Goal: Task Accomplishment & Management: Use online tool/utility

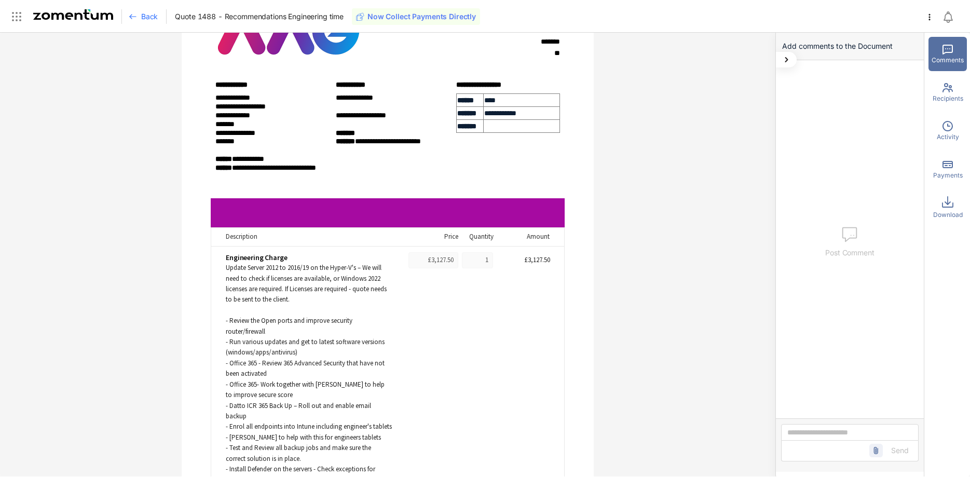
scroll to position [106, 0]
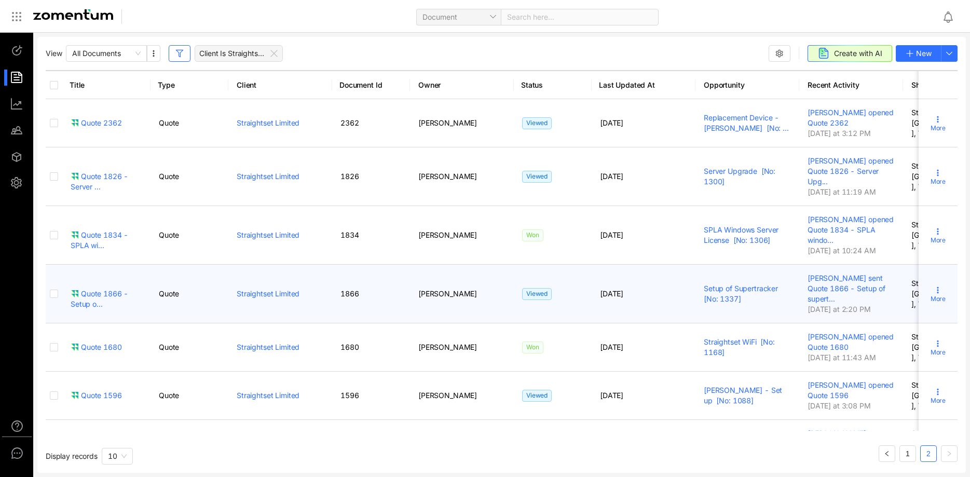
scroll to position [169, 0]
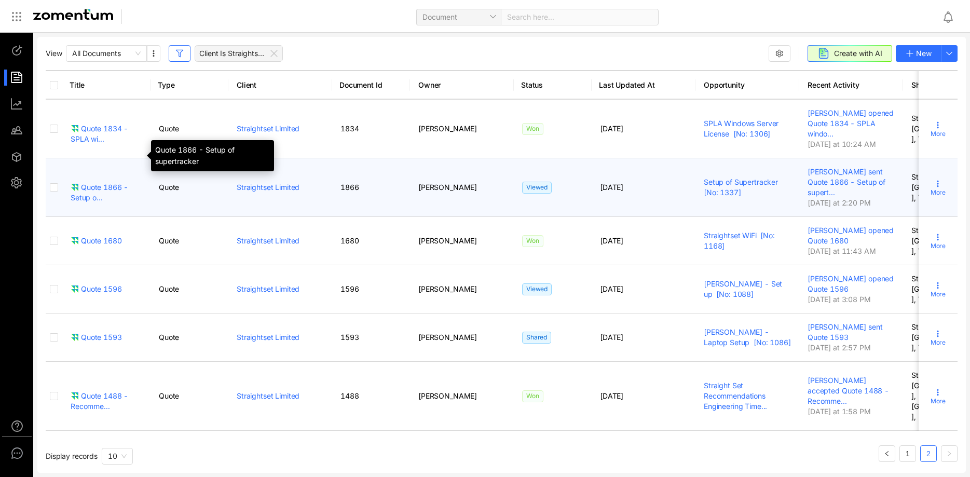
click at [93, 182] on div "Quote 1866 - Setup o..." at bounding box center [107, 192] width 72 height 21
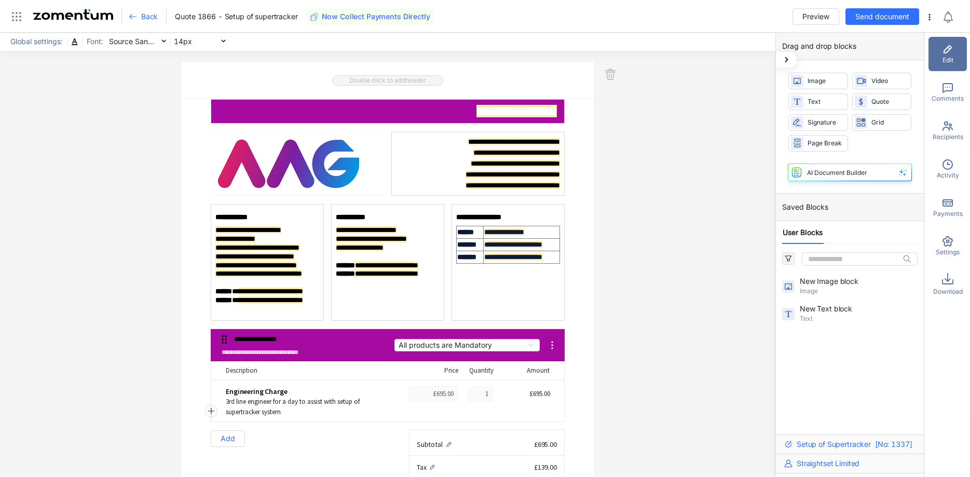
click at [626, 104] on div "**********" at bounding box center [387, 255] width 775 height 444
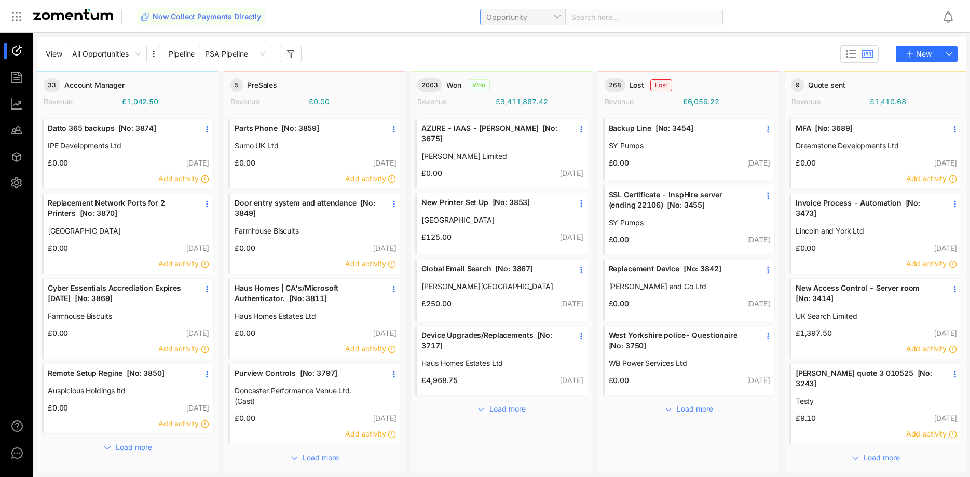
click at [551, 23] on span "Opportunity" at bounding box center [522, 17] width 73 height 16
click at [521, 99] on div "Client" at bounding box center [521, 103] width 73 height 11
click at [609, 18] on span at bounding box center [643, 17] width 145 height 16
type input "*****"
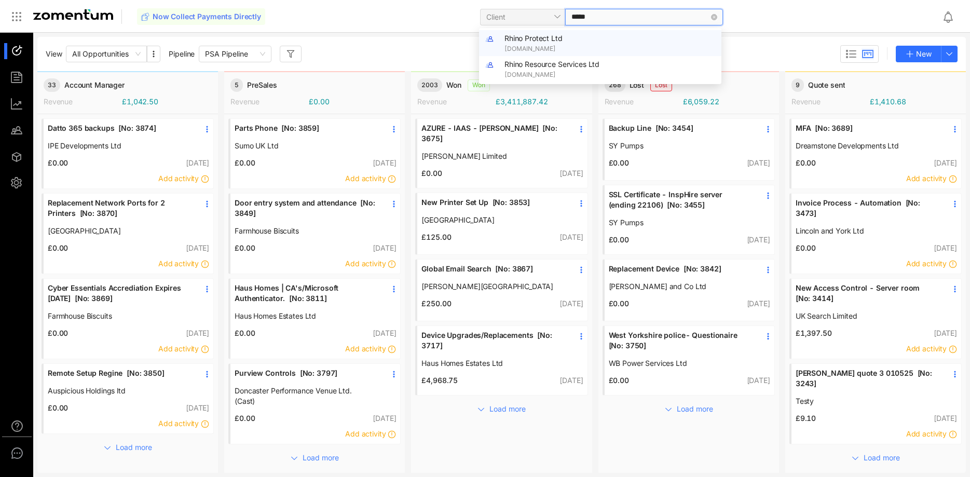
click at [615, 49] on span "[DOMAIN_NAME]" at bounding box center [609, 48] width 211 height 9
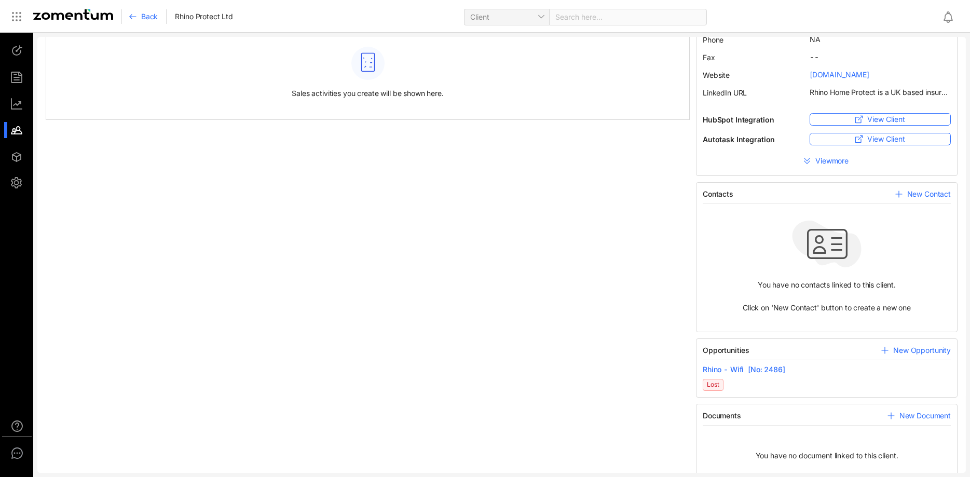
scroll to position [106, 0]
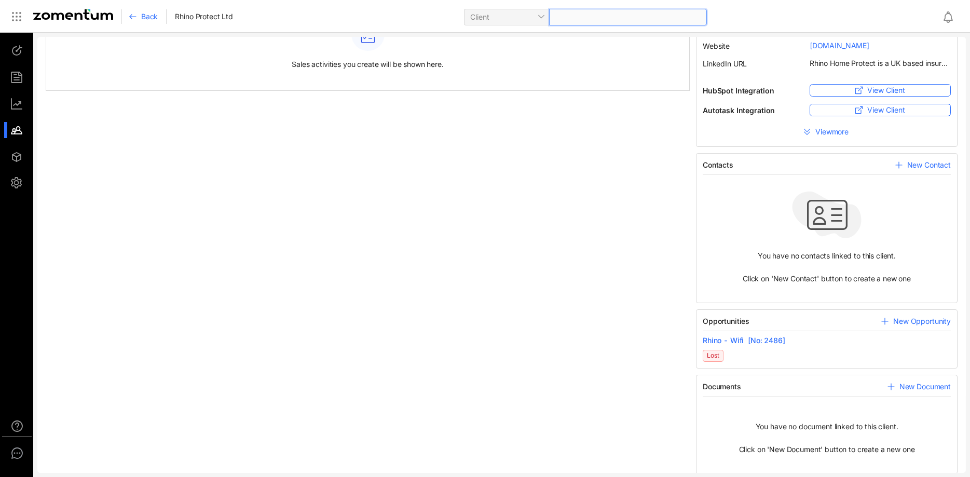
click at [583, 15] on input "search" at bounding box center [590, 17] width 71 height 16
type input "*****"
click at [583, 16] on input "*****" at bounding box center [590, 17] width 71 height 16
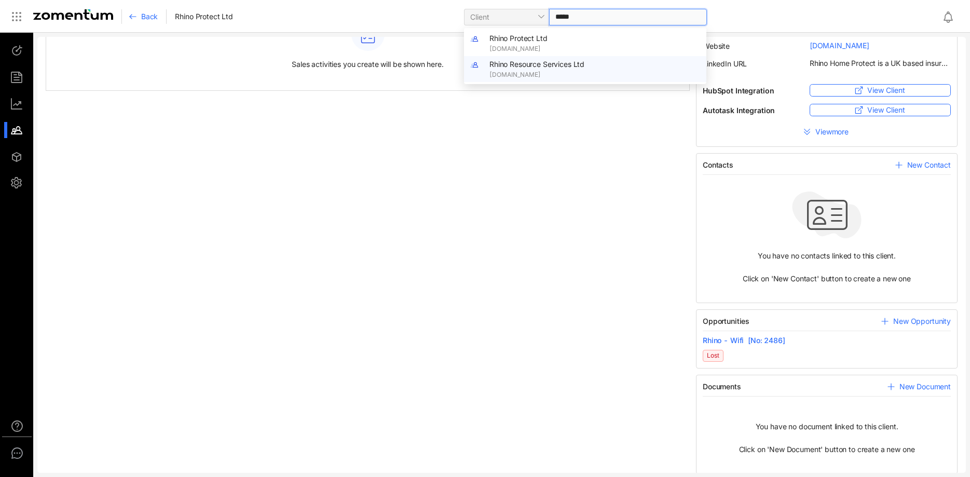
click at [584, 64] on span "Rhino Resource Services Ltd" at bounding box center [536, 64] width 95 height 9
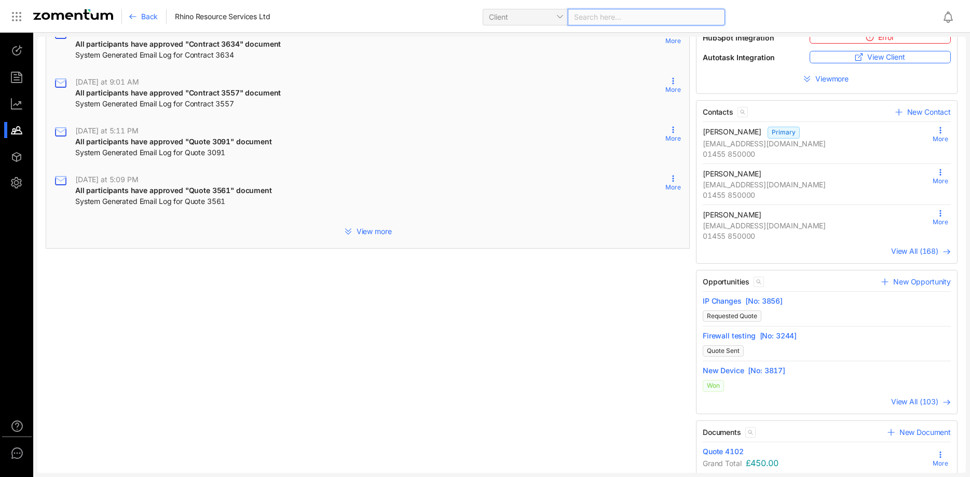
scroll to position [303, 0]
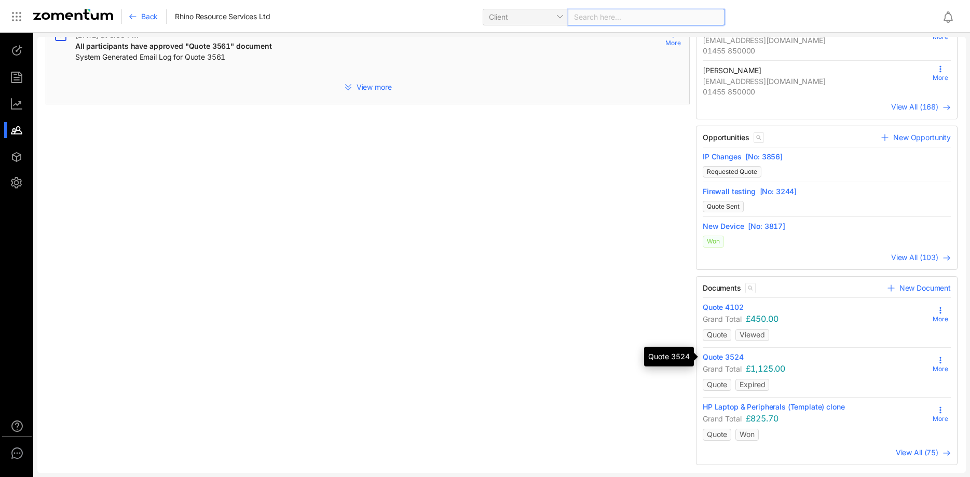
click at [721, 354] on span "Quote 3524" at bounding box center [722, 357] width 41 height 10
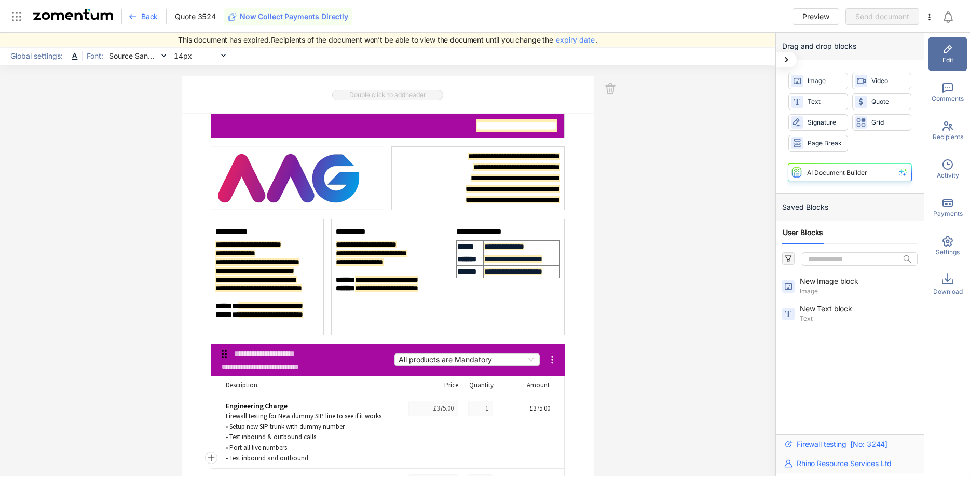
click at [132, 19] on icon at bounding box center [133, 16] width 8 height 8
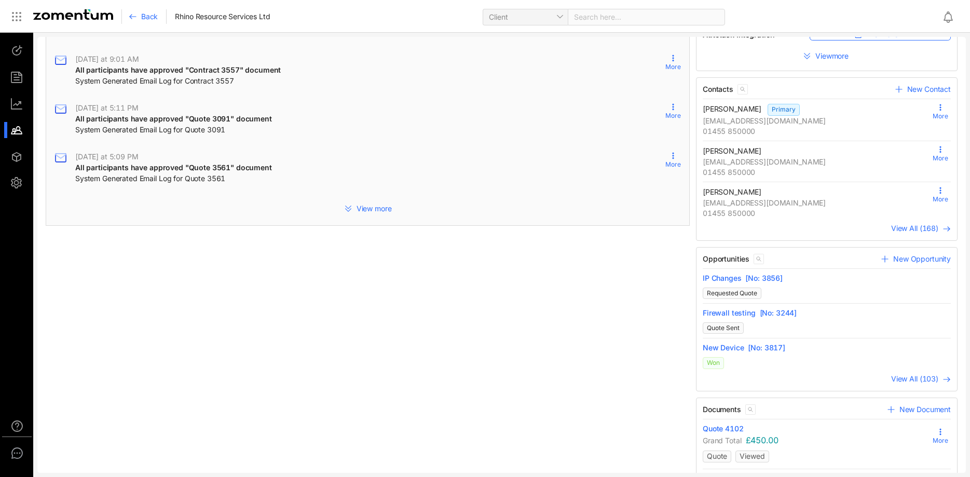
scroll to position [303, 0]
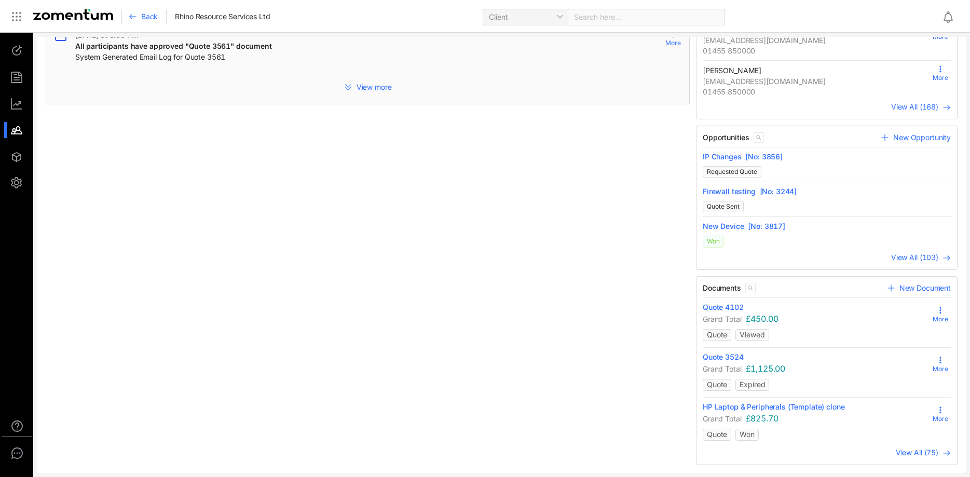
click at [921, 451] on span "View All (75)" at bounding box center [916, 452] width 43 height 9
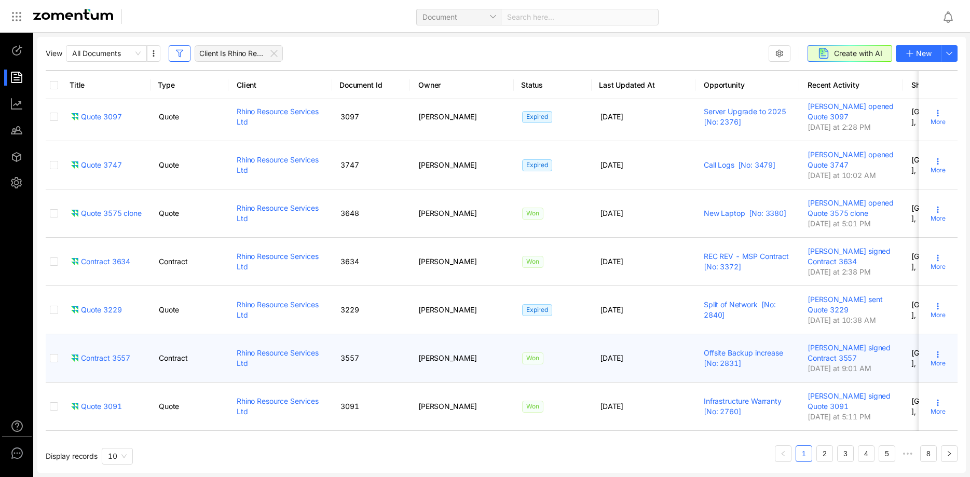
scroll to position [255, 0]
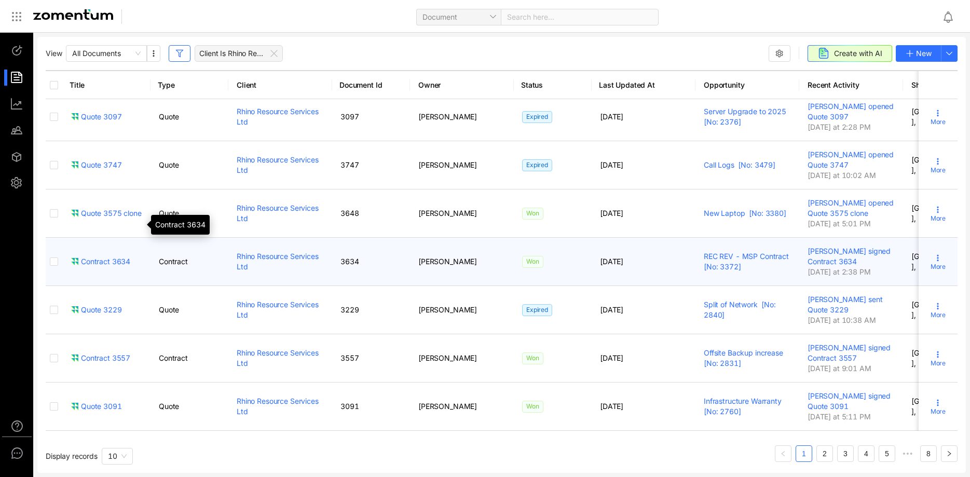
click at [110, 256] on div "Contract 3634" at bounding box center [101, 261] width 60 height 10
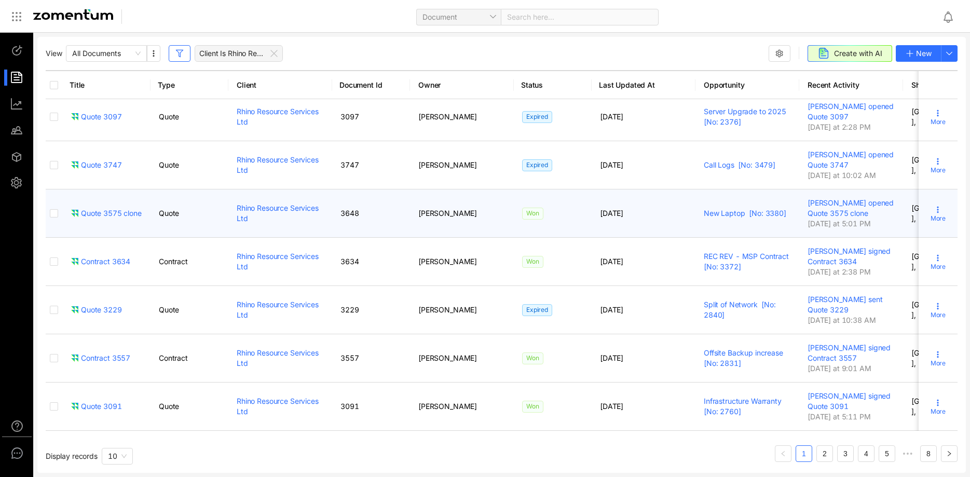
click at [121, 208] on div "Quote 3575 clone" at bounding box center [106, 213] width 71 height 10
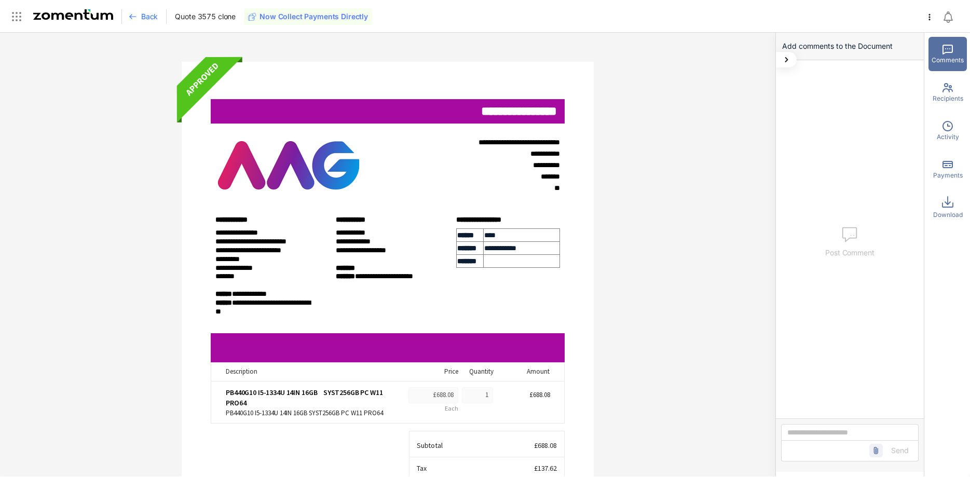
click at [143, 19] on span "Back" at bounding box center [149, 16] width 17 height 10
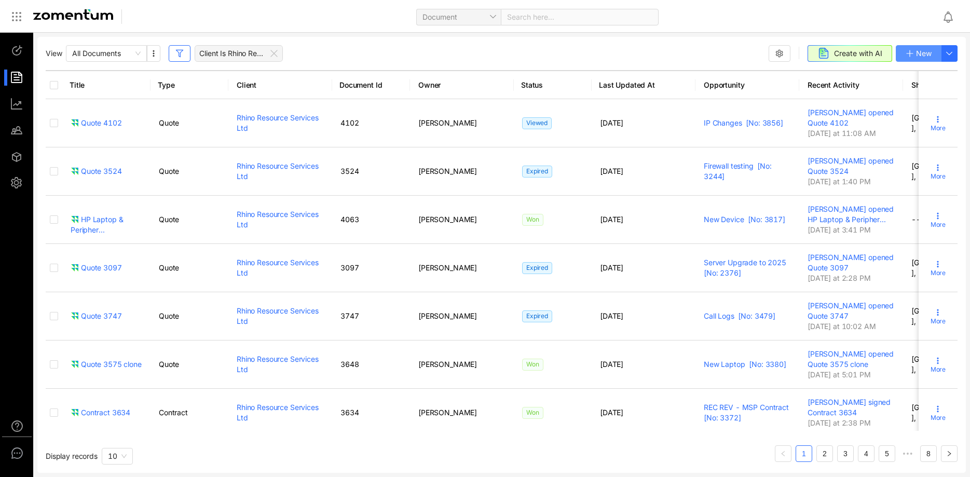
click at [918, 55] on span "New" at bounding box center [924, 53] width 16 height 11
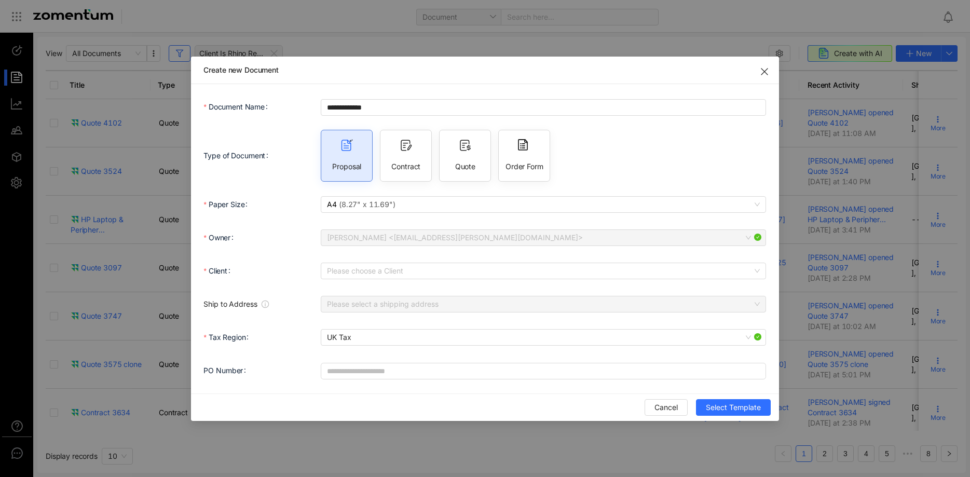
click at [767, 74] on icon "Close" at bounding box center [764, 71] width 8 height 8
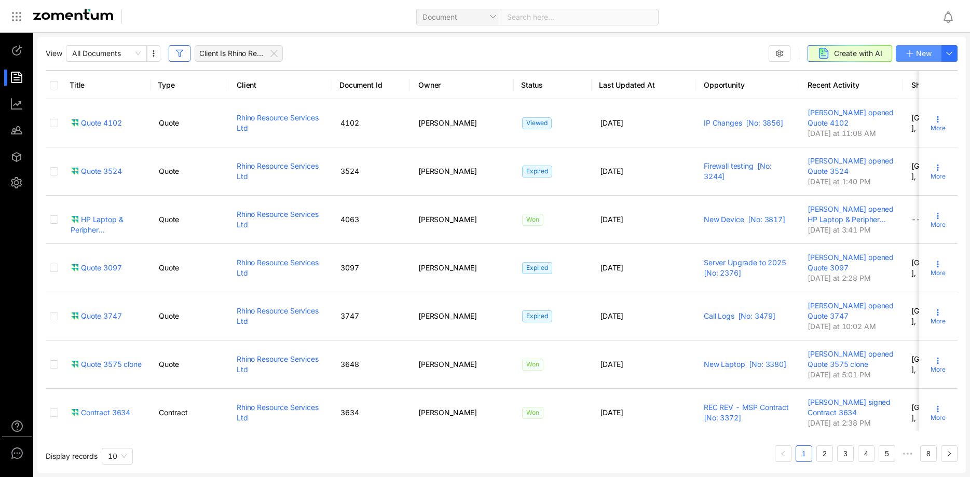
click at [913, 50] on icon "button" at bounding box center [909, 53] width 8 height 8
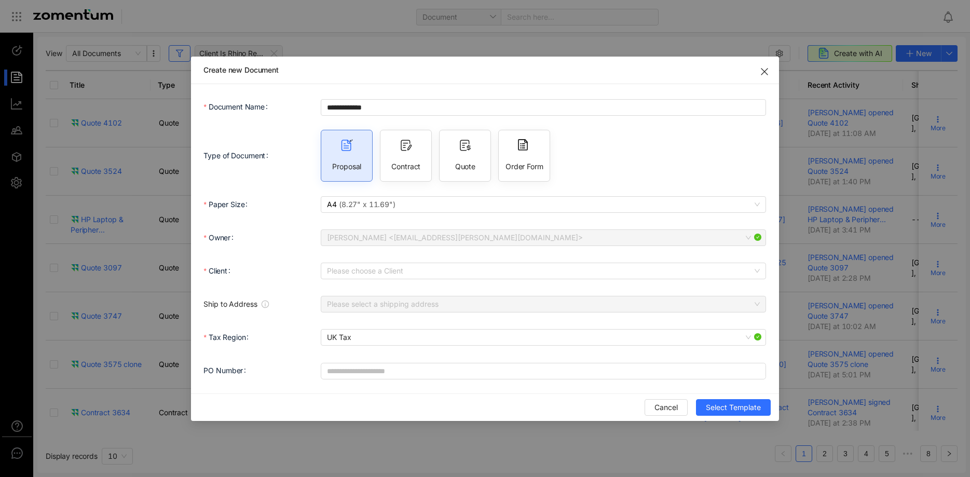
click at [454, 149] on div "Quote" at bounding box center [465, 156] width 52 height 52
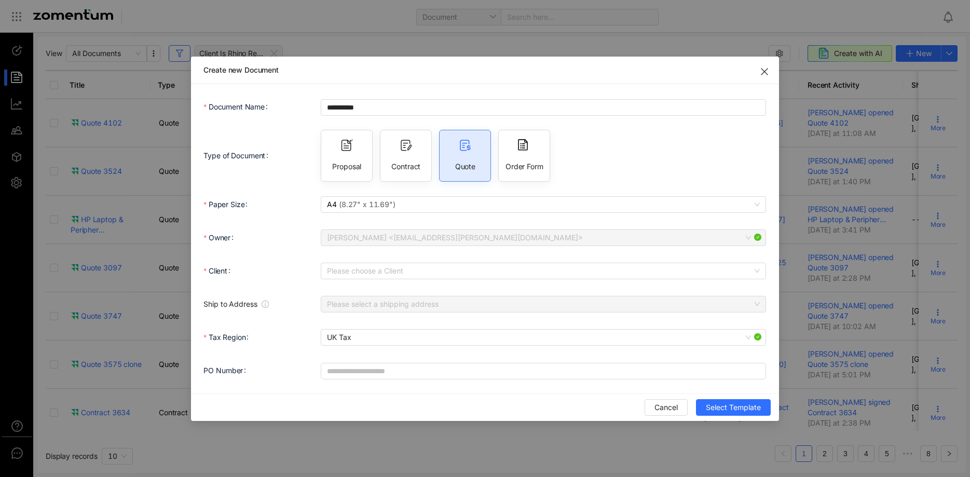
type input "**********"
click at [388, 269] on input "Client" at bounding box center [539, 271] width 425 height 16
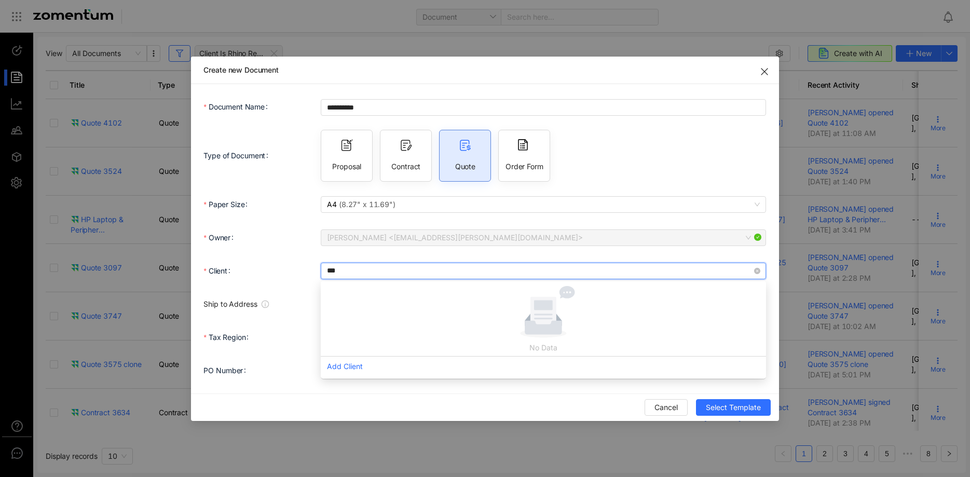
type input "****"
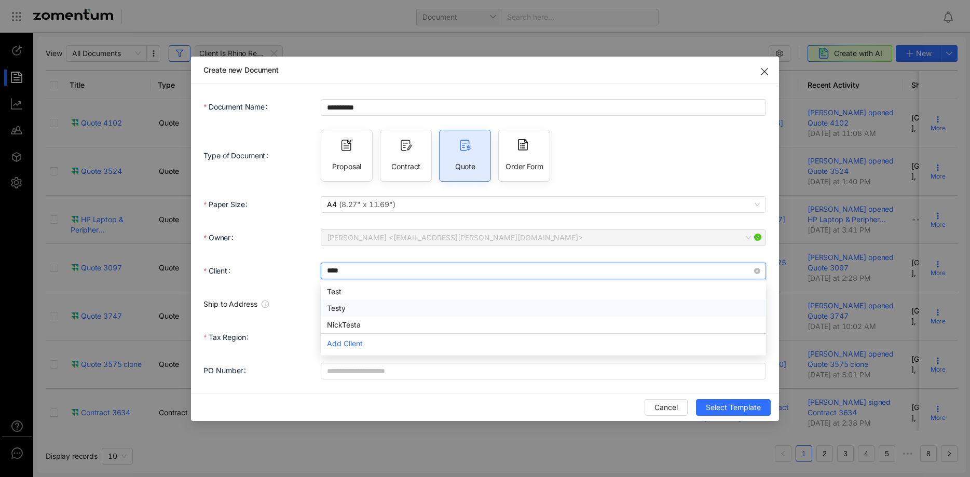
click at [374, 312] on div "Testy" at bounding box center [543, 307] width 433 height 11
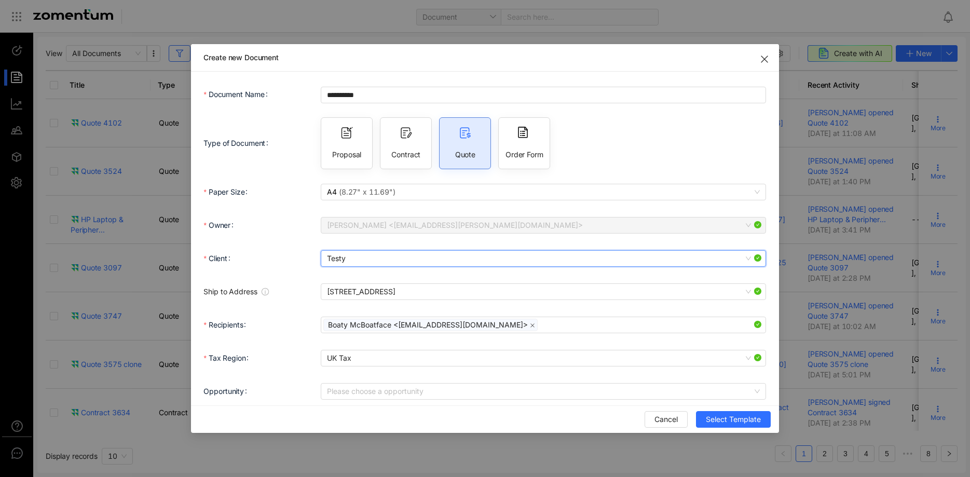
scroll to position [42, 0]
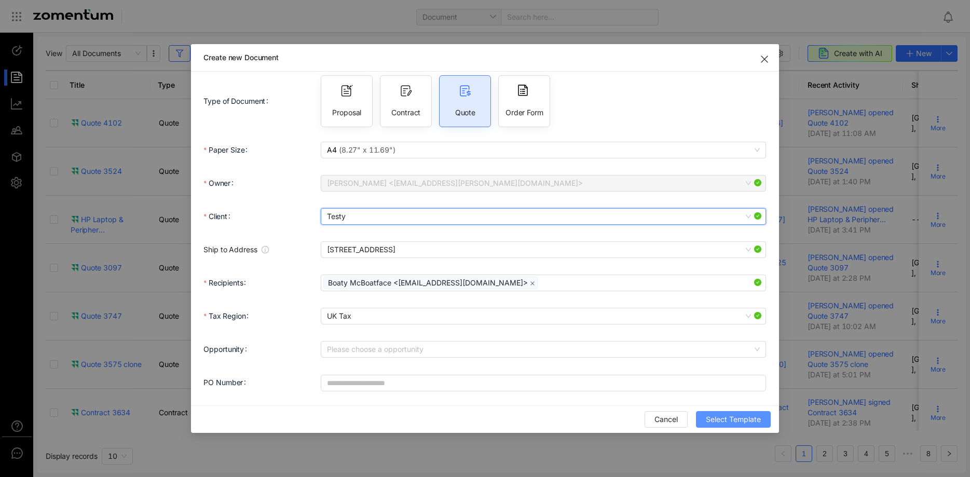
click at [731, 417] on span "Select Template" at bounding box center [733, 418] width 55 height 11
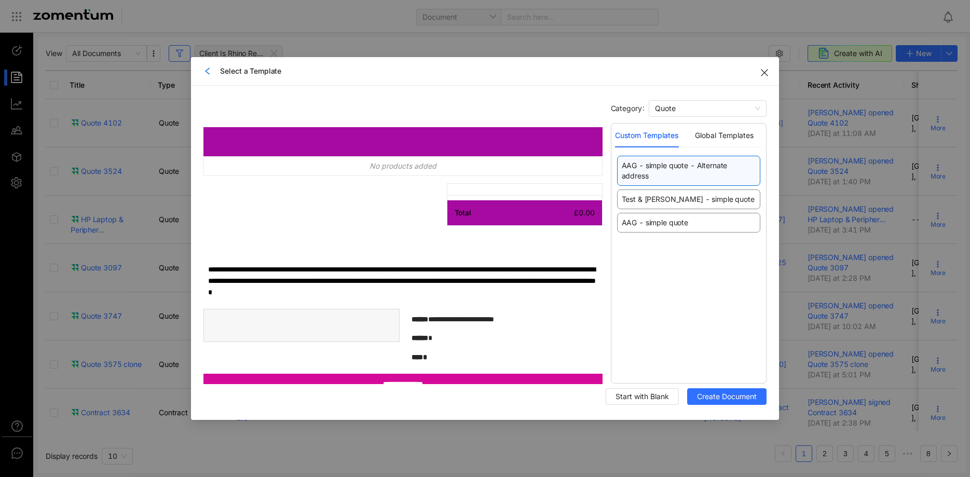
scroll to position [213, 0]
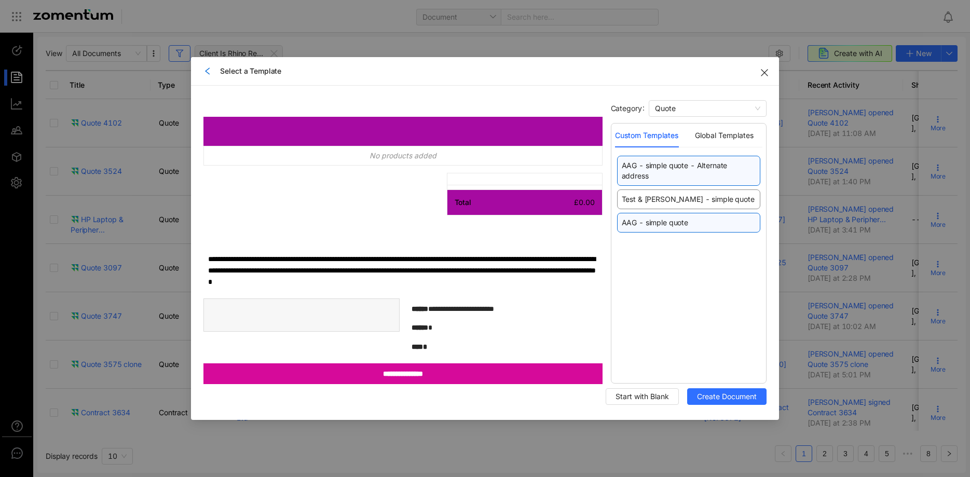
click at [663, 226] on span "AAG - simple quote" at bounding box center [654, 222] width 66 height 10
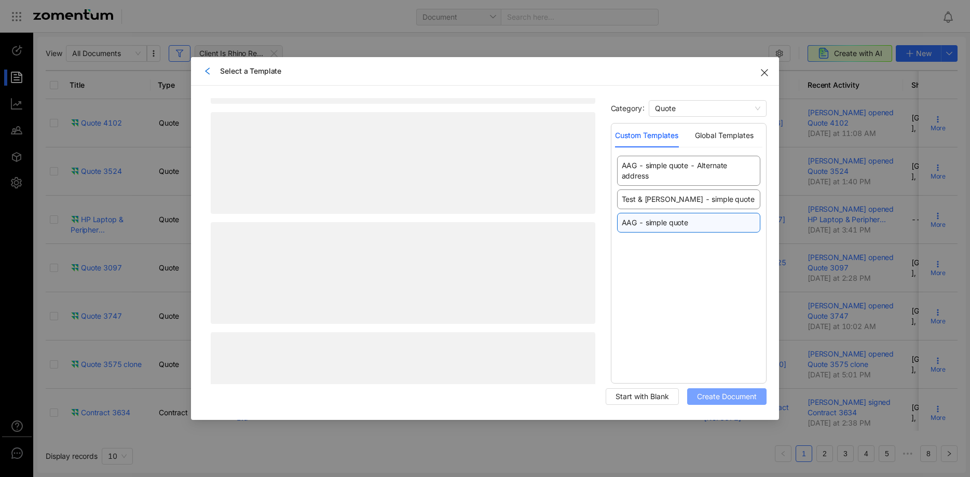
scroll to position [0, 0]
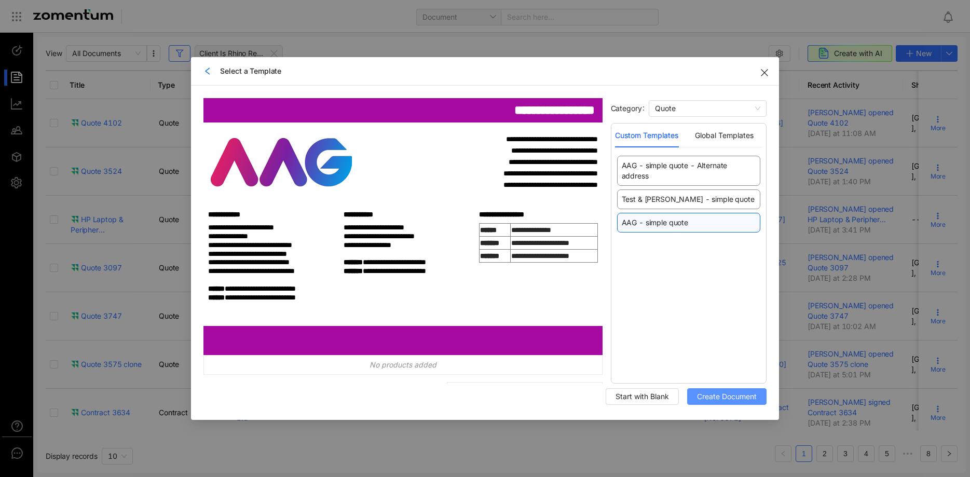
click at [745, 395] on span "Create Document" at bounding box center [727, 396] width 60 height 11
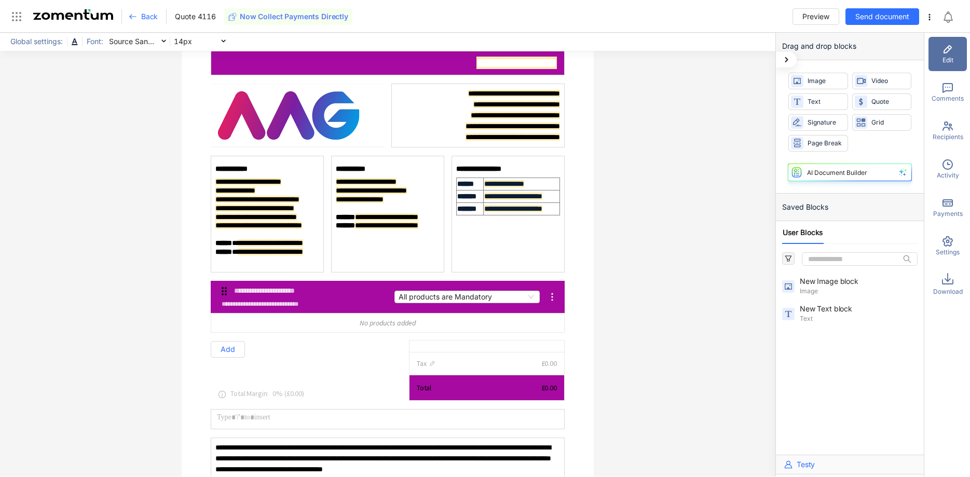
scroll to position [106, 0]
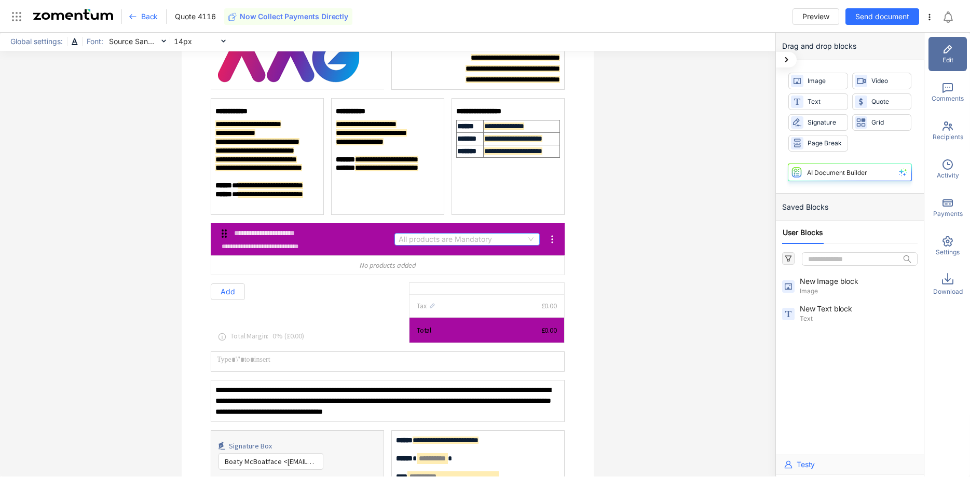
click at [458, 237] on span "All products are Mandatory" at bounding box center [466, 238] width 137 height 11
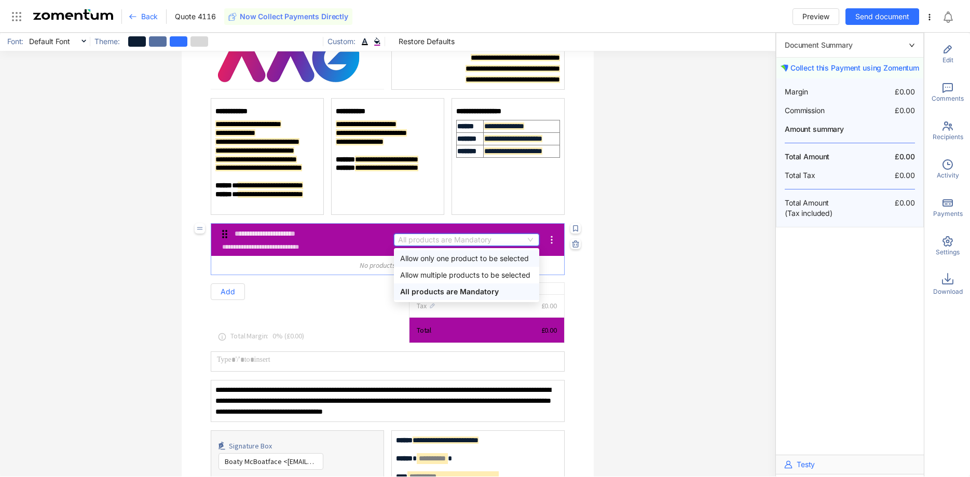
click at [368, 280] on div "Tax £0.00 Total £0.00 Total Margin : 0 % ( £0.00 )" at bounding box center [388, 309] width 354 height 68
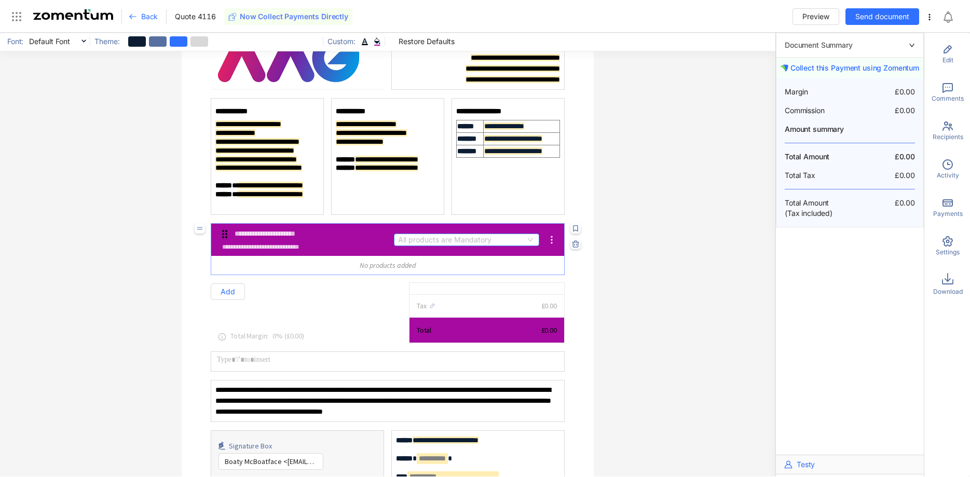
click at [445, 233] on div "All products are Mandatory" at bounding box center [466, 239] width 145 height 12
click at [243, 322] on span "Add Section" at bounding box center [239, 318] width 41 height 9
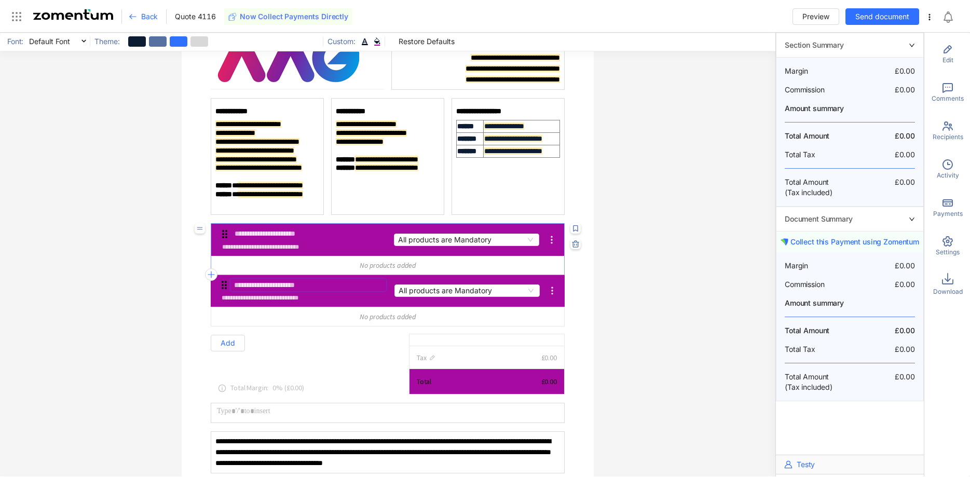
click at [283, 287] on input "text" at bounding box center [308, 285] width 156 height 13
click at [254, 235] on input "text" at bounding box center [308, 233] width 156 height 13
type input "********"
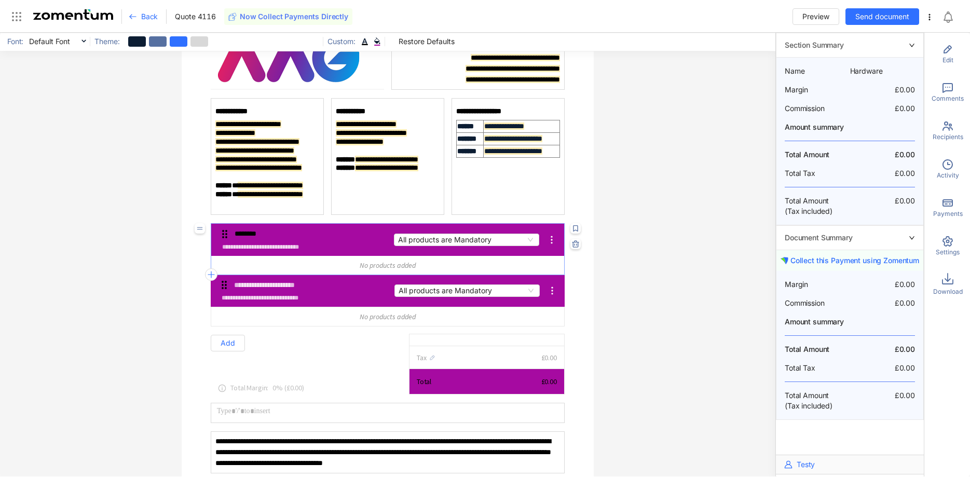
click at [503, 265] on div "No products added" at bounding box center [387, 265] width 353 height 19
click at [214, 270] on icon "button" at bounding box center [211, 274] width 8 height 8
click at [225, 296] on span "Add Product" at bounding box center [234, 299] width 43 height 9
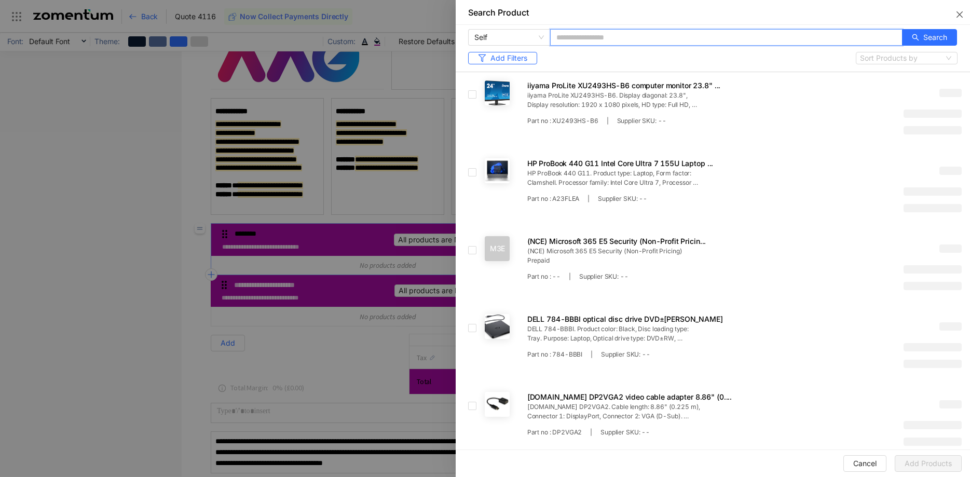
click at [618, 37] on input "text" at bounding box center [726, 37] width 352 height 17
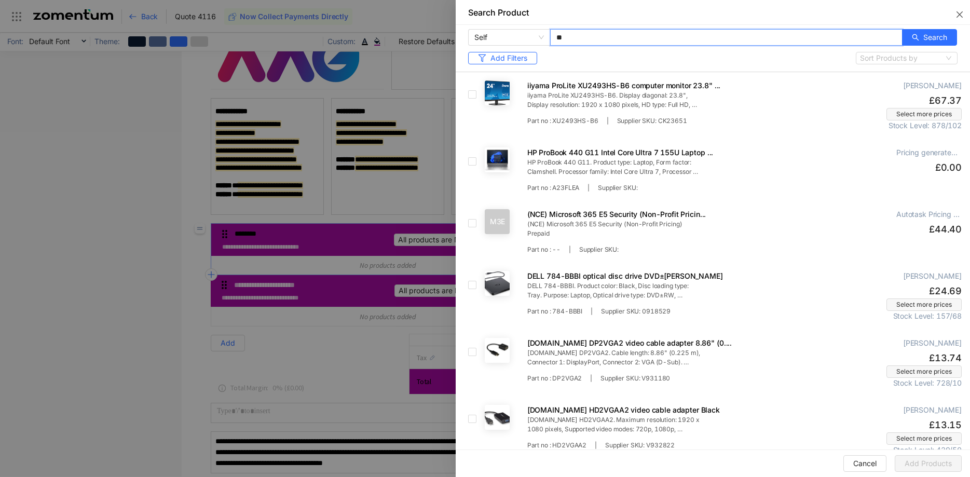
type input "*"
click at [926, 35] on span "Search" at bounding box center [935, 37] width 24 height 11
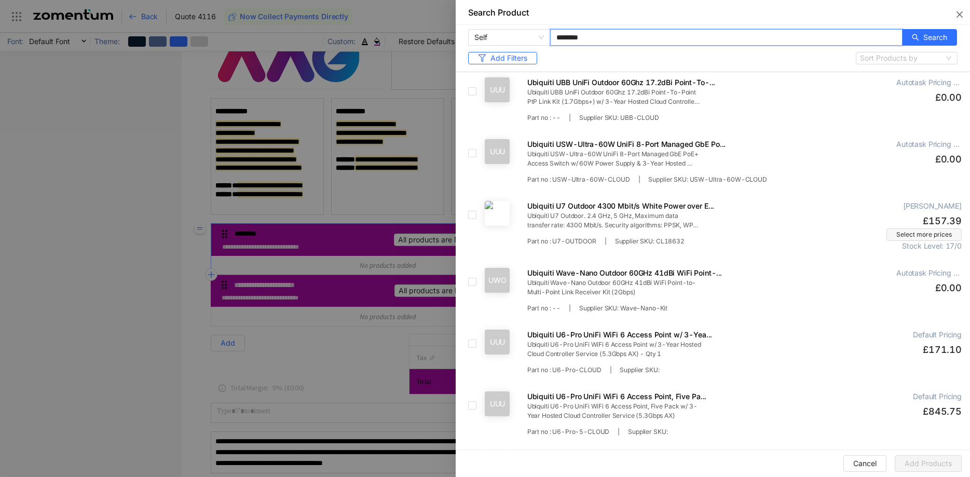
scroll to position [317, 0]
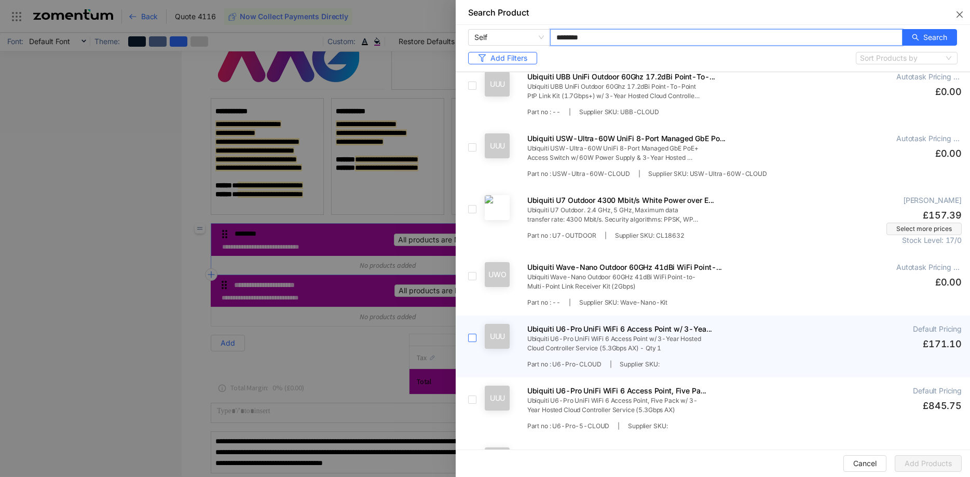
type input "********"
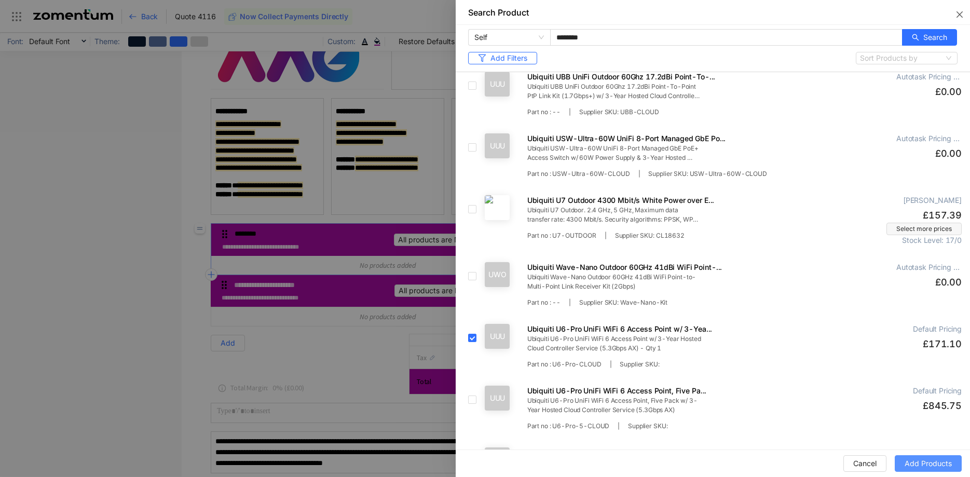
click at [951, 459] on span "Add Products" at bounding box center [927, 463] width 47 height 11
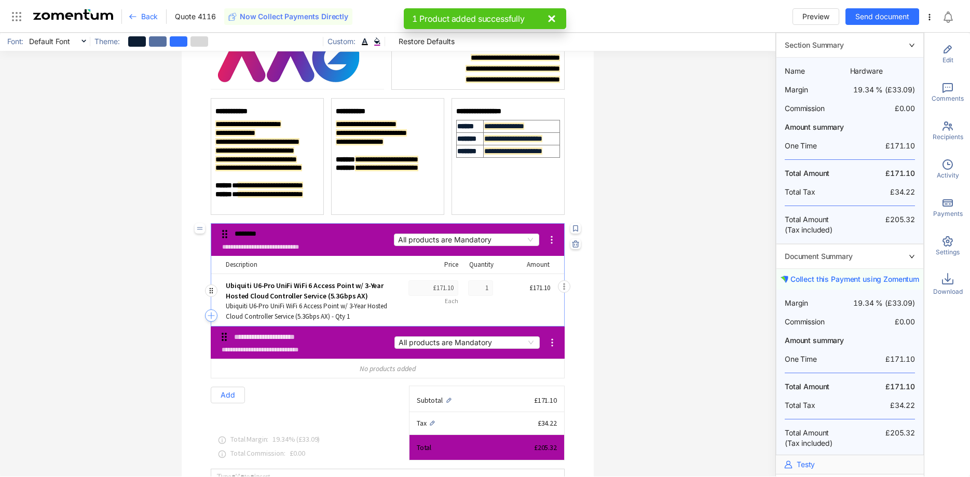
click at [212, 314] on icon "button" at bounding box center [211, 315] width 8 height 8
click at [259, 363] on span "Add Product" at bounding box center [257, 364] width 89 height 11
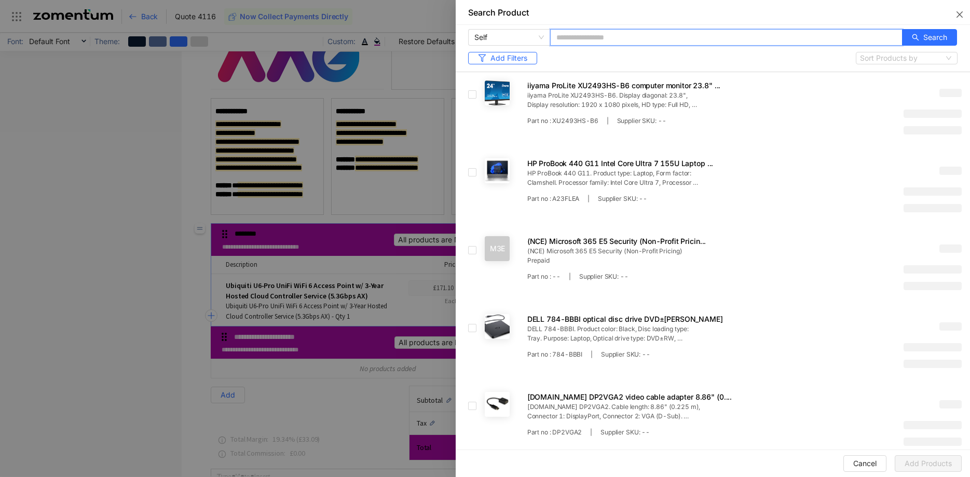
click at [607, 39] on input "text" at bounding box center [726, 37] width 352 height 17
type input "*****"
drag, startPoint x: 959, startPoint y: 33, endPoint x: 952, endPoint y: 34, distance: 6.4
click at [958, 33] on div "Self ***** Search Add Filters Sort Products by" at bounding box center [712, 48] width 514 height 47
click at [952, 34] on button "Search" at bounding box center [929, 37] width 55 height 17
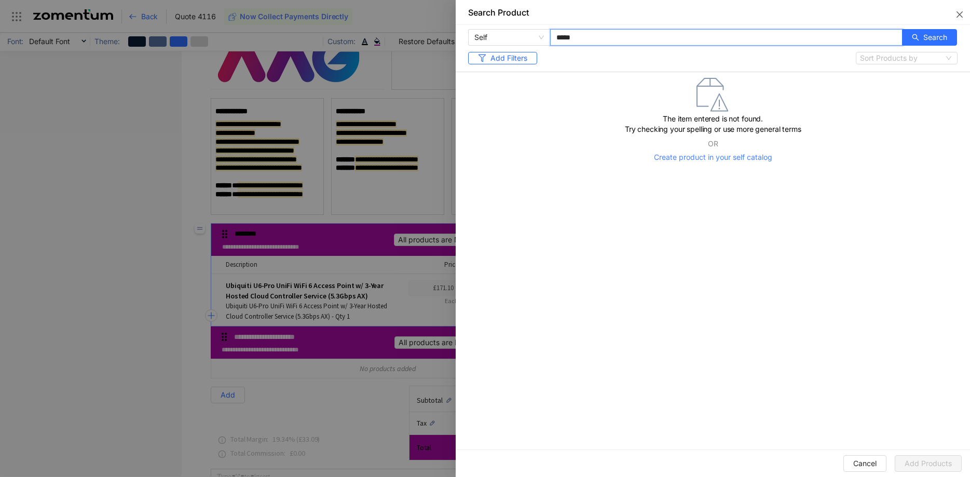
drag, startPoint x: 715, startPoint y: 37, endPoint x: 322, endPoint y: 13, distance: 394.0
click at [550, 29] on input "*****" at bounding box center [726, 37] width 352 height 17
click at [936, 37] on span "Search" at bounding box center [935, 37] width 24 height 11
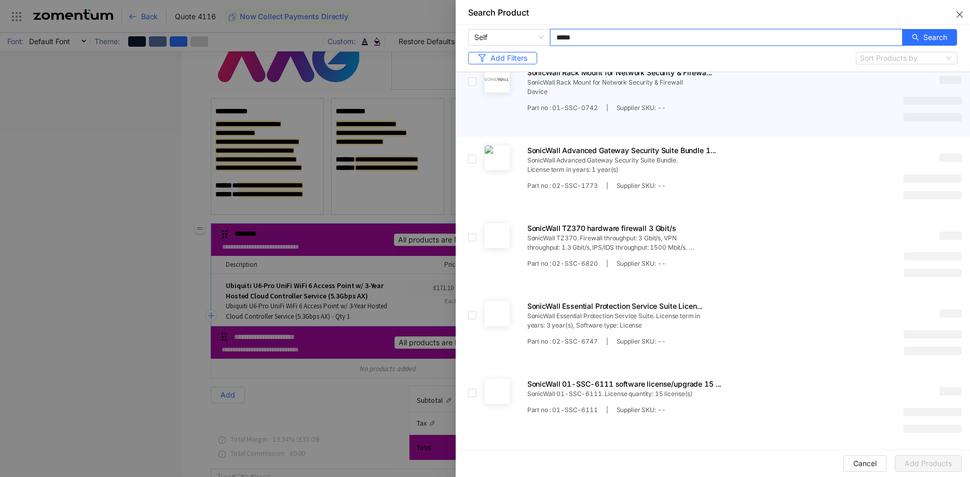
scroll to position [212, 0]
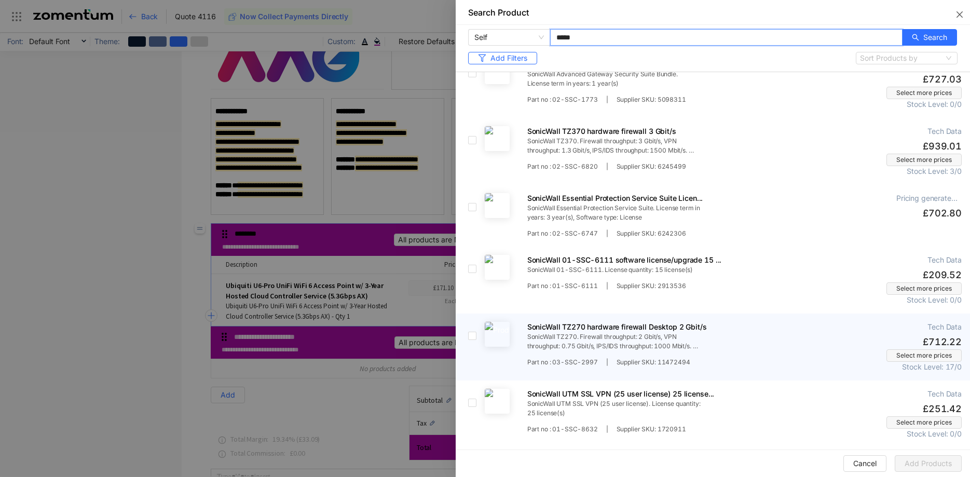
type input "*****"
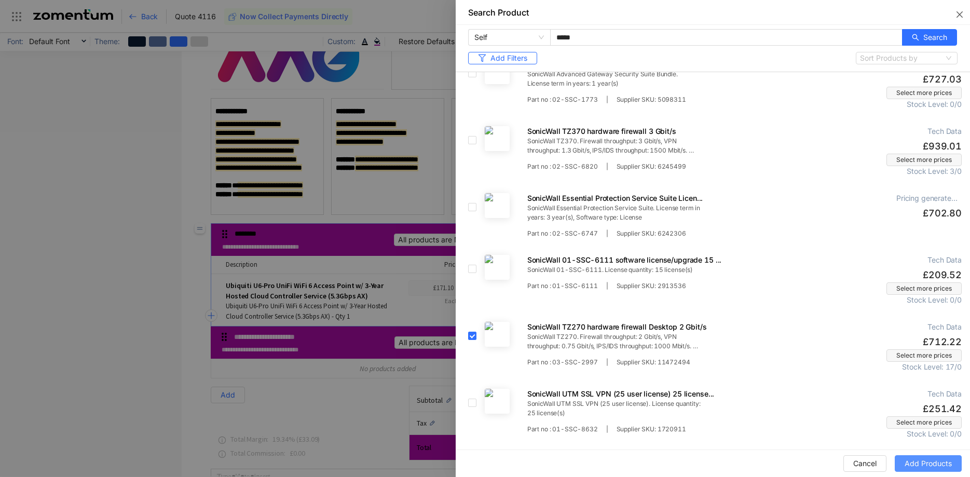
click at [920, 461] on span "Add Products" at bounding box center [927, 463] width 47 height 11
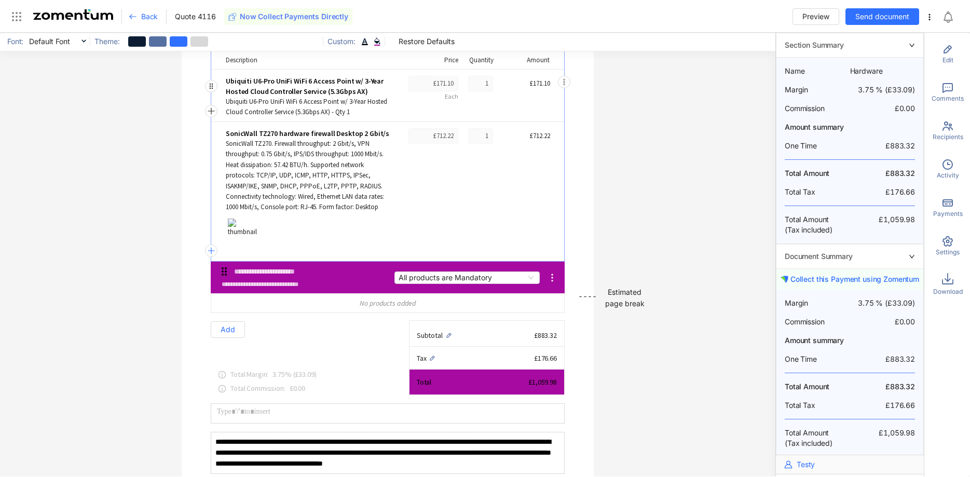
scroll to position [317, 0]
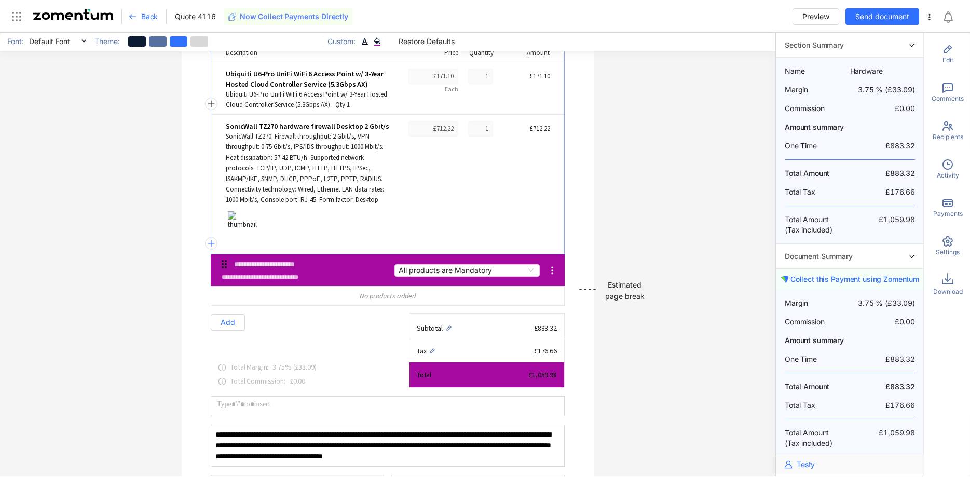
click at [932, 17] on icon at bounding box center [929, 17] width 8 height 8
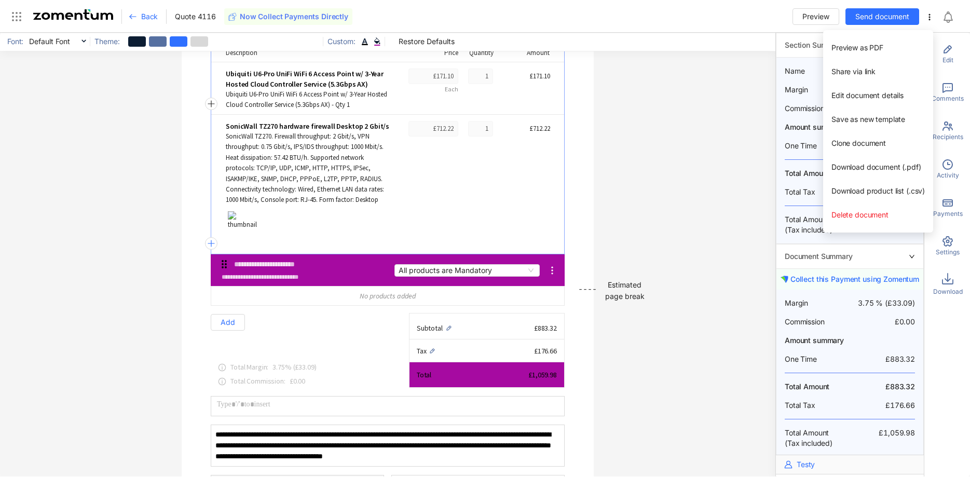
click at [642, 172] on div "**********" at bounding box center [387, 255] width 775 height 444
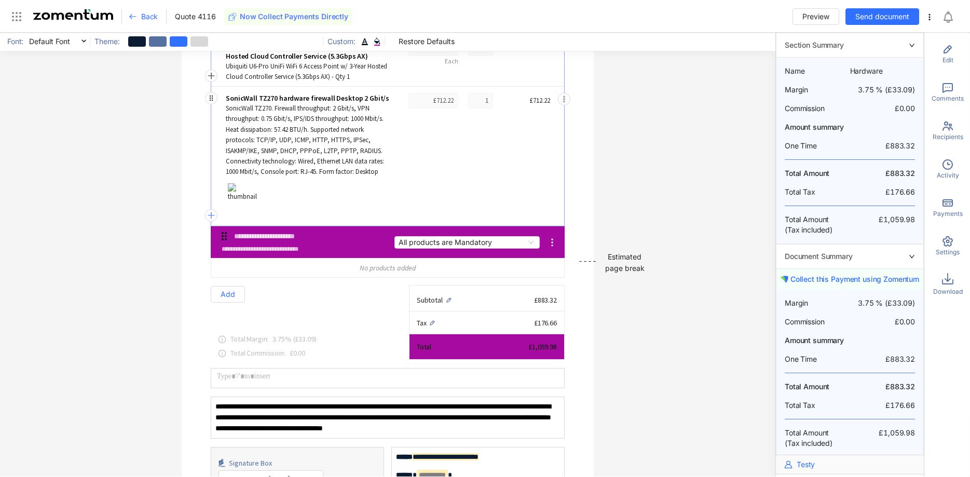
scroll to position [370, 0]
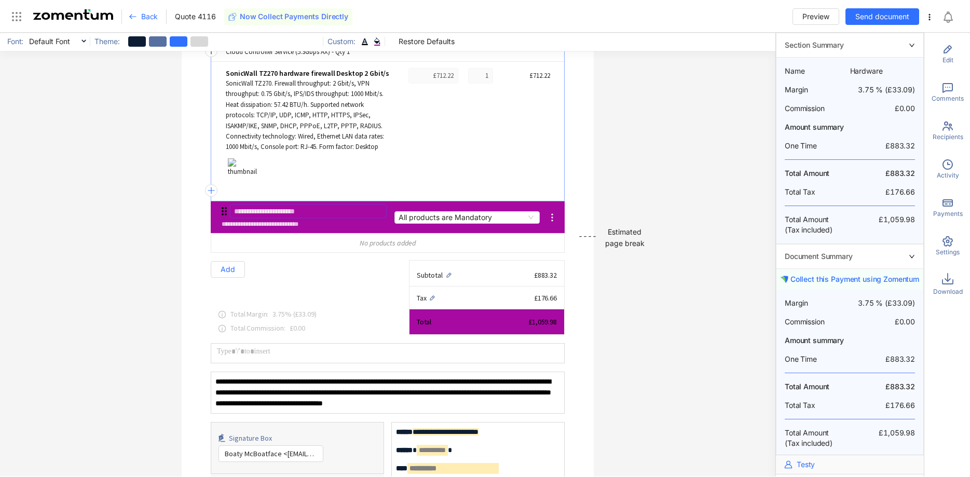
click at [268, 207] on input "text" at bounding box center [308, 211] width 156 height 13
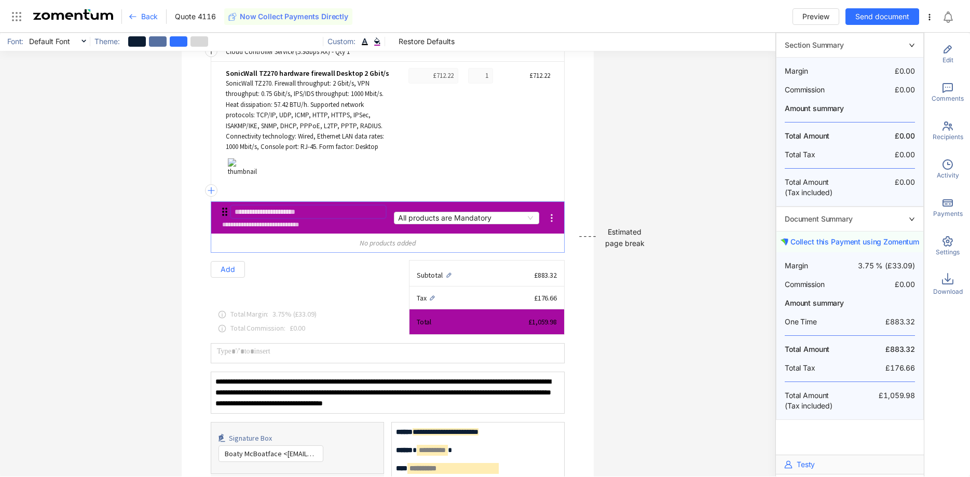
type input "*"
type input "**********"
click at [713, 178] on div "**********" at bounding box center [387, 255] width 775 height 444
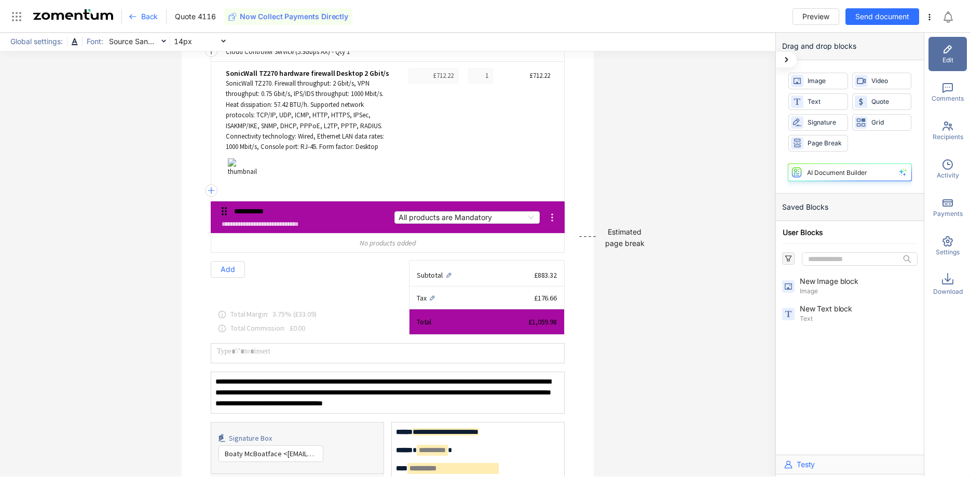
scroll to position [53, 0]
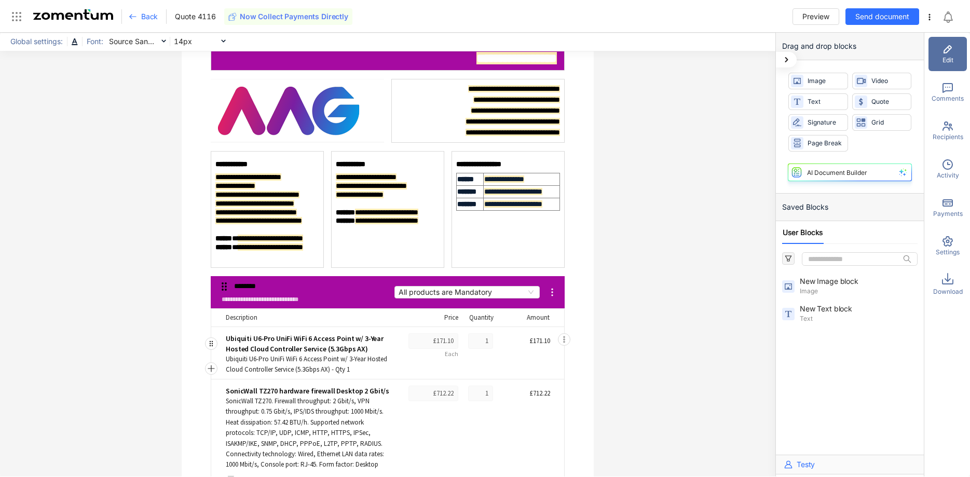
click at [489, 340] on div "1" at bounding box center [480, 341] width 25 height 16
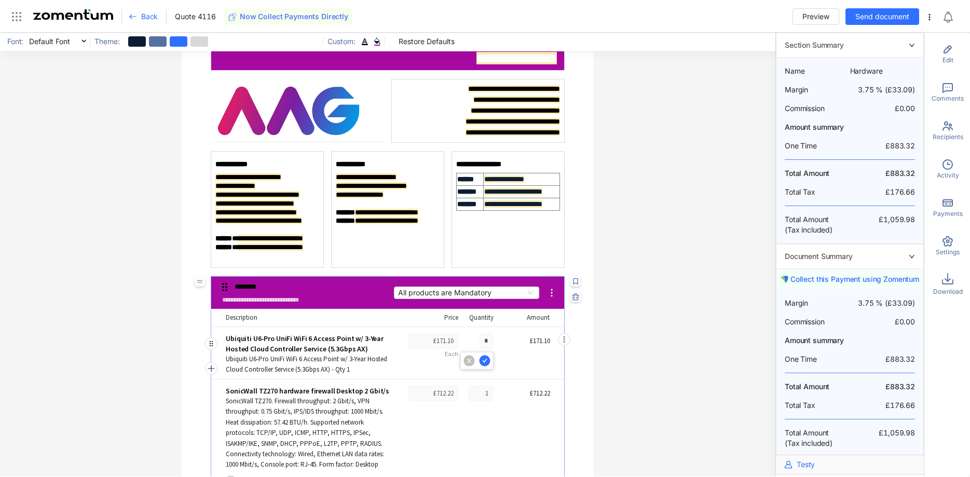
type input "*"
click at [485, 361] on icon at bounding box center [484, 360] width 11 height 11
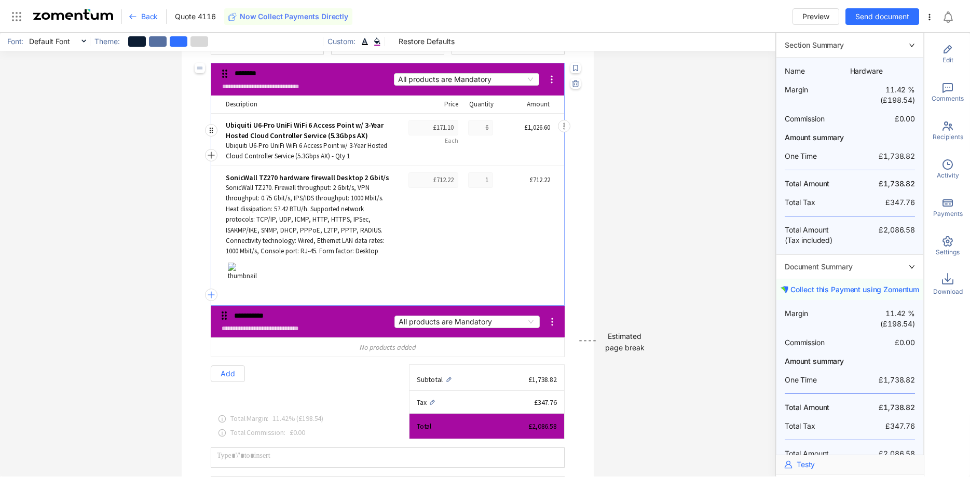
scroll to position [317, 0]
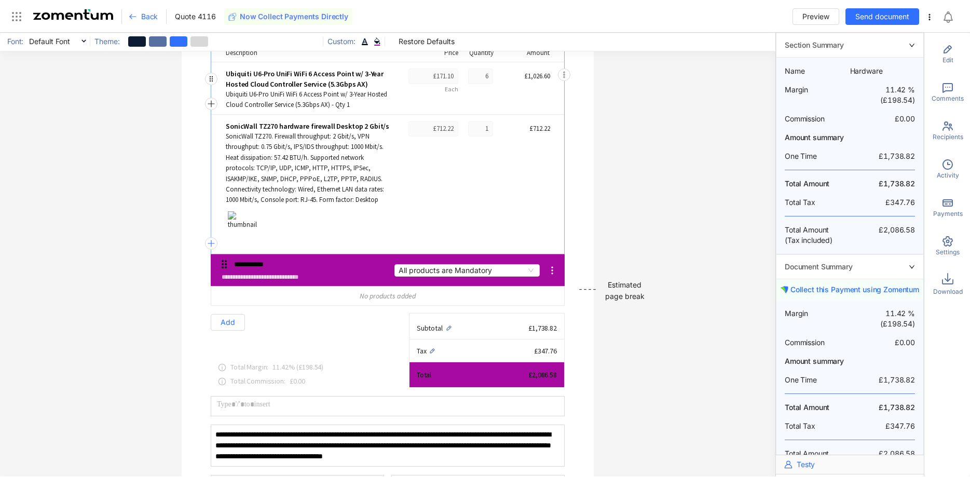
click at [281, 292] on div "No products added" at bounding box center [387, 295] width 353 height 19
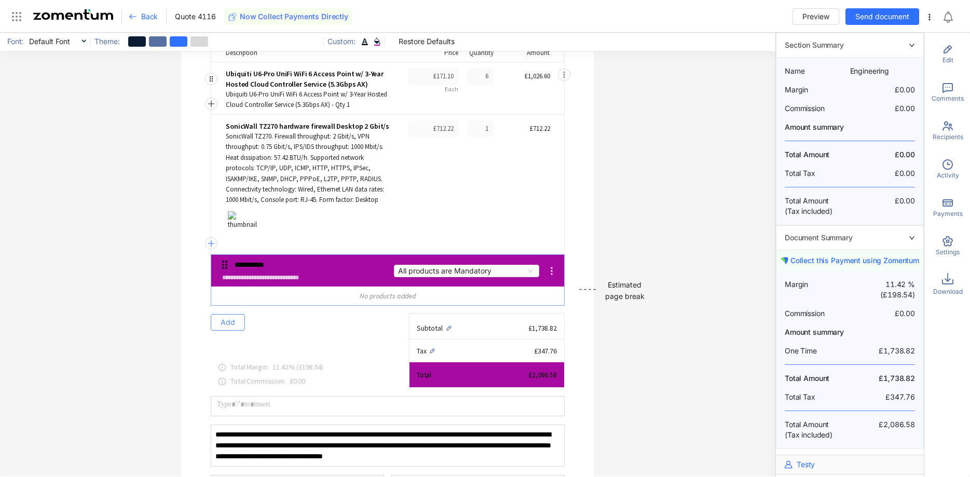
click at [239, 319] on button "Add" at bounding box center [228, 322] width 34 height 17
click at [253, 372] on span "Add Product" at bounding box center [240, 372] width 43 height 9
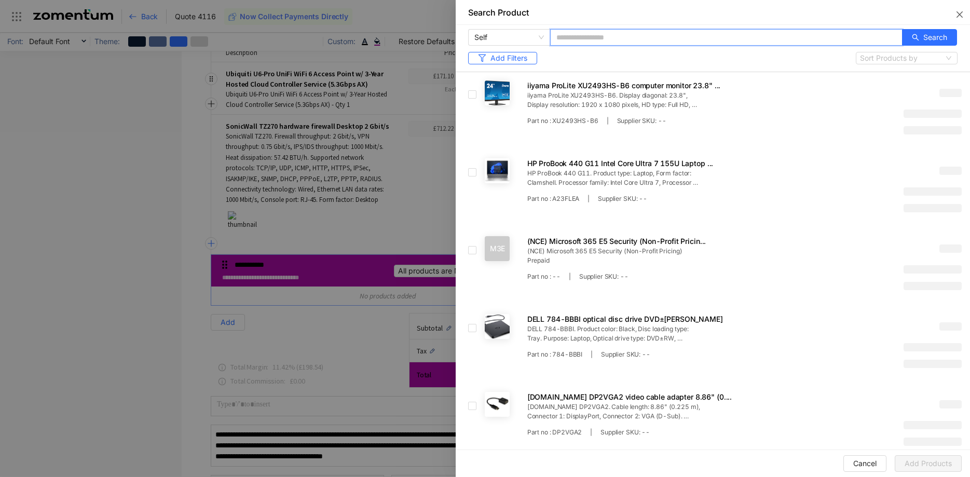
click at [602, 33] on input "text" at bounding box center [726, 37] width 352 height 17
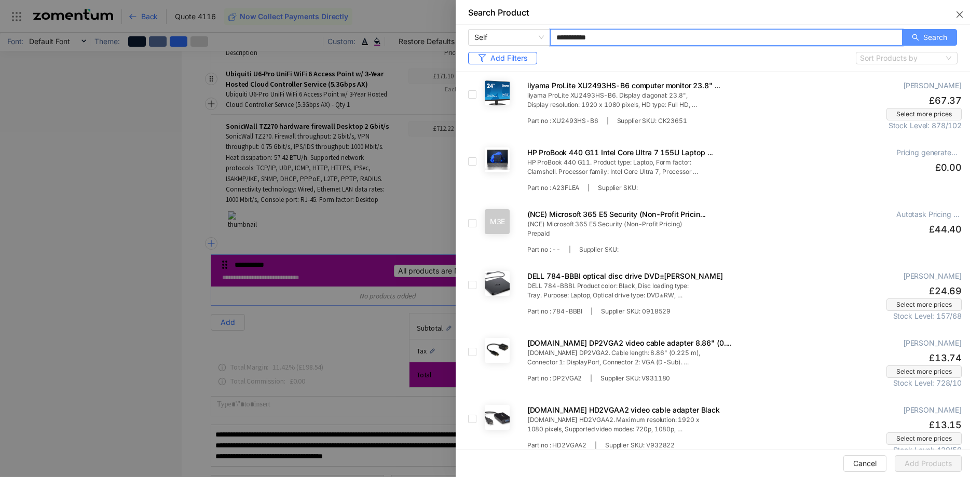
click at [939, 38] on span "Search" at bounding box center [935, 37] width 24 height 11
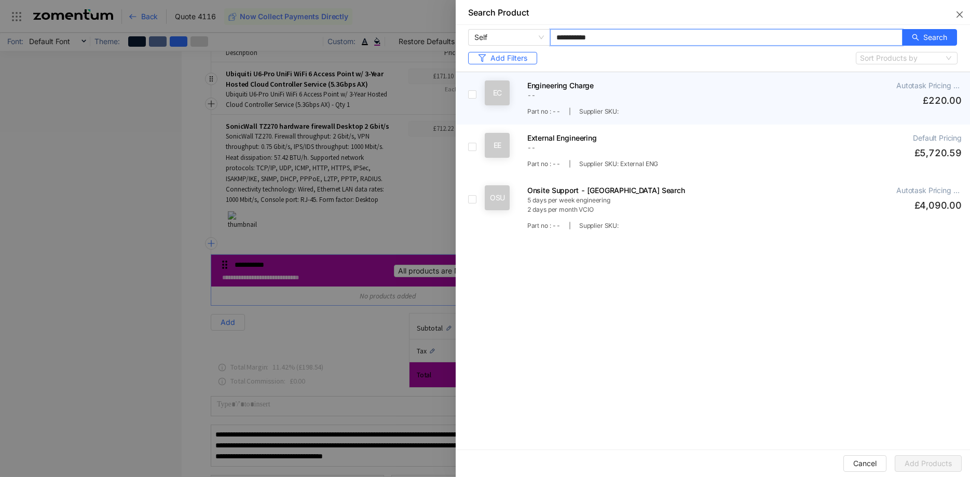
type input "**********"
click at [558, 88] on span "Engineering Charge" at bounding box center [675, 85] width 296 height 10
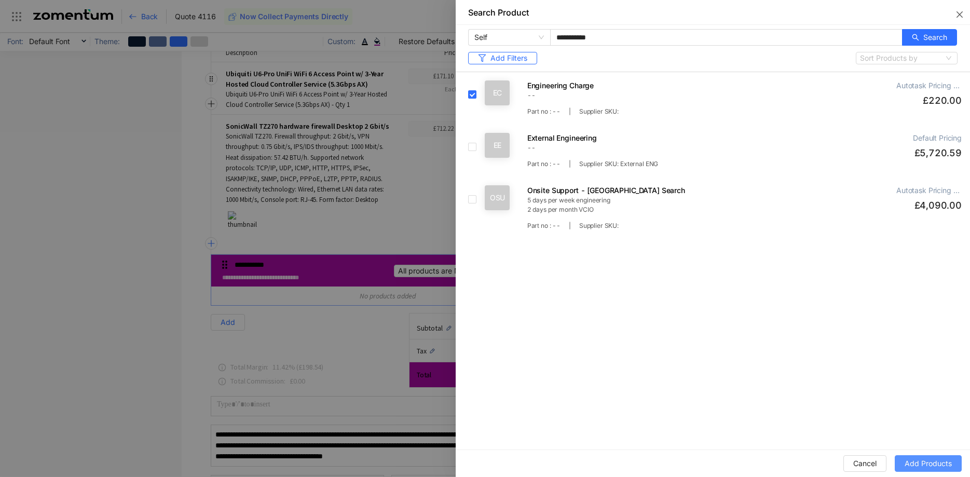
click at [926, 466] on span "Add Products" at bounding box center [927, 463] width 47 height 11
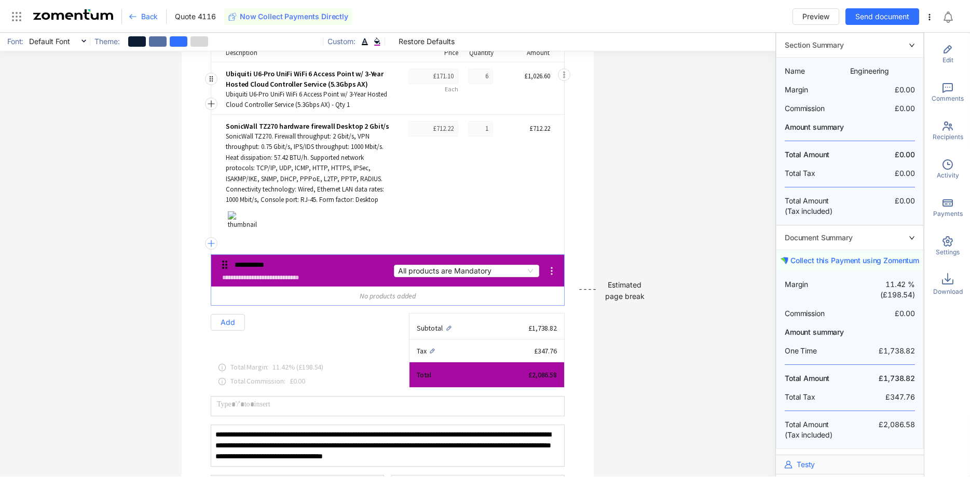
scroll to position [343, 0]
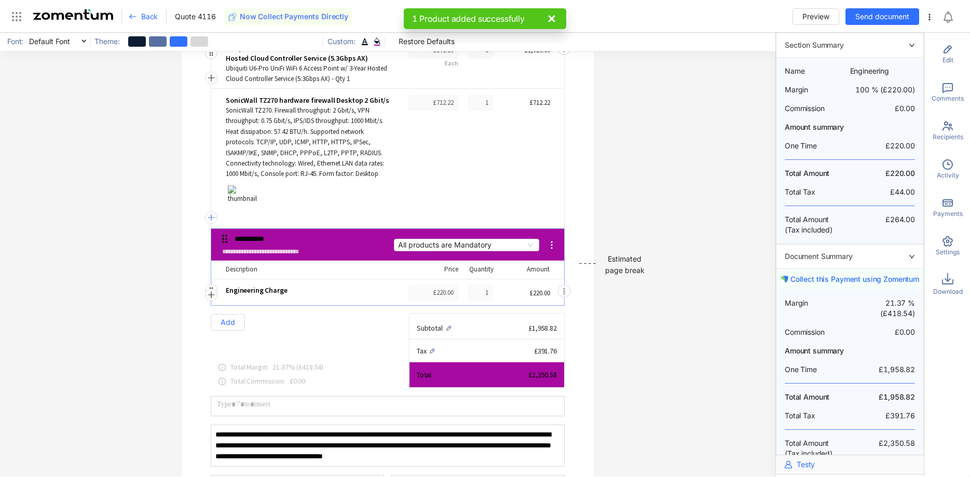
click at [457, 288] on div "£220.00" at bounding box center [433, 293] width 50 height 16
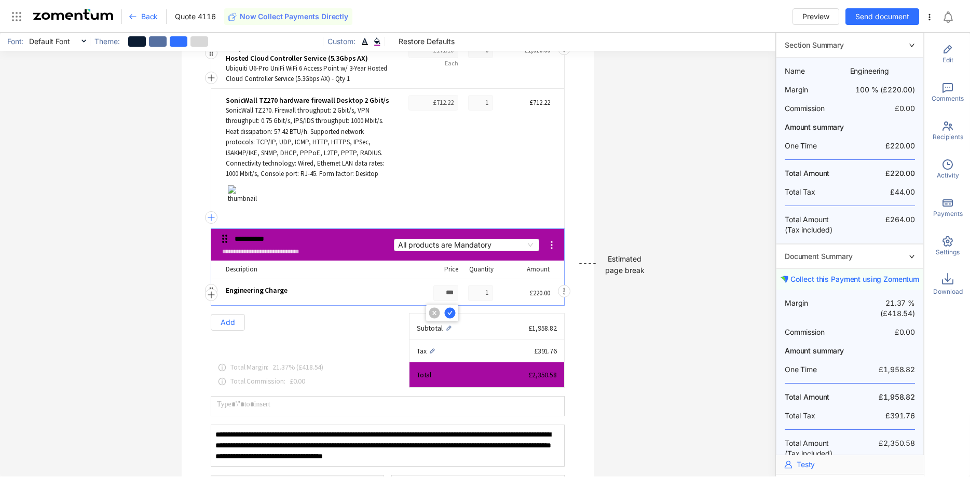
drag, startPoint x: 441, startPoint y: 292, endPoint x: 525, endPoint y: 295, distance: 83.6
click at [458, 295] on input "***" at bounding box center [445, 293] width 25 height 16
type input "***"
click at [451, 312] on icon at bounding box center [450, 313] width 12 height 12
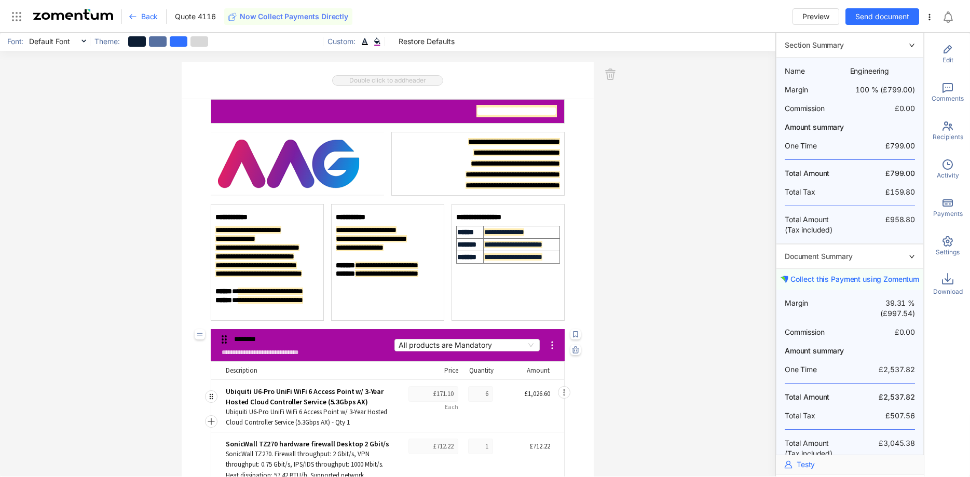
scroll to position [317, 0]
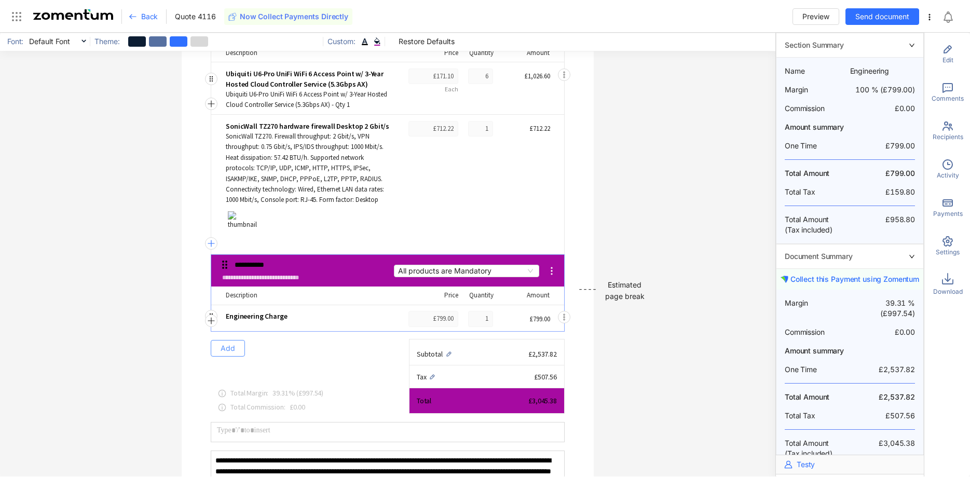
click at [225, 350] on span "Add" at bounding box center [227, 347] width 15 height 11
click at [237, 351] on button "Add" at bounding box center [228, 348] width 34 height 17
click at [254, 397] on span "Add Product" at bounding box center [240, 398] width 43 height 9
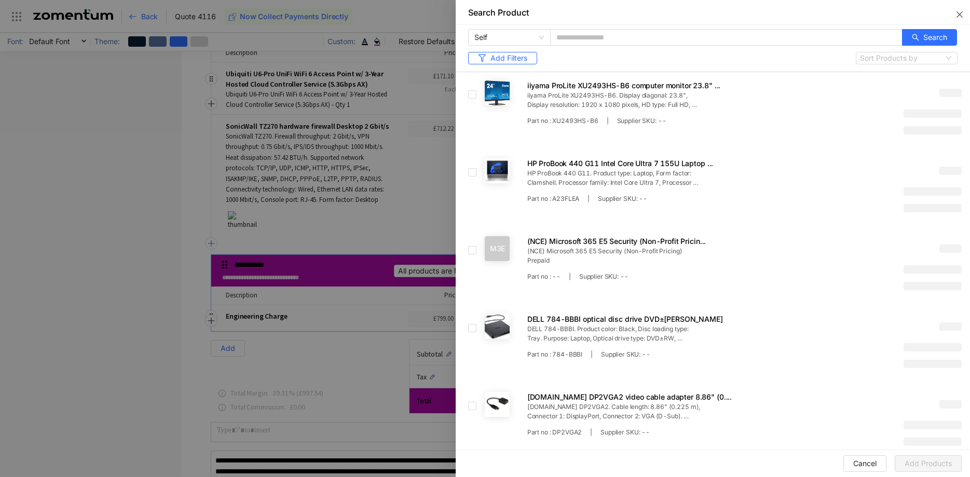
click at [397, 148] on div at bounding box center [485, 238] width 970 height 477
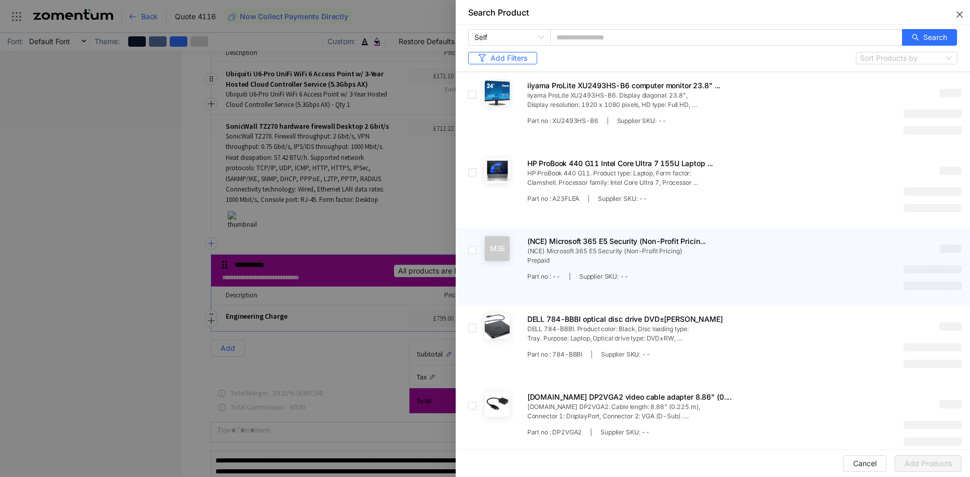
click at [957, 13] on icon "close" at bounding box center [959, 14] width 8 height 8
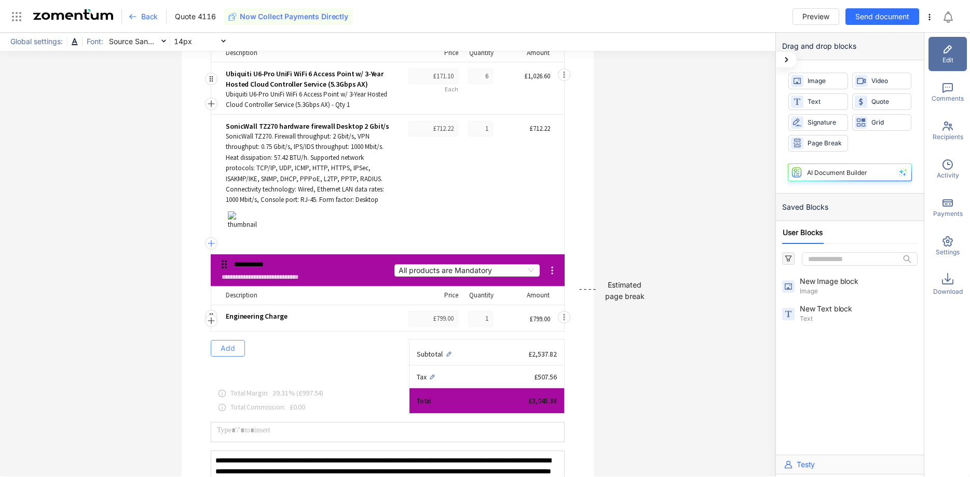
click at [237, 348] on button "Add" at bounding box center [228, 348] width 34 height 17
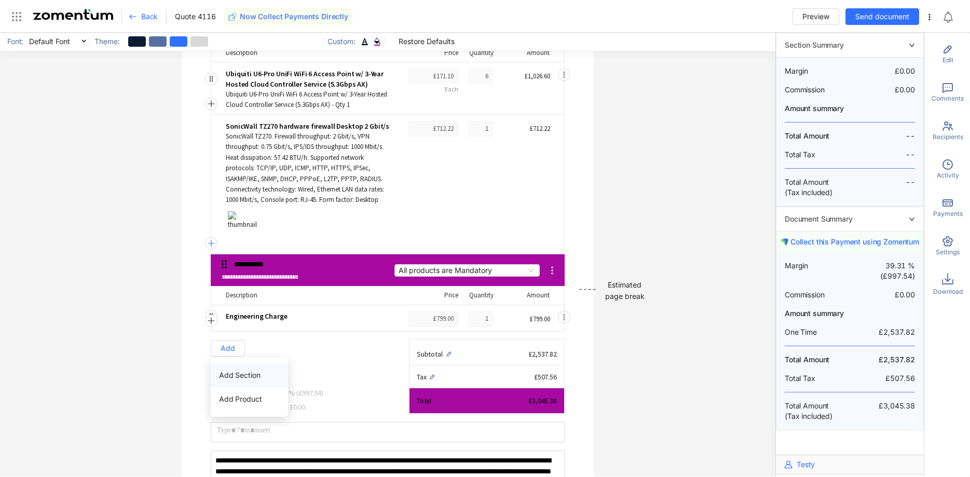
click at [243, 373] on span "Add Section" at bounding box center [239, 374] width 41 height 9
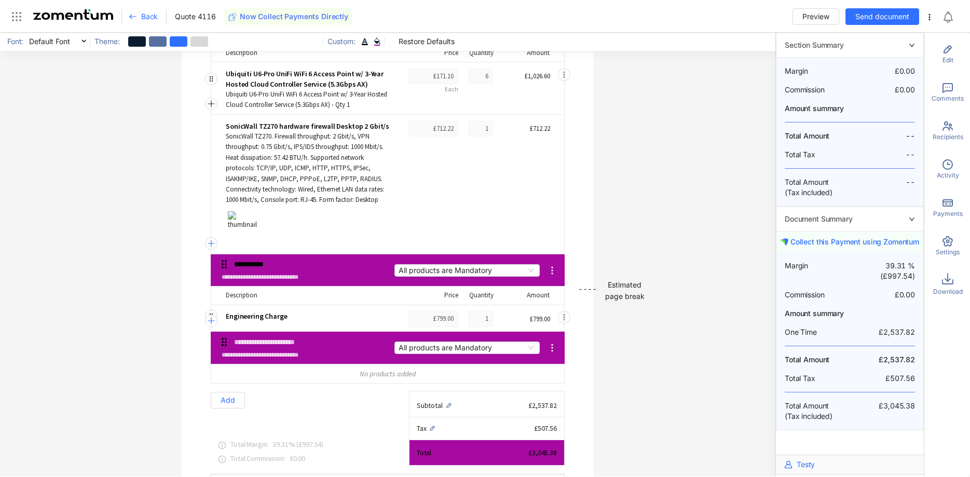
scroll to position [368, 0]
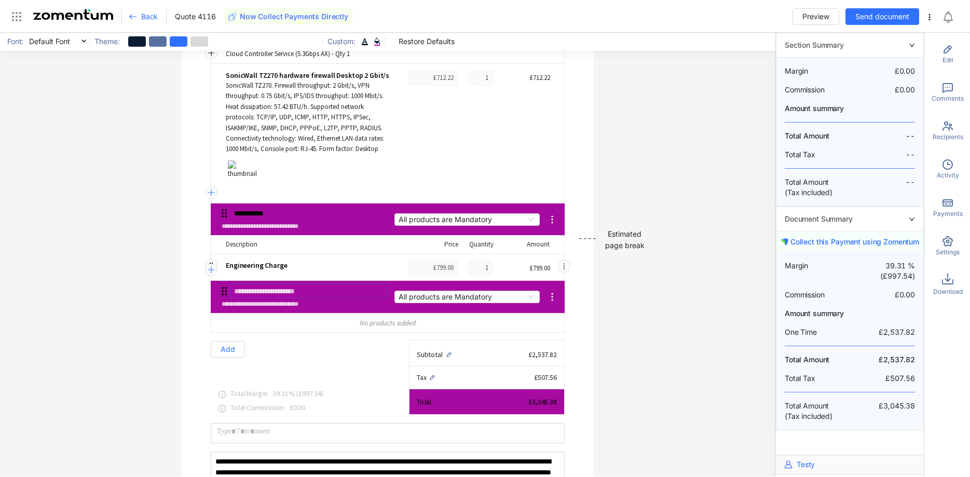
click at [297, 287] on input "text" at bounding box center [308, 290] width 156 height 13
type input "********"
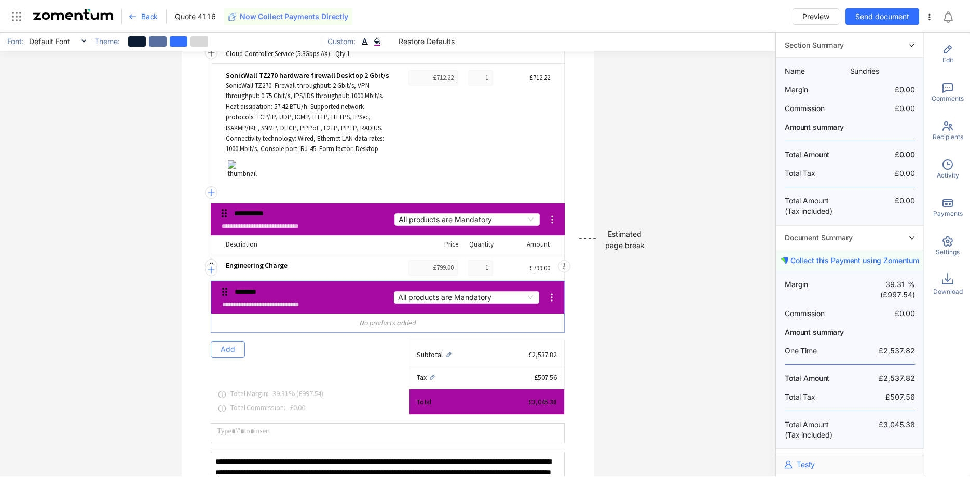
click at [219, 343] on button "Add" at bounding box center [228, 349] width 34 height 17
click at [240, 400] on span "Add Product" at bounding box center [240, 398] width 43 height 9
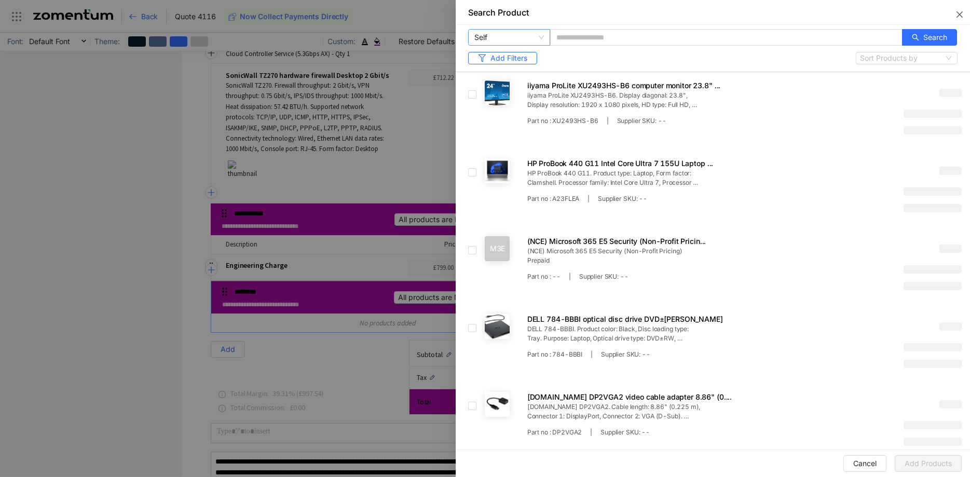
click at [506, 33] on span "Self" at bounding box center [508, 38] width 69 height 16
click at [520, 76] on div "Global Catalogue (Formerly Etilize)" at bounding box center [532, 74] width 116 height 11
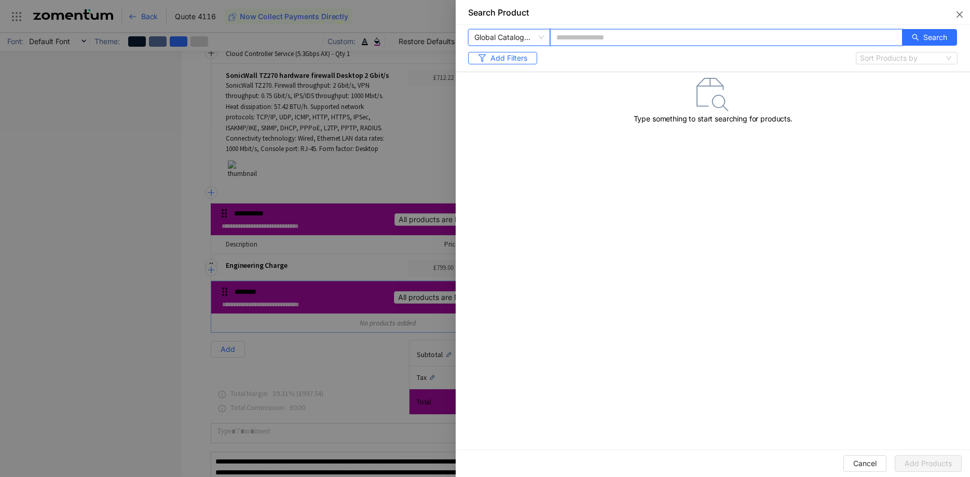
click at [615, 34] on input "text" at bounding box center [726, 37] width 352 height 17
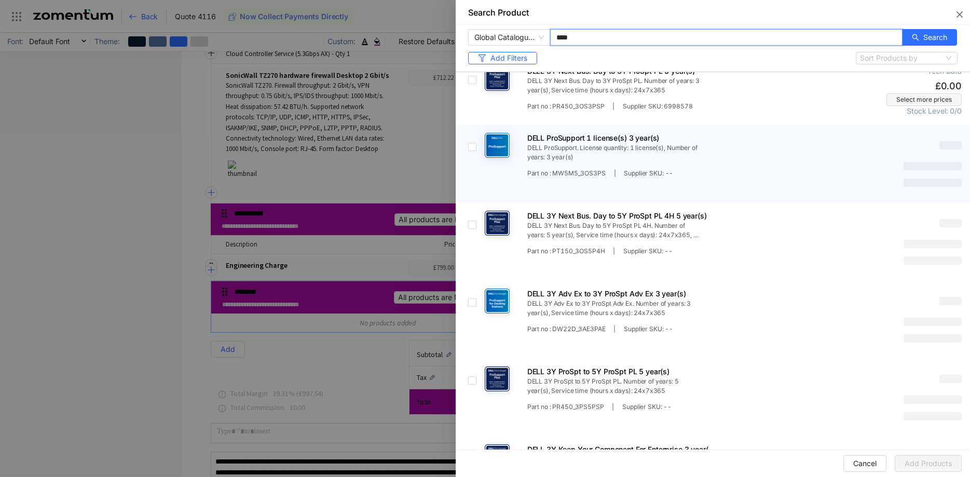
scroll to position [2545, 0]
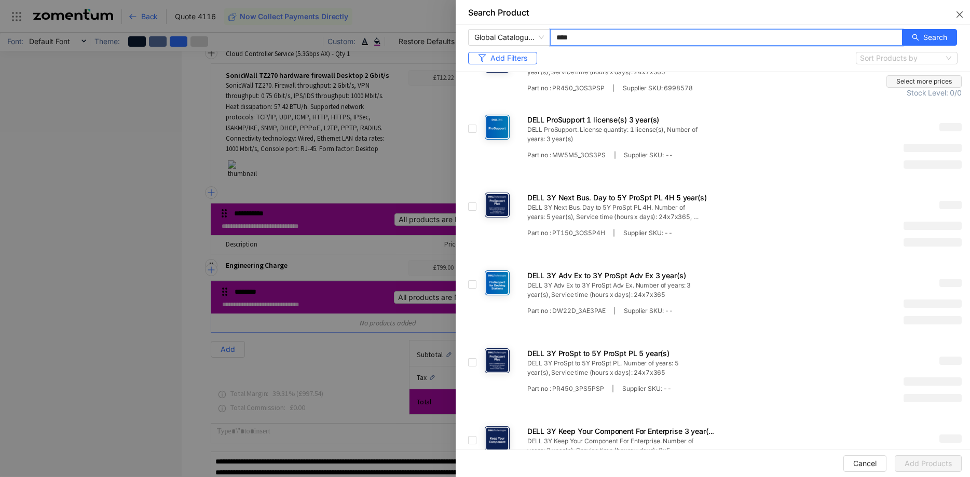
drag, startPoint x: 612, startPoint y: 34, endPoint x: 555, endPoint y: 42, distance: 57.1
click at [550, 34] on input "****" at bounding box center [726, 37] width 352 height 17
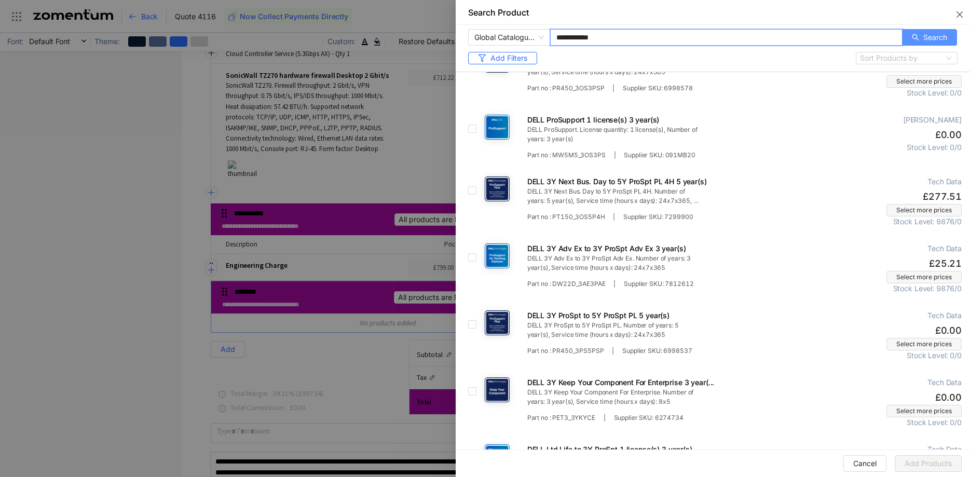
click at [919, 42] on button "Search" at bounding box center [929, 37] width 55 height 17
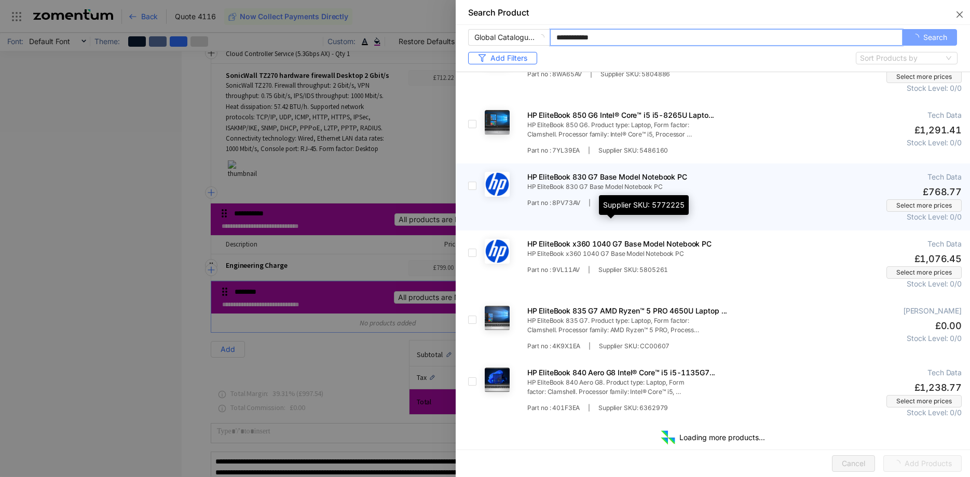
scroll to position [924, 0]
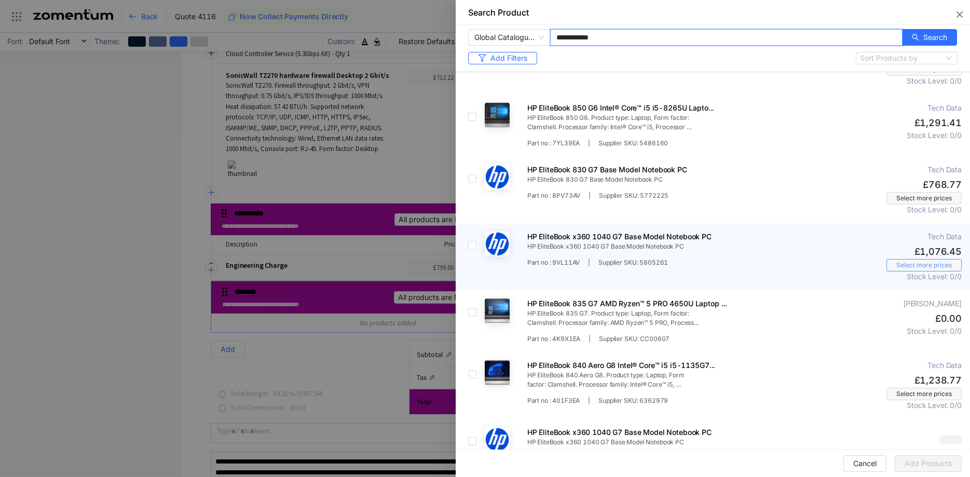
type input "**********"
click at [902, 260] on span "Select more prices" at bounding box center [924, 264] width 56 height 9
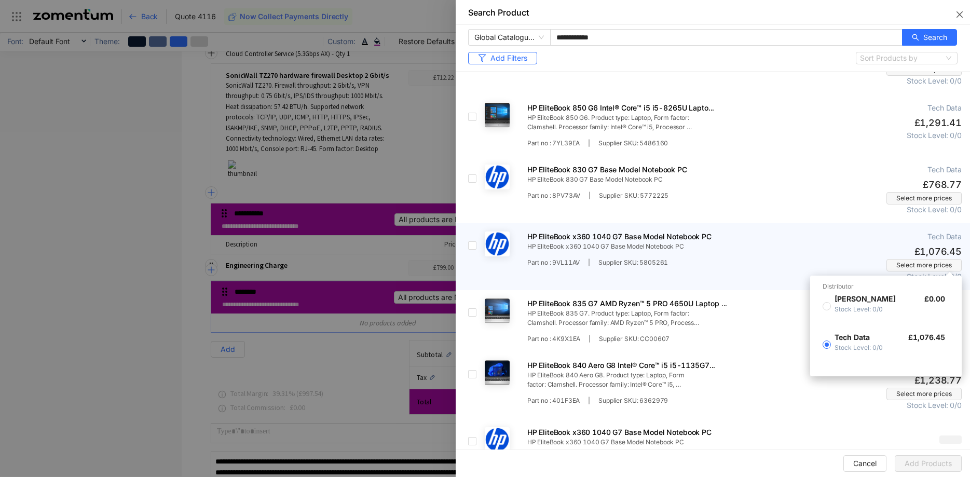
click at [834, 237] on div "Tech Data £1,076.45" at bounding box center [893, 244] width 136 height 27
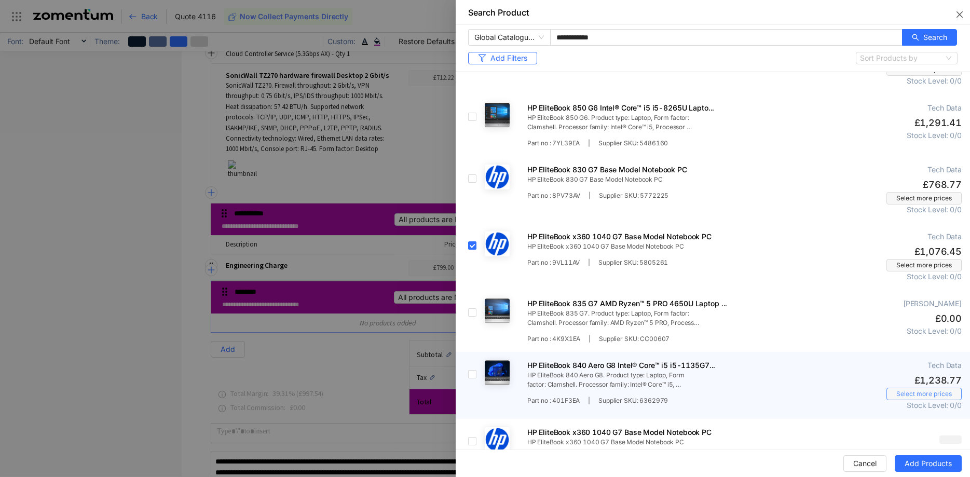
click at [932, 391] on span "Select more prices" at bounding box center [924, 393] width 56 height 9
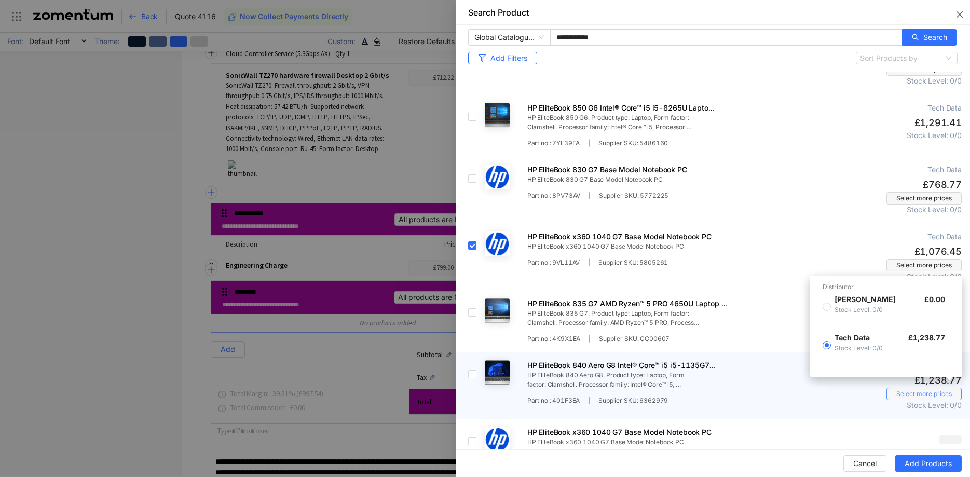
click at [932, 391] on span "Select more prices" at bounding box center [924, 393] width 56 height 9
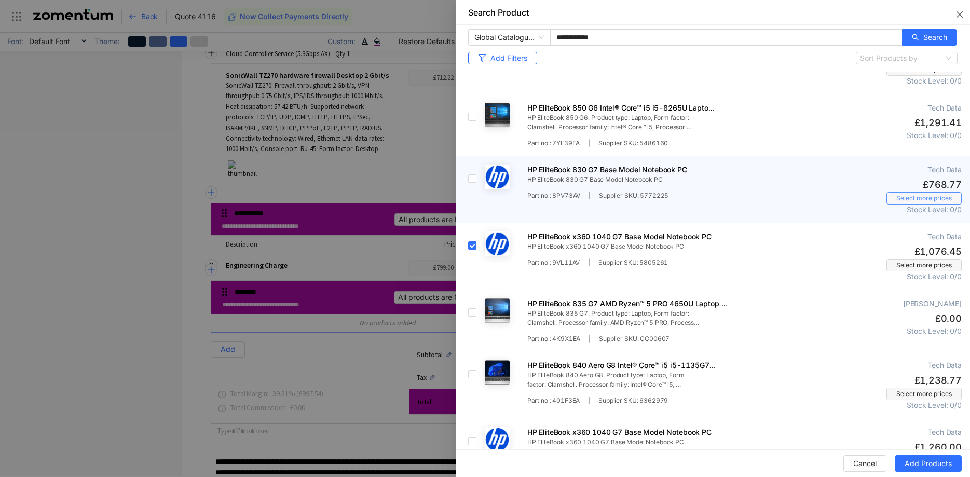
click at [933, 193] on span "Select more prices" at bounding box center [924, 197] width 56 height 9
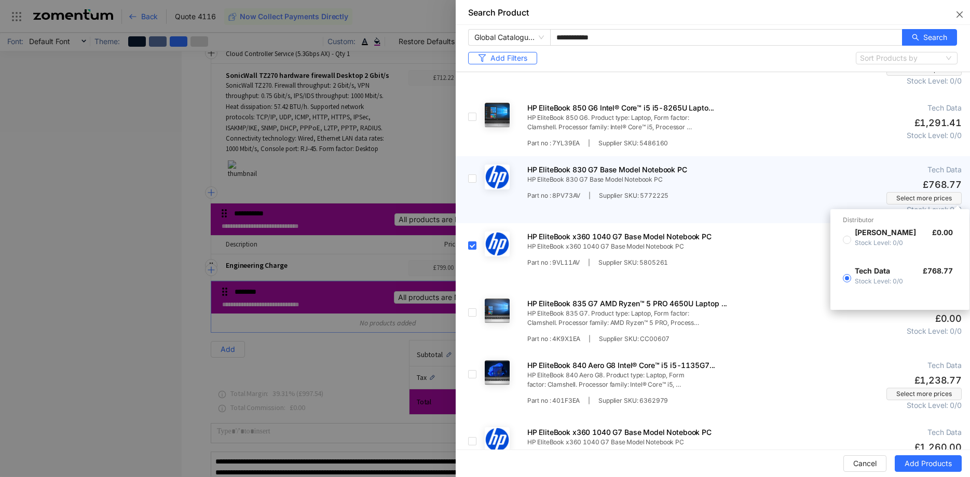
click at [852, 192] on div "Select more prices" at bounding box center [893, 198] width 136 height 12
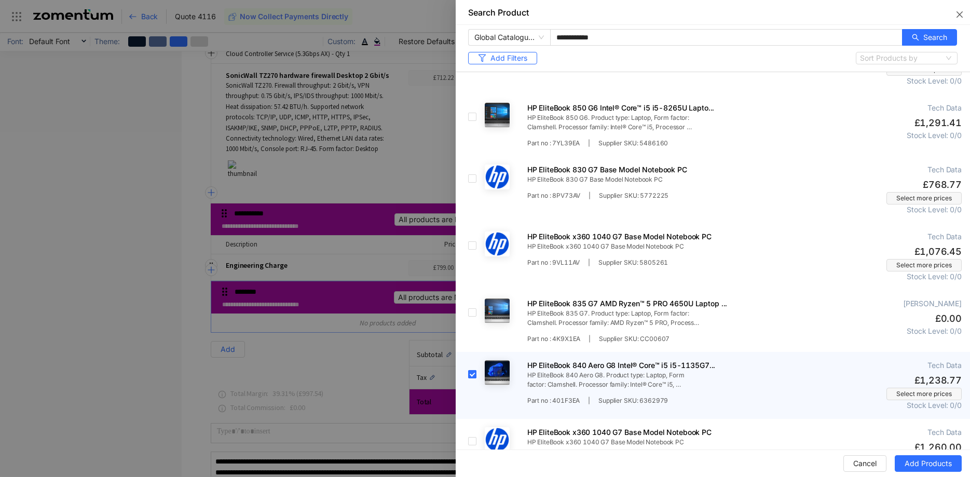
scroll to position [977, 0]
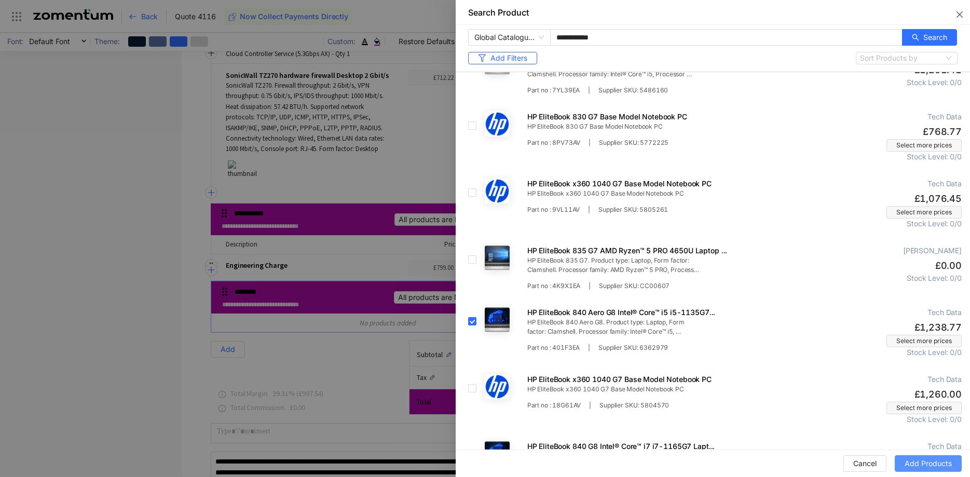
click at [934, 467] on span "Add Products" at bounding box center [927, 463] width 47 height 11
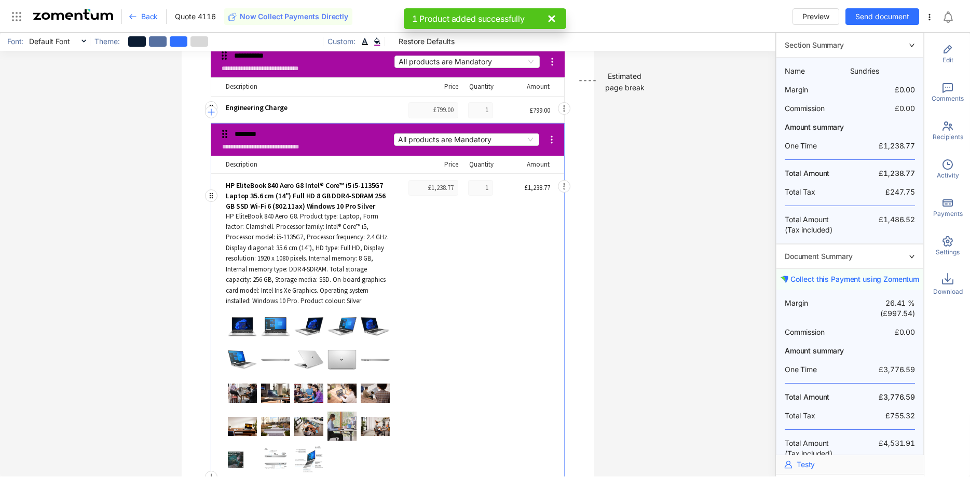
scroll to position [523, 0]
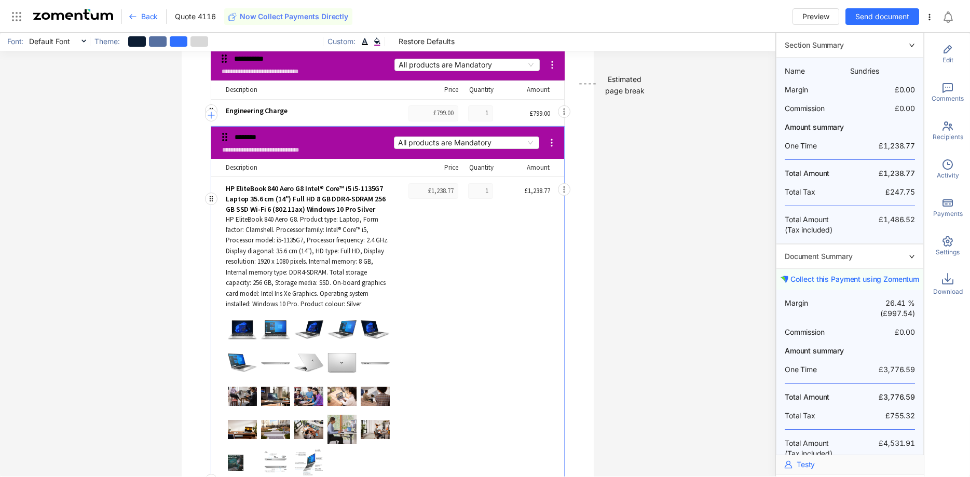
click at [327, 211] on span "HP EliteBook 840 Aero G8 Intel® Core™ i5 i5-1135G7 Laptop 35.6 cm (14") Full HD…" at bounding box center [308, 198] width 164 height 31
click at [215, 202] on div "HP EliteBook 840 Aero G8 Intel® Core™ i5 i5-1135G7 Laptop 35.6 cm (14") Full HD…" at bounding box center [387, 333] width 353 height 313
click at [214, 202] on button "button" at bounding box center [211, 198] width 12 height 12
click at [212, 200] on icon "button" at bounding box center [211, 199] width 8 height 8
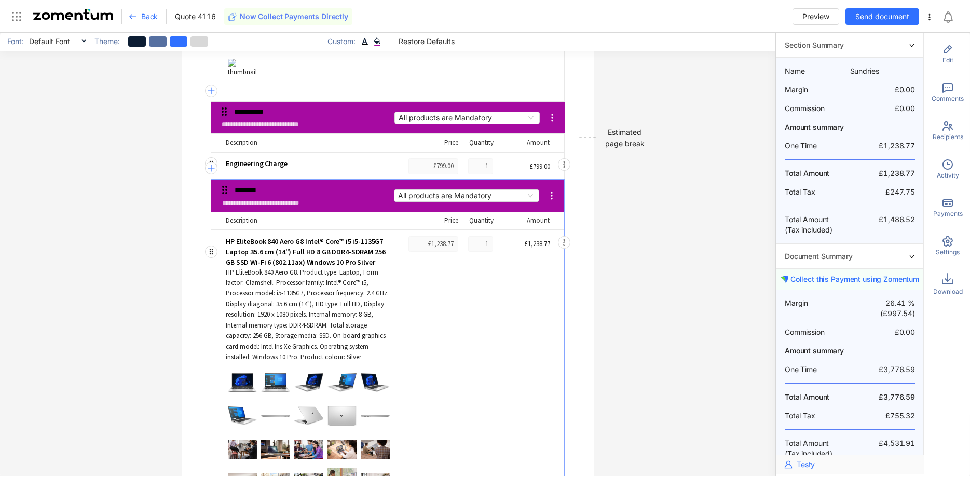
click at [246, 245] on span "HP EliteBook 840 Aero G8 Intel® Core™ i5 i5-1135G7 Laptop 35.6 cm (14") Full HD…" at bounding box center [308, 251] width 164 height 31
click at [248, 245] on span "HP EliteBook 840 Aero G8 Intel® Core™ i5 i5-1135G7 Laptop 35.6 cm (14") Full HD…" at bounding box center [308, 251] width 164 height 31
click at [332, 264] on span "HP EliteBook 840 Aero G8 Intel® Core™ i5 i5-1135G7 Laptop 35.6 cm (14") Full HD…" at bounding box center [308, 251] width 164 height 31
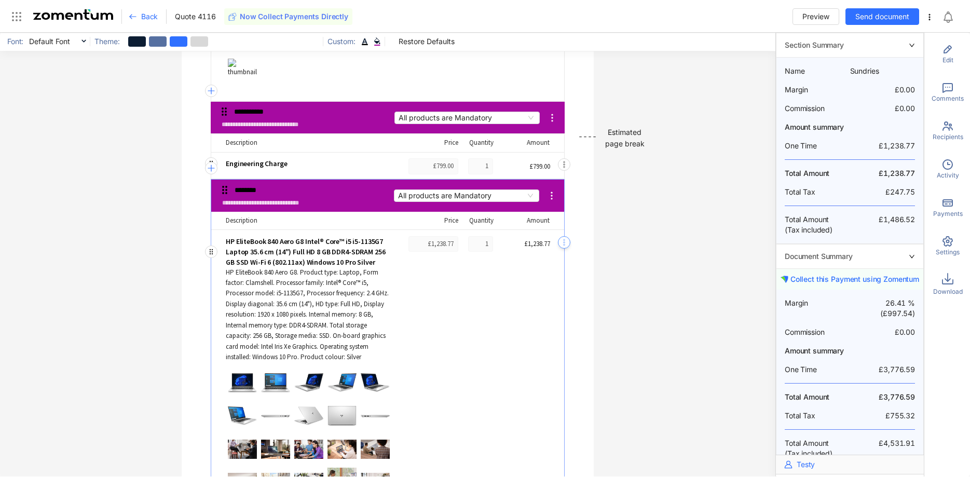
click at [565, 240] on icon "button" at bounding box center [564, 242] width 8 height 8
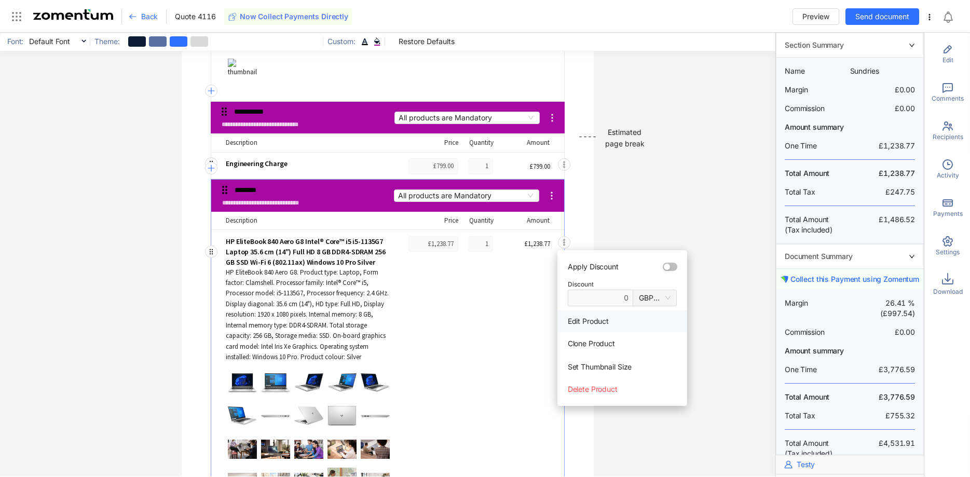
click at [597, 323] on span "Edit Product" at bounding box center [622, 321] width 130 height 22
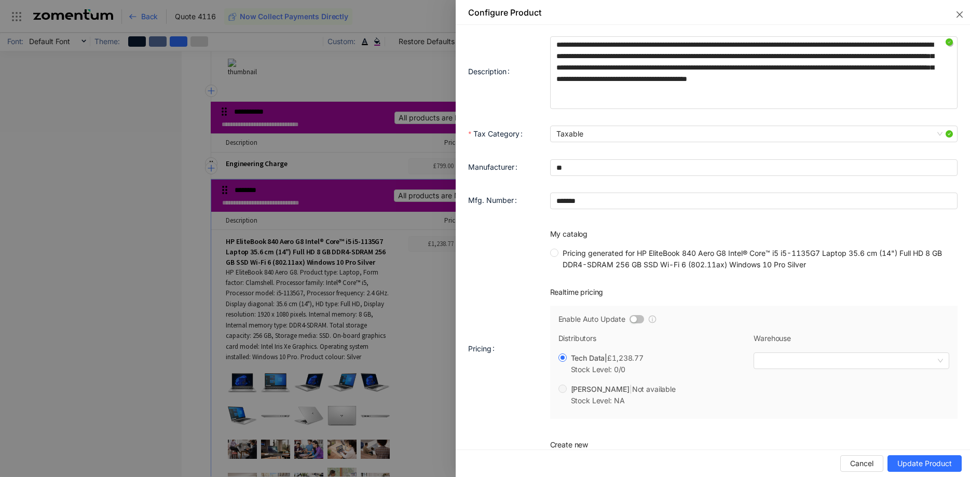
scroll to position [370, 0]
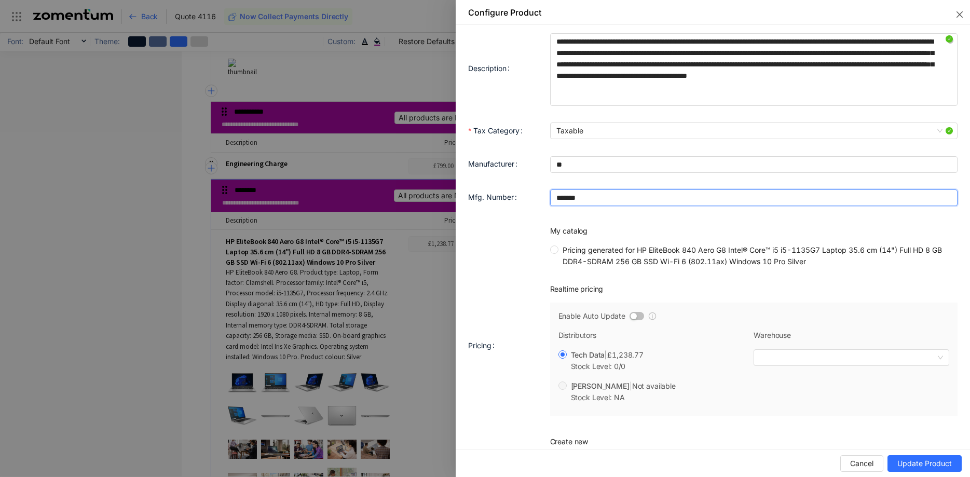
drag, startPoint x: 632, startPoint y: 200, endPoint x: 482, endPoint y: 195, distance: 150.0
click at [550, 193] on input "*******" at bounding box center [753, 197] width 407 height 17
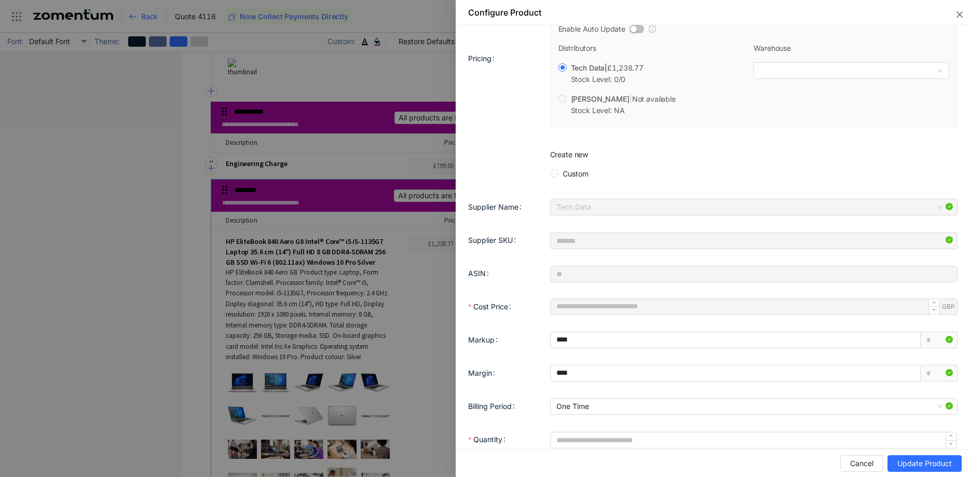
scroll to position [688, 0]
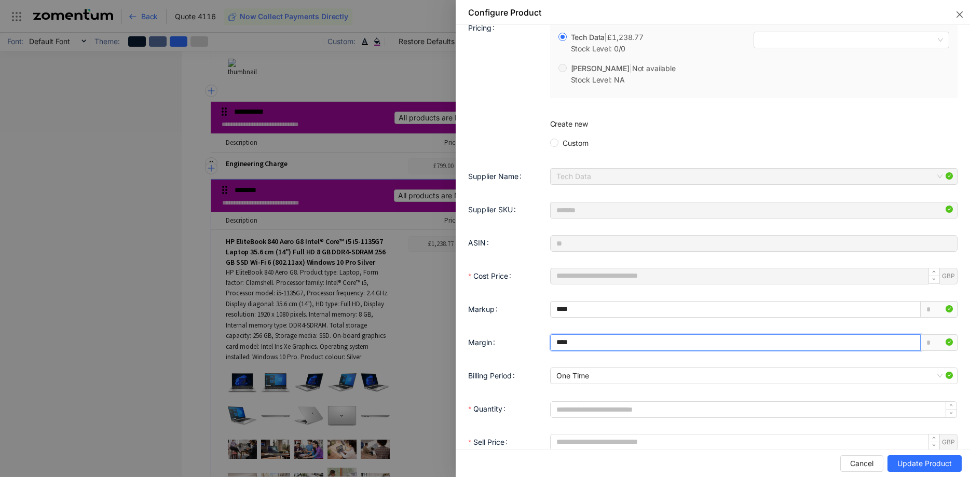
drag, startPoint x: 588, startPoint y: 341, endPoint x: 509, endPoint y: 326, distance: 80.8
click at [550, 335] on input "****" at bounding box center [734, 343] width 369 height 16
type input "****"
type input "*"
type input "*******"
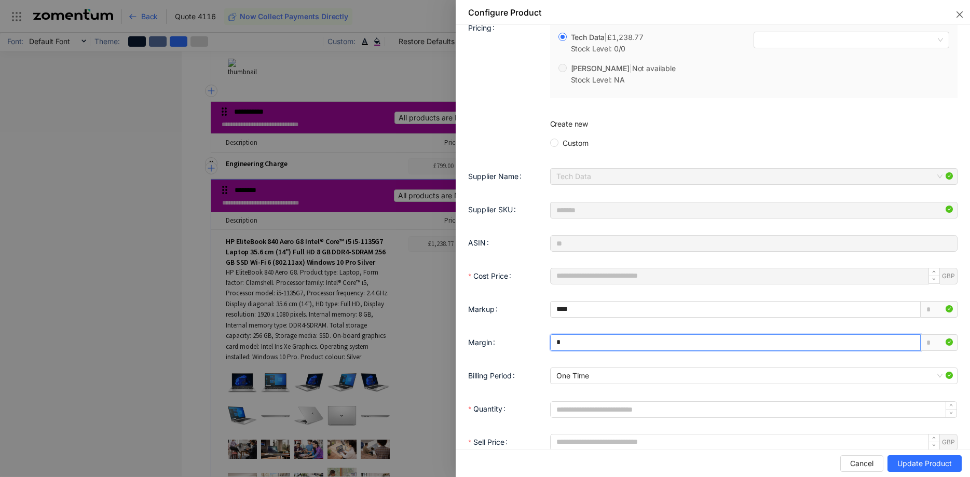
type input "**"
type input "*****"
type input "*******"
type input "*****"
click at [501, 328] on div "Markup *****" at bounding box center [712, 315] width 489 height 33
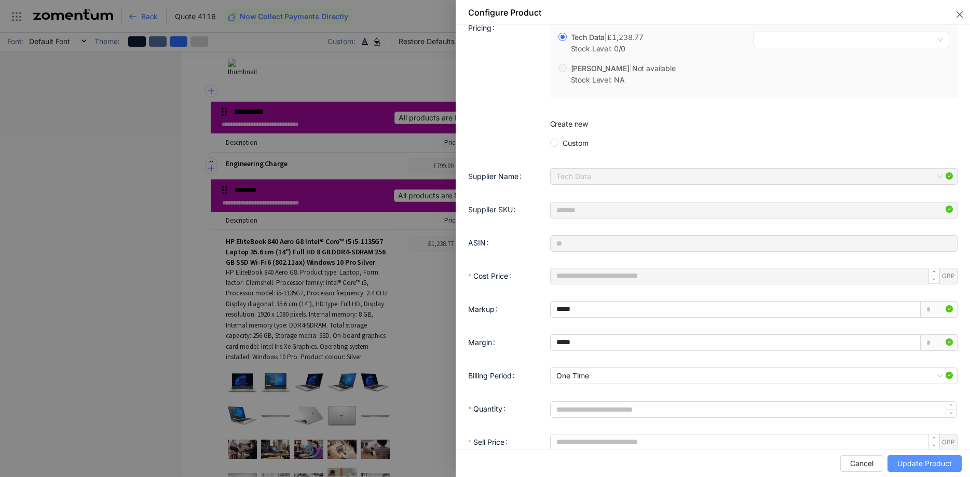
click at [901, 459] on span "Update Product" at bounding box center [924, 463] width 54 height 11
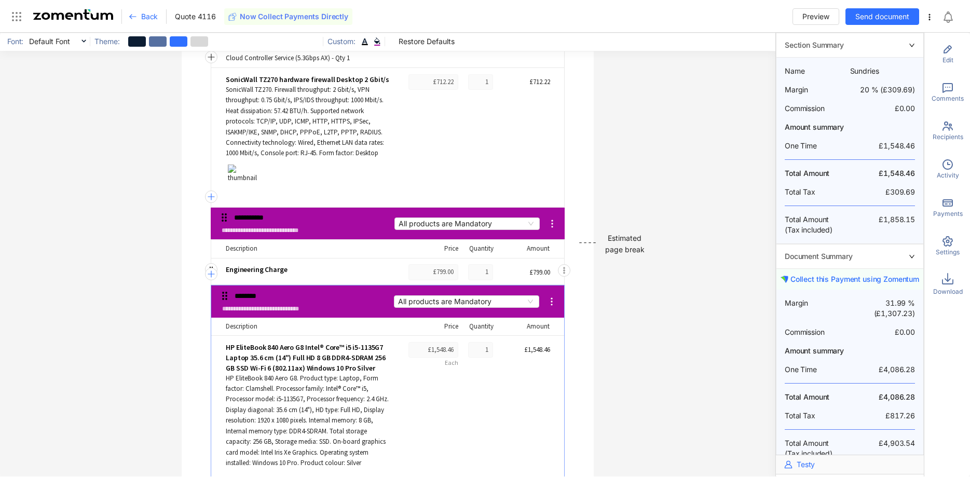
scroll to position [100, 0]
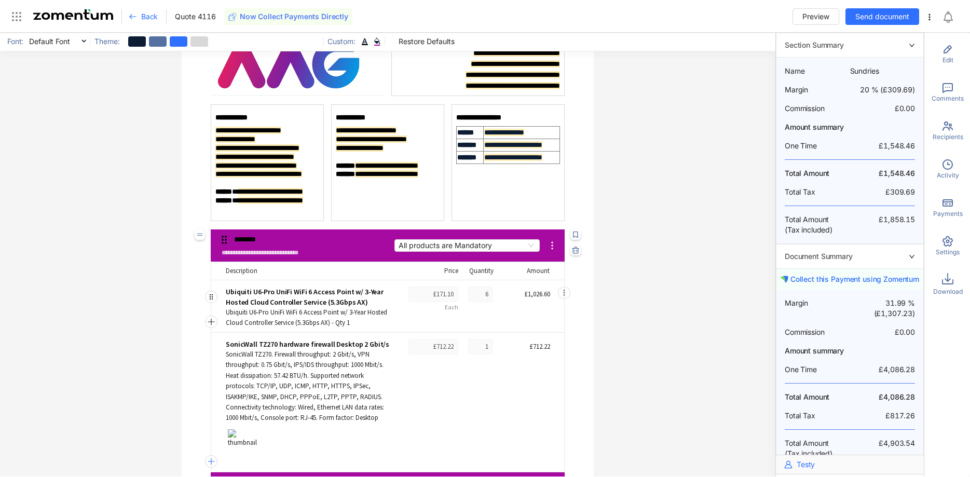
click at [439, 300] on div "£171.10" at bounding box center [433, 294] width 50 height 16
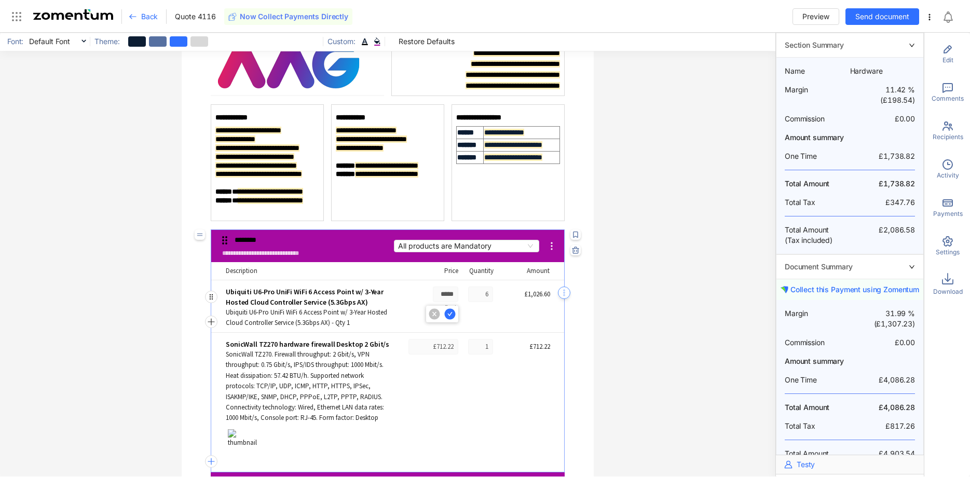
click at [562, 289] on icon "button" at bounding box center [564, 292] width 8 height 8
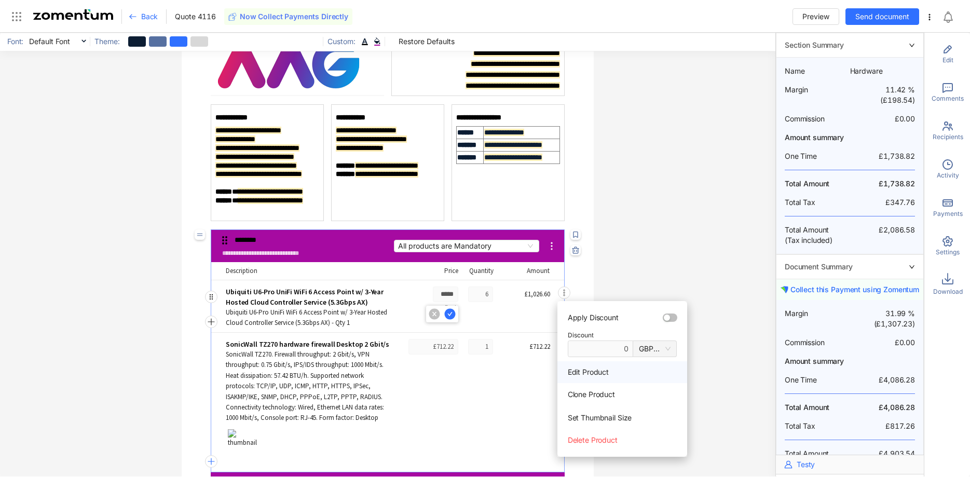
click at [584, 367] on span "Edit Product" at bounding box center [622, 372] width 130 height 22
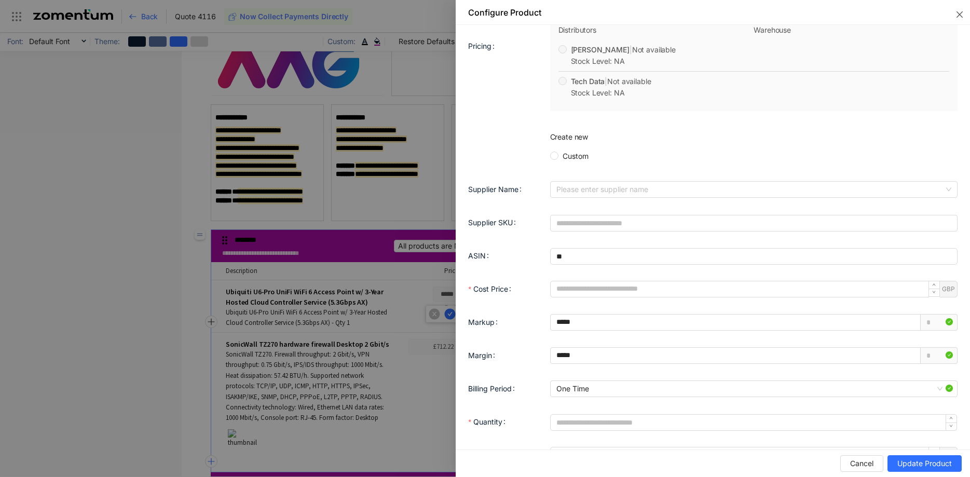
scroll to position [529, 0]
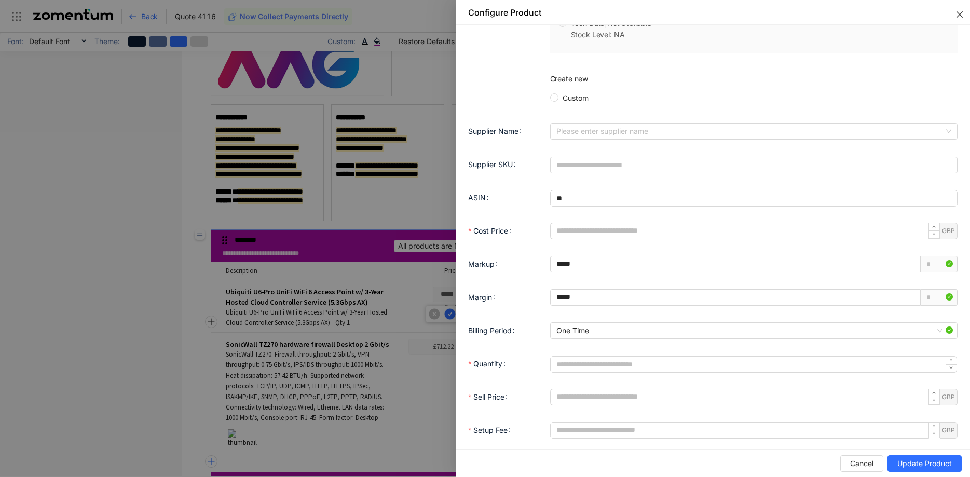
click at [955, 12] on button "Close" at bounding box center [957, 12] width 25 height 25
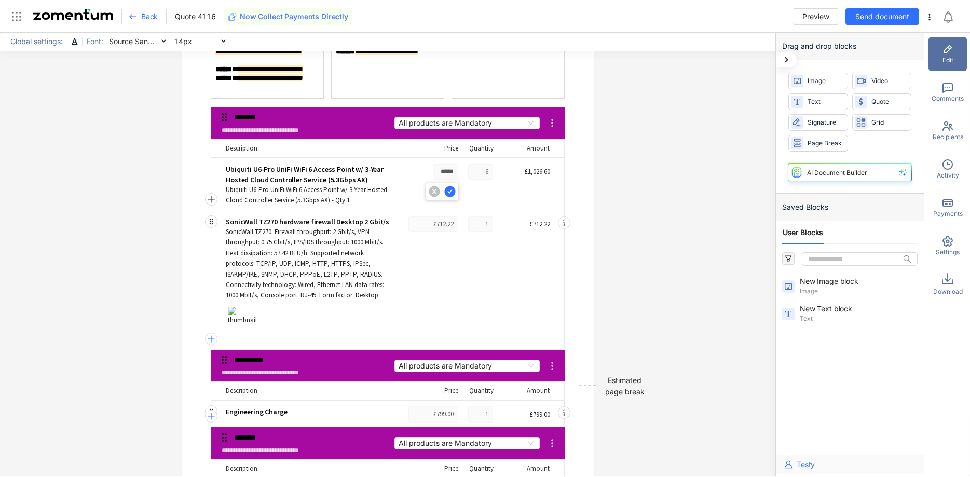
scroll to position [10, 0]
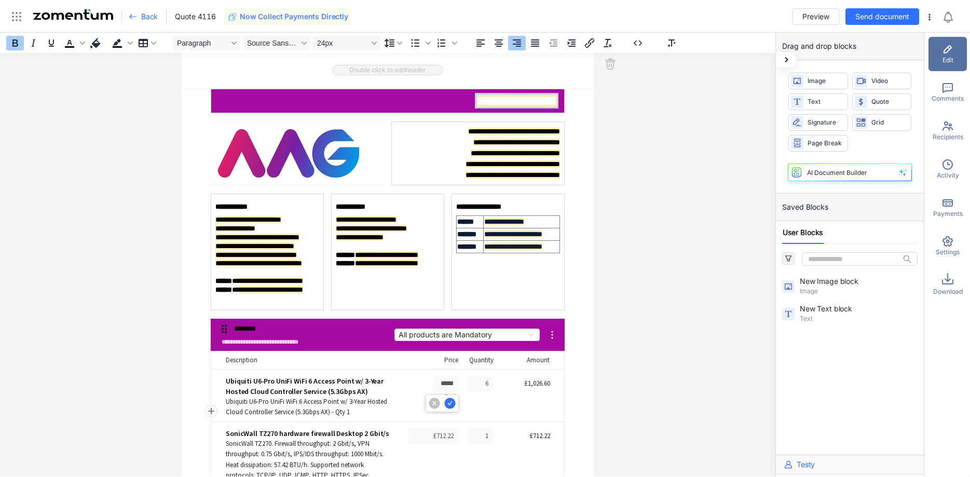
click at [485, 101] on span "**********" at bounding box center [516, 100] width 80 height 12
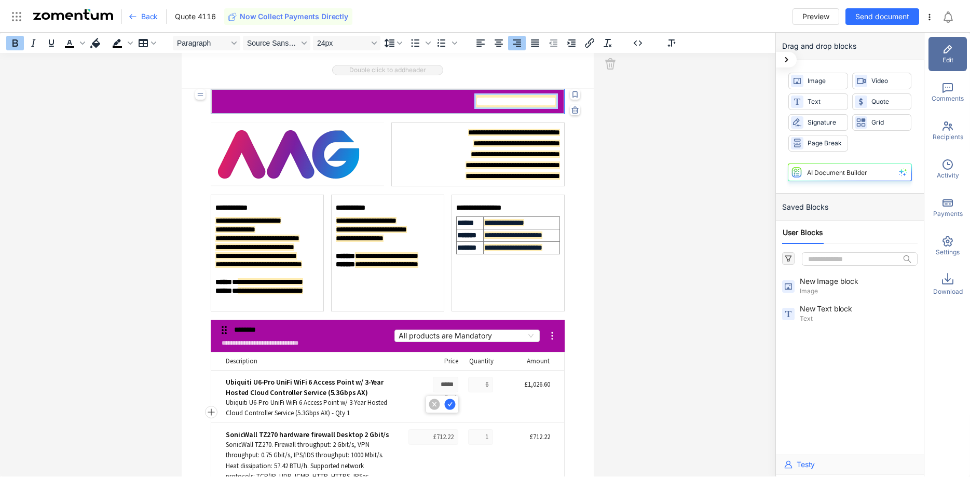
click at [485, 101] on span "**********" at bounding box center [516, 101] width 80 height 12
click at [476, 99] on span "**********" at bounding box center [516, 101] width 80 height 12
click at [626, 148] on div "**********" at bounding box center [387, 255] width 775 height 444
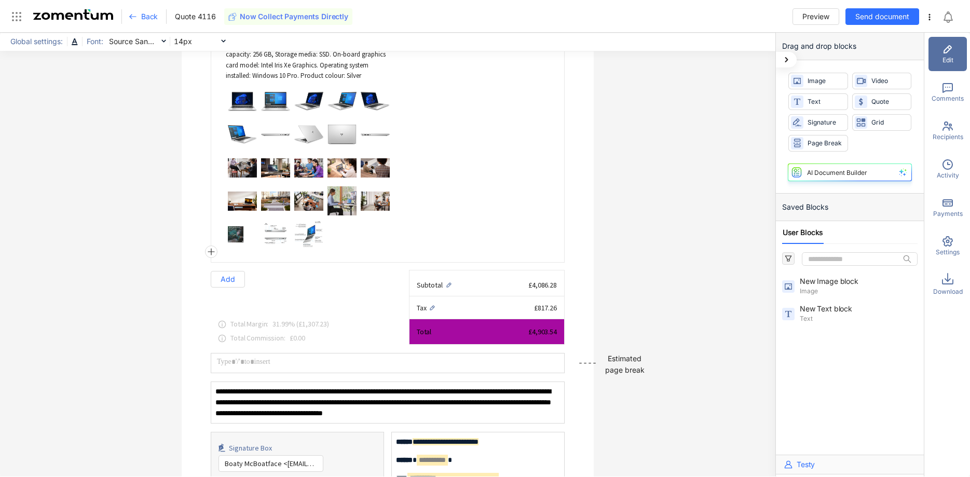
scroll to position [857, 0]
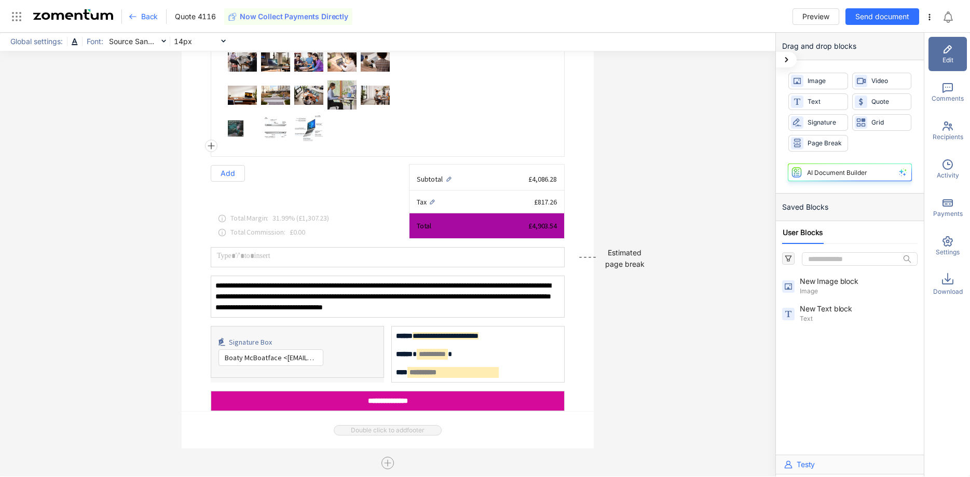
click at [334, 338] on div "Signature Box" at bounding box center [302, 341] width 147 height 11
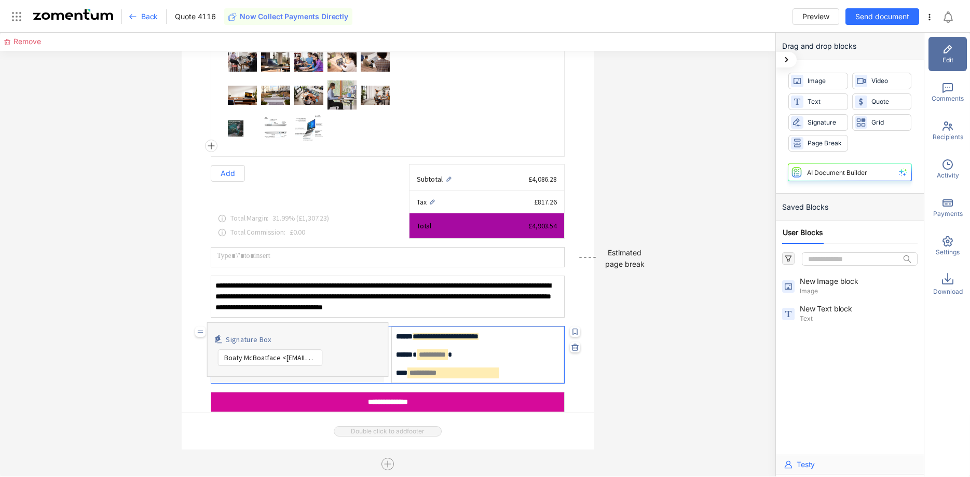
click at [334, 338] on div "Signature Box" at bounding box center [303, 339] width 154 height 12
click at [940, 129] on div "Recipients" at bounding box center [947, 131] width 38 height 34
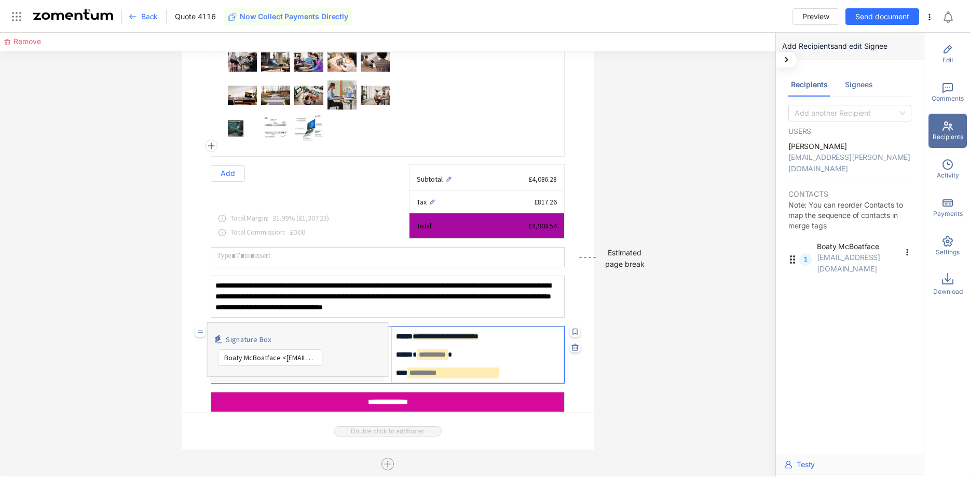
click at [852, 88] on div "Signees" at bounding box center [859, 84] width 28 height 11
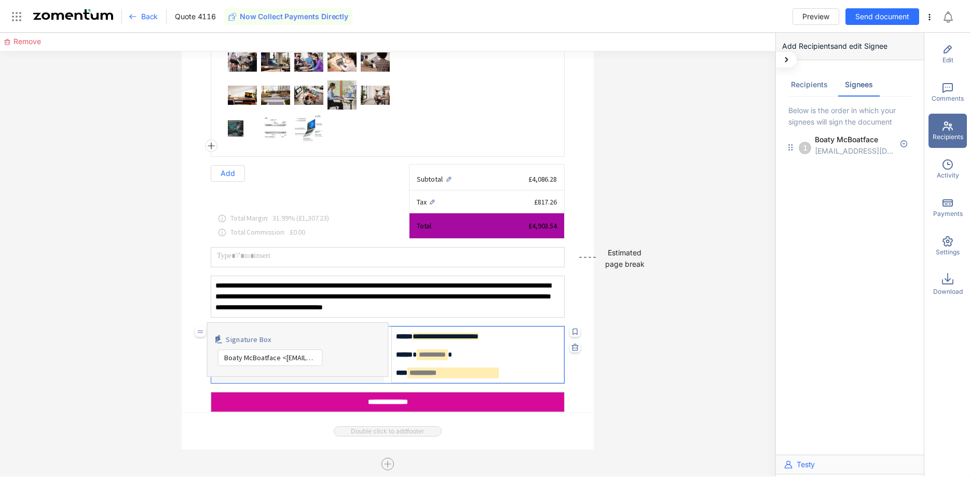
click at [817, 88] on div "Recipients" at bounding box center [809, 84] width 37 height 11
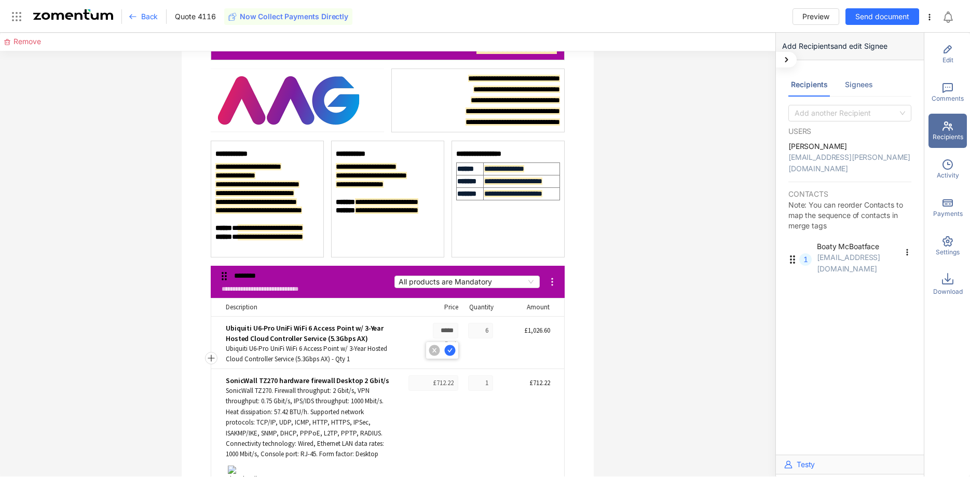
scroll to position [0, 0]
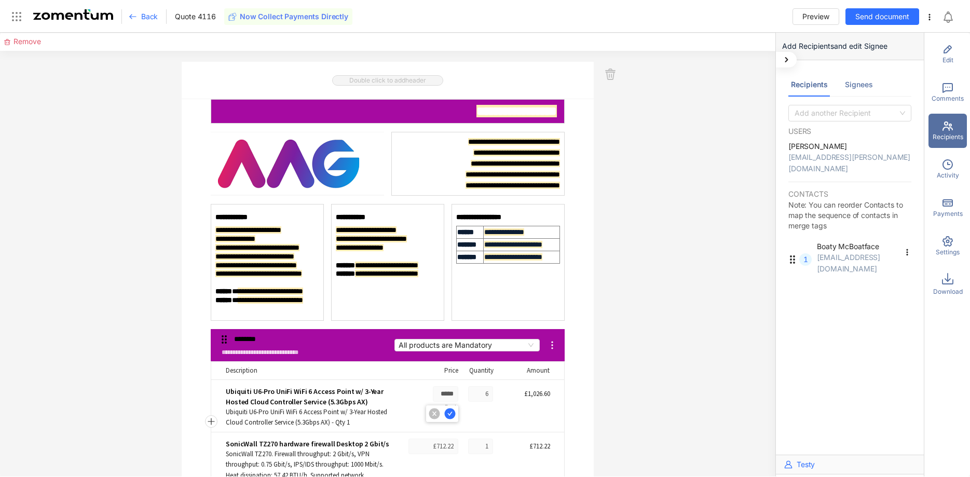
click at [934, 23] on div "Back Quote 4116 Now Collect Payments Directly Preview Send document" at bounding box center [485, 16] width 970 height 33
click at [932, 21] on icon at bounding box center [929, 17] width 8 height 8
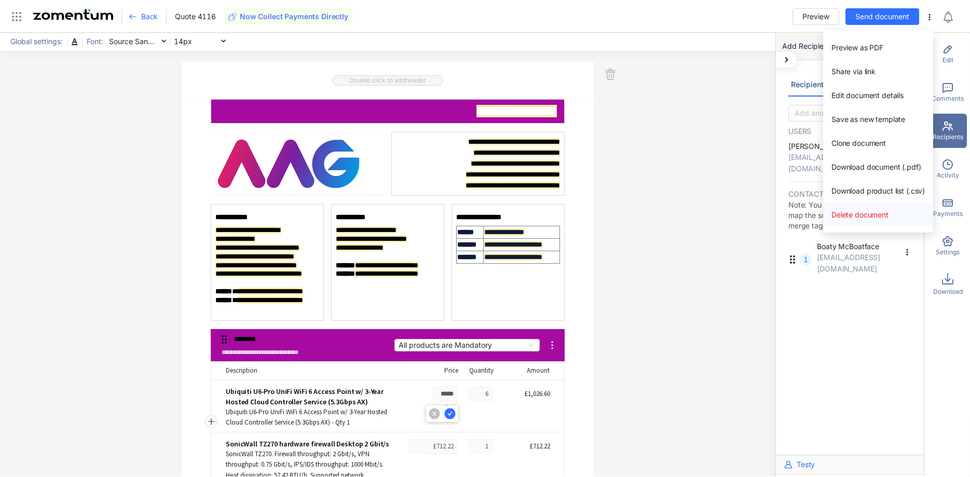
click at [883, 217] on span "Delete document" at bounding box center [859, 214] width 57 height 9
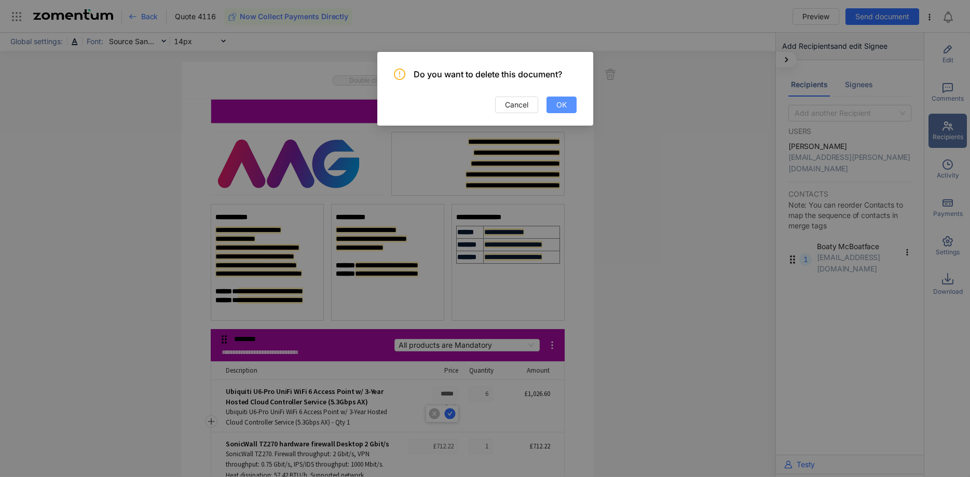
click at [568, 109] on button "OK" at bounding box center [561, 104] width 30 height 17
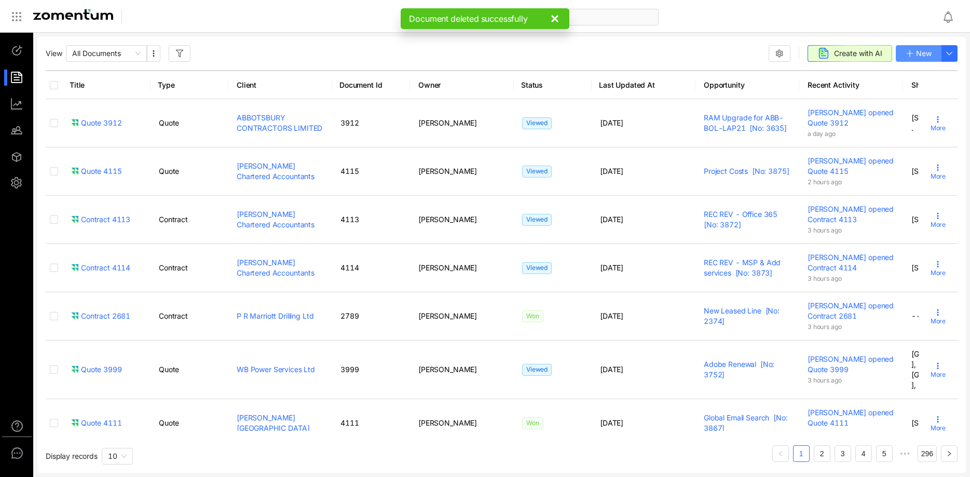
click at [917, 54] on span "New" at bounding box center [924, 53] width 16 height 11
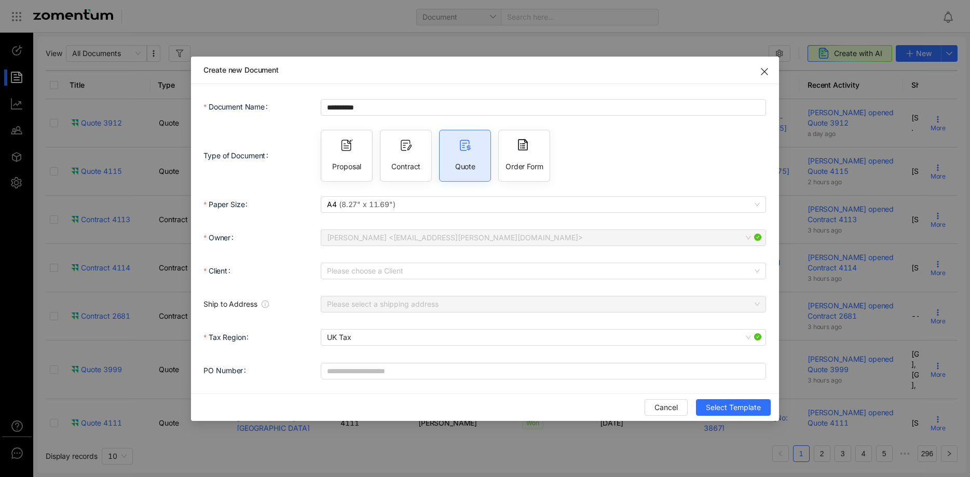
click at [420, 161] on div "Contract" at bounding box center [406, 156] width 52 height 52
type input "**********"
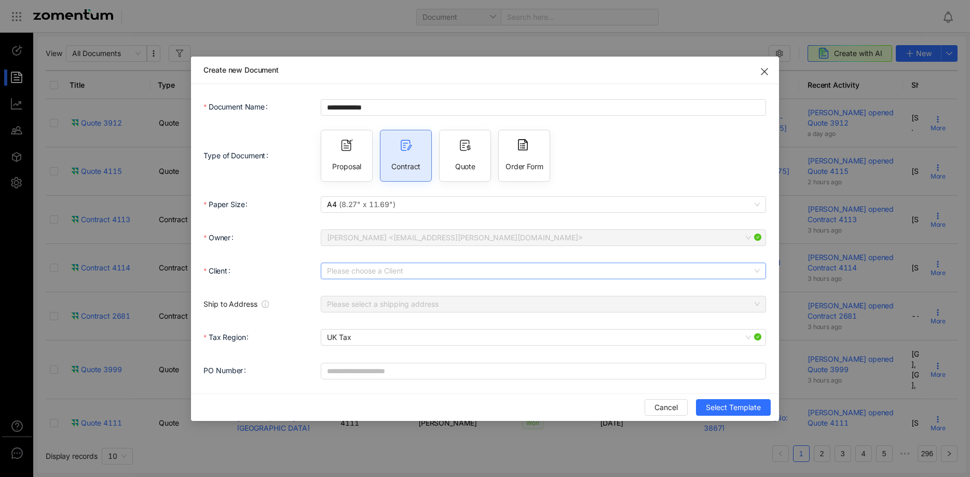
click at [372, 272] on input "Client" at bounding box center [539, 271] width 425 height 16
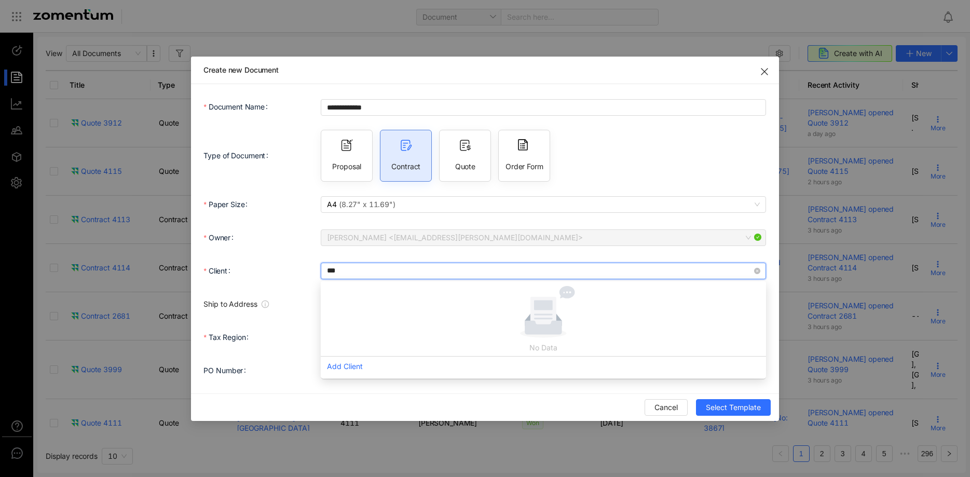
type input "****"
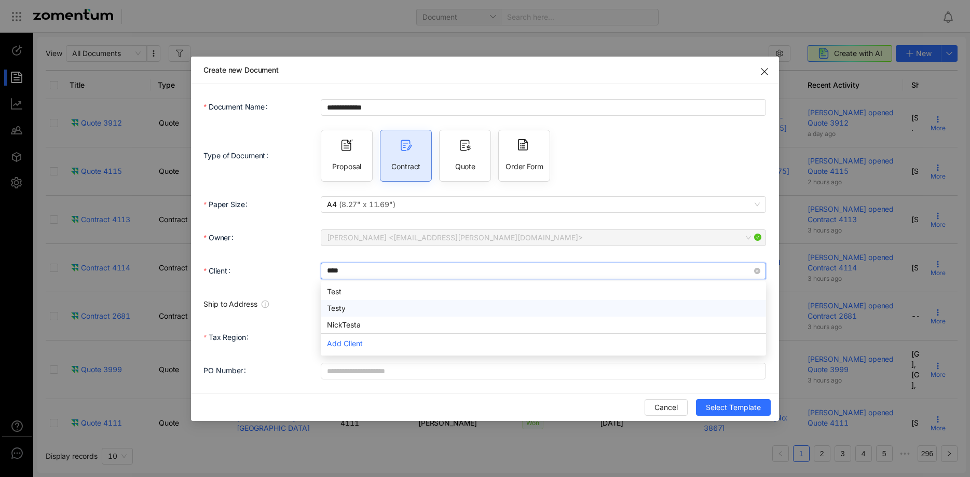
click at [367, 309] on div "Testy" at bounding box center [543, 307] width 433 height 11
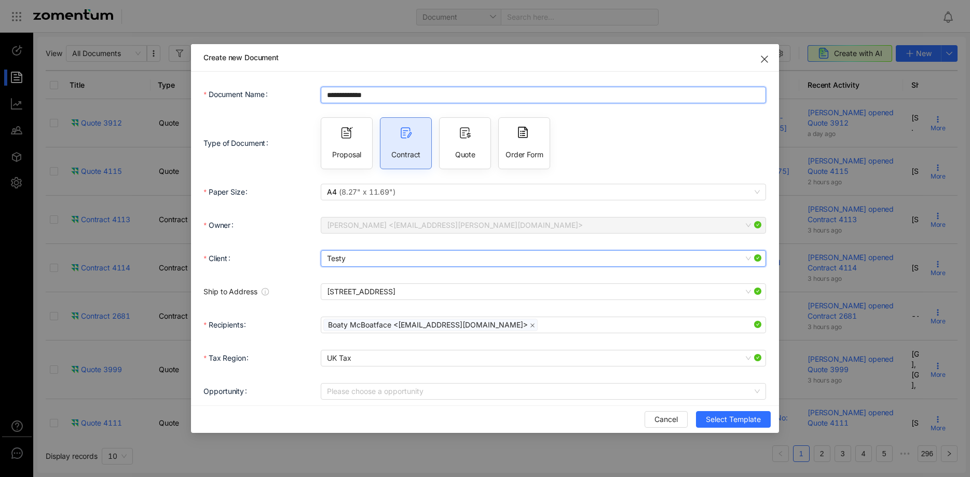
drag, startPoint x: 407, startPoint y: 96, endPoint x: 276, endPoint y: 69, distance: 133.6
click at [321, 87] on input "**********" at bounding box center [543, 95] width 445 height 17
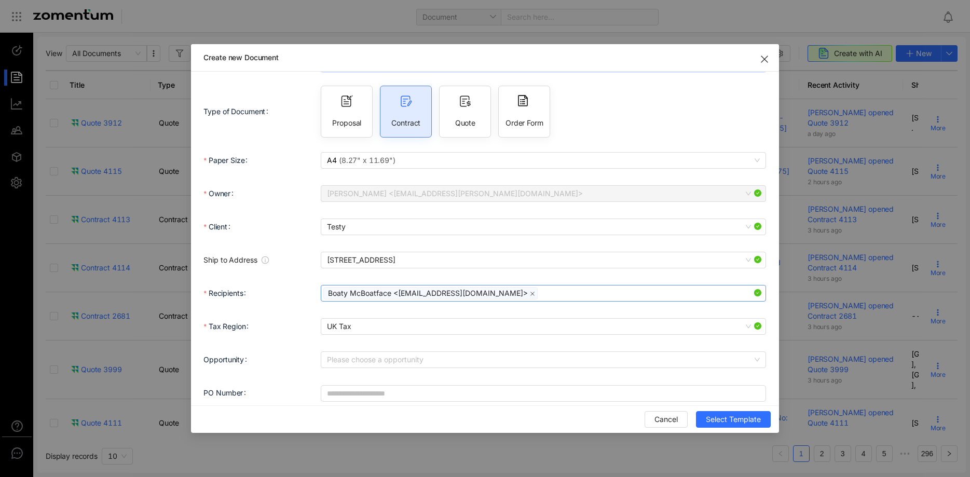
scroll to position [42, 0]
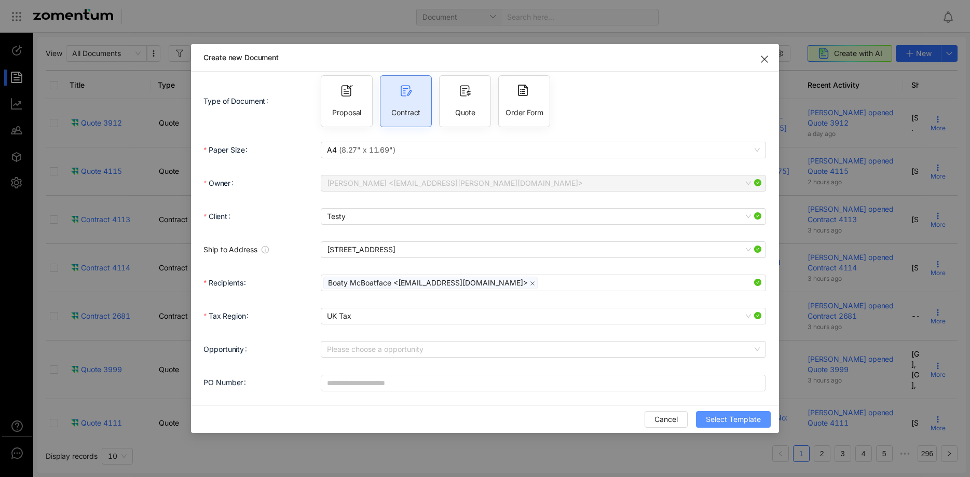
type input "**********"
click at [731, 415] on span "Select Template" at bounding box center [733, 418] width 55 height 11
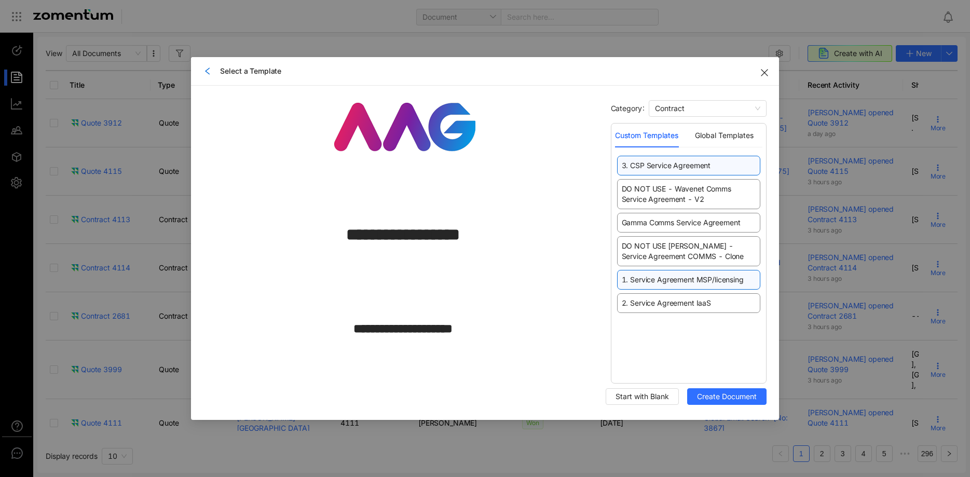
click at [729, 277] on span "1. Service Agreement MSP/licensing" at bounding box center [682, 279] width 122 height 10
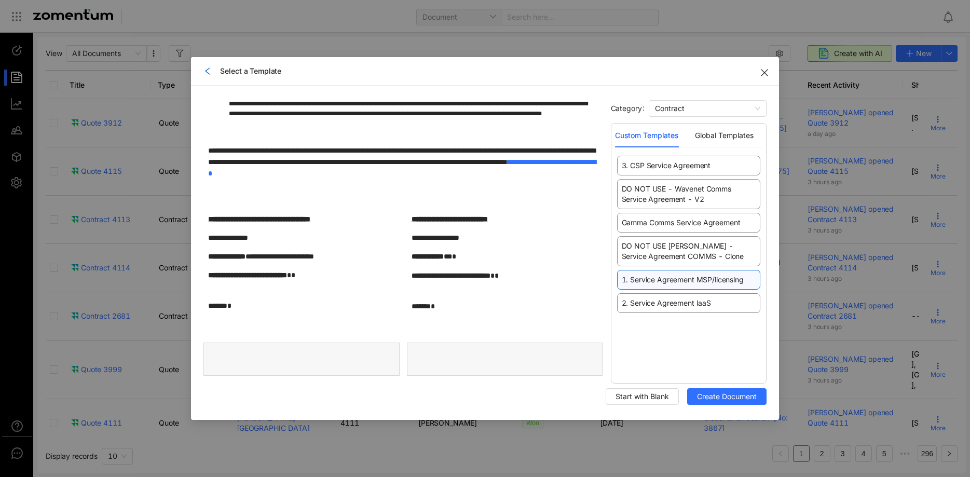
scroll to position [954, 0]
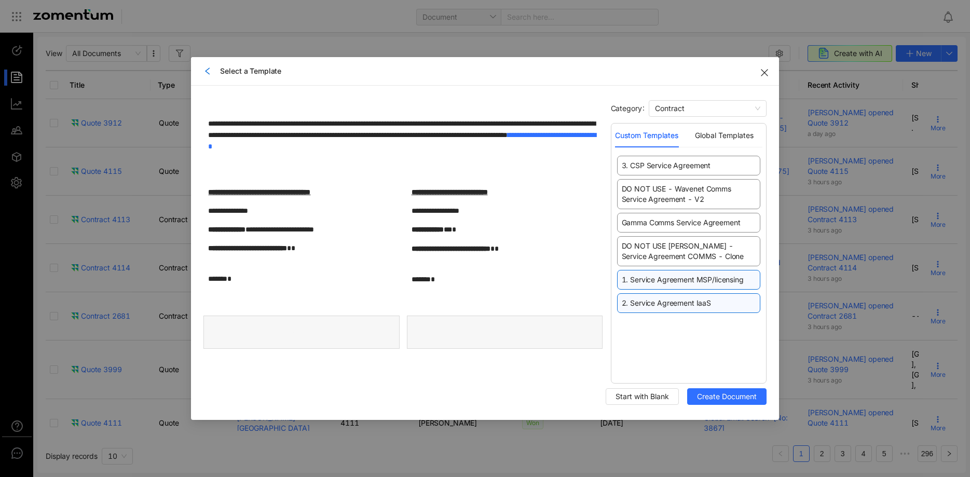
click at [666, 296] on div "2. Service Agreement IaaS" at bounding box center [688, 303] width 143 height 20
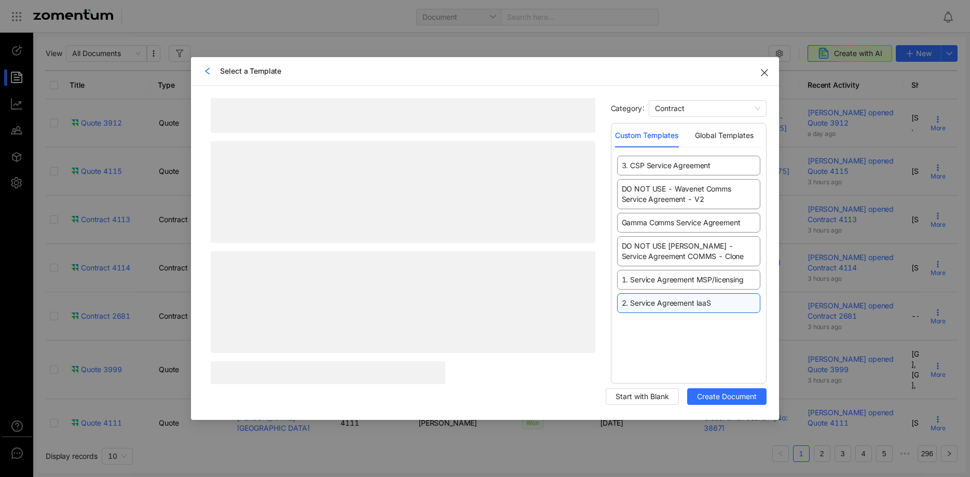
scroll to position [0, 0]
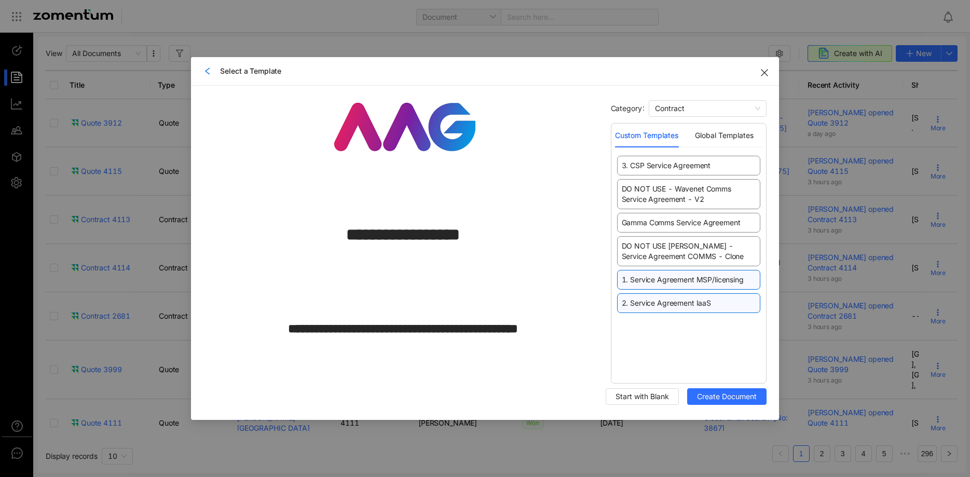
click at [687, 280] on span "1. Service Agreement MSP/licensing" at bounding box center [682, 279] width 122 height 10
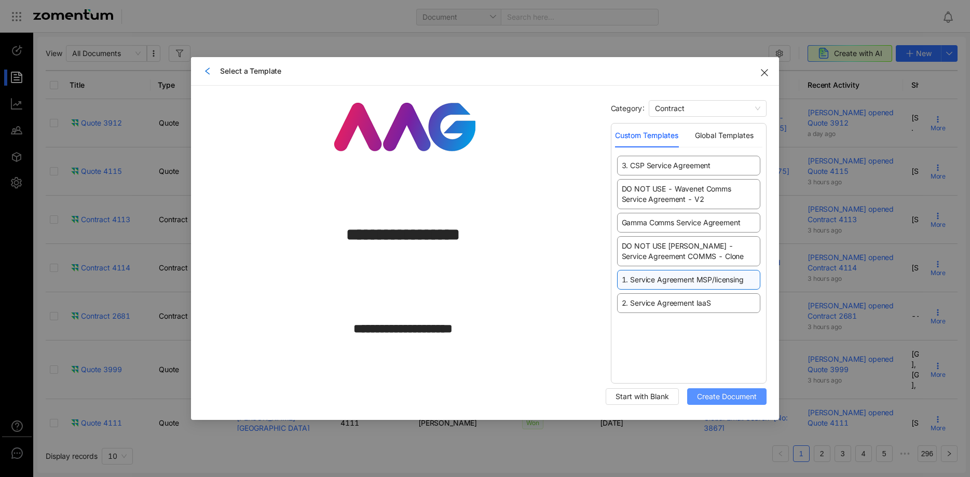
click at [714, 394] on span "Create Document" at bounding box center [727, 396] width 60 height 11
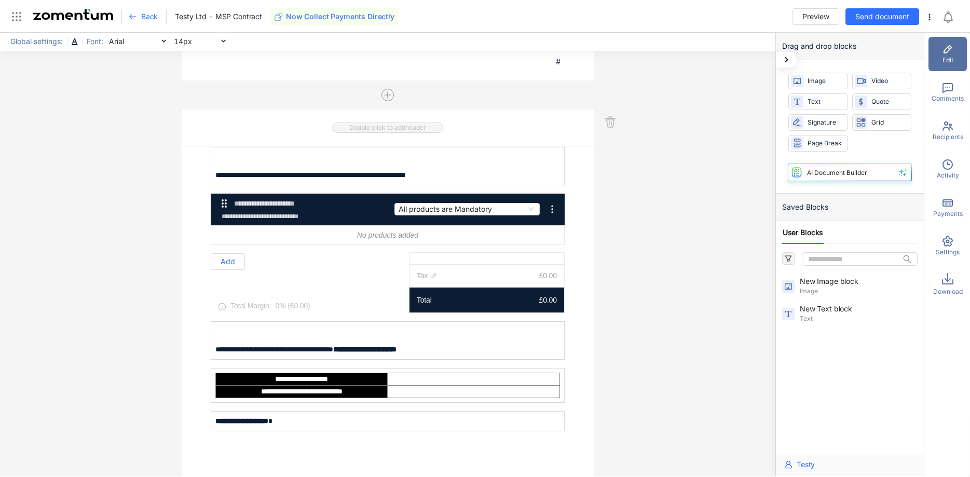
scroll to position [529, 0]
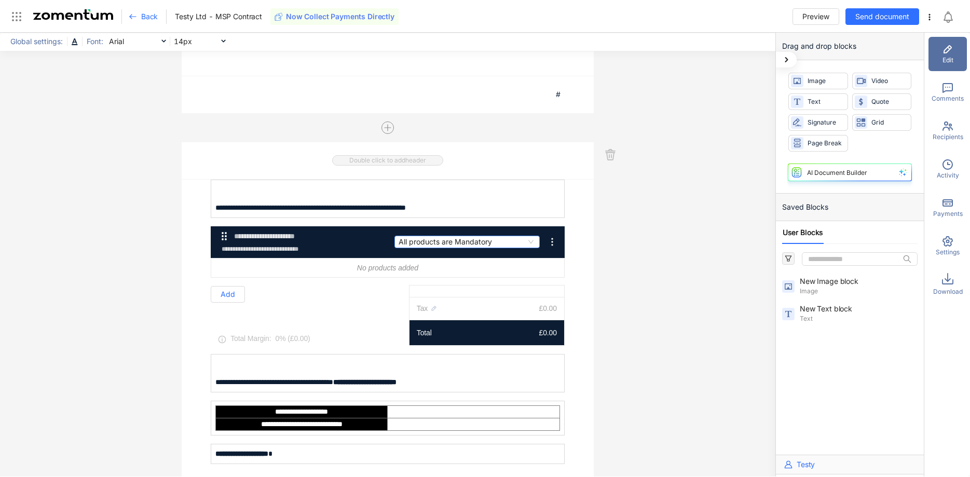
click at [501, 239] on span "All products are Mandatory" at bounding box center [466, 241] width 137 height 11
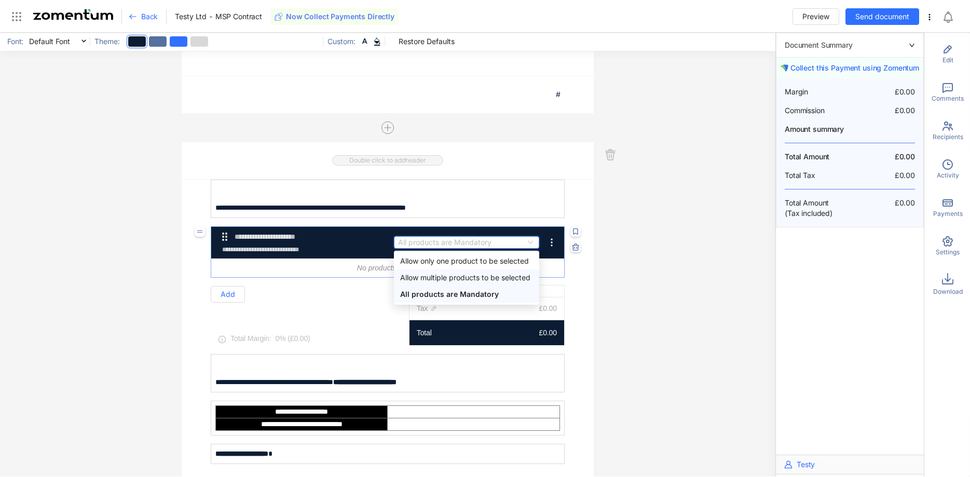
click at [338, 271] on div "No products added" at bounding box center [387, 267] width 353 height 19
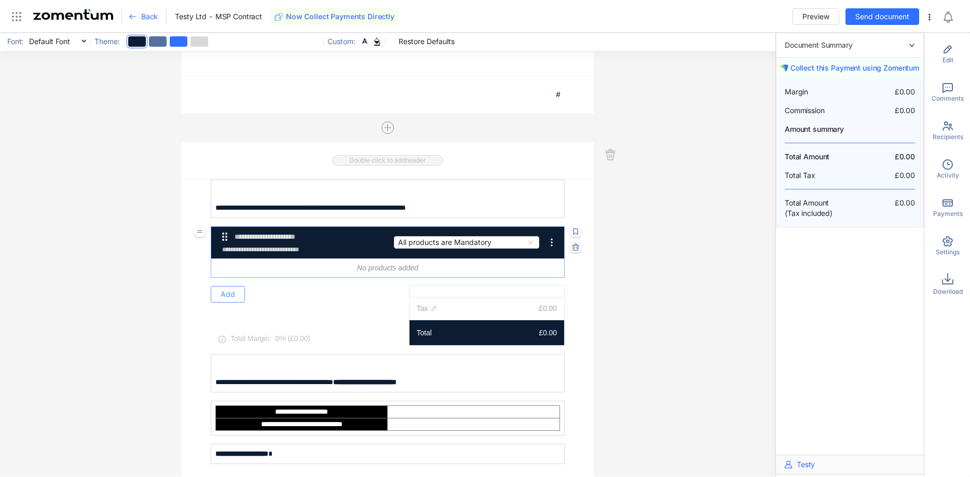
click at [239, 290] on button "Add" at bounding box center [228, 294] width 34 height 17
click at [259, 343] on span "Add Product" at bounding box center [240, 345] width 43 height 9
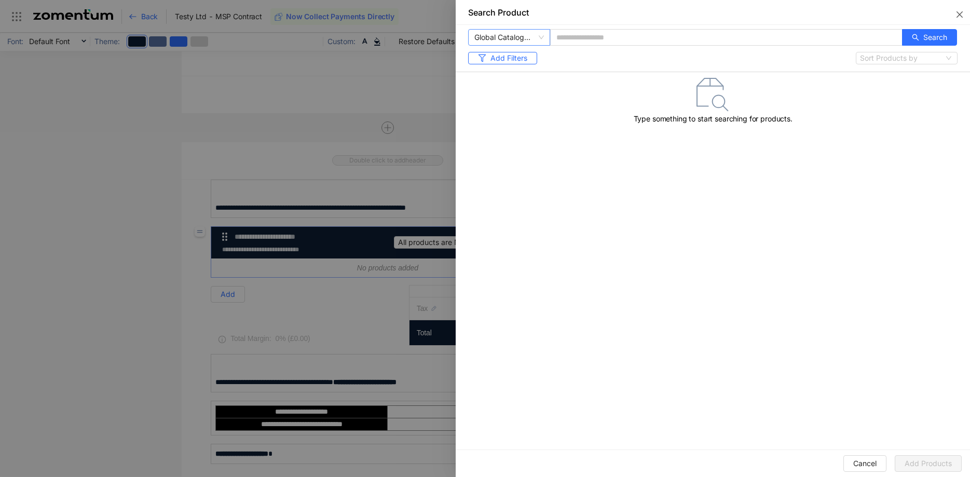
click at [538, 40] on span "Global Catalogue (Formerly Etilize)" at bounding box center [508, 38] width 69 height 16
click at [532, 62] on div "Self" at bounding box center [536, 57] width 124 height 11
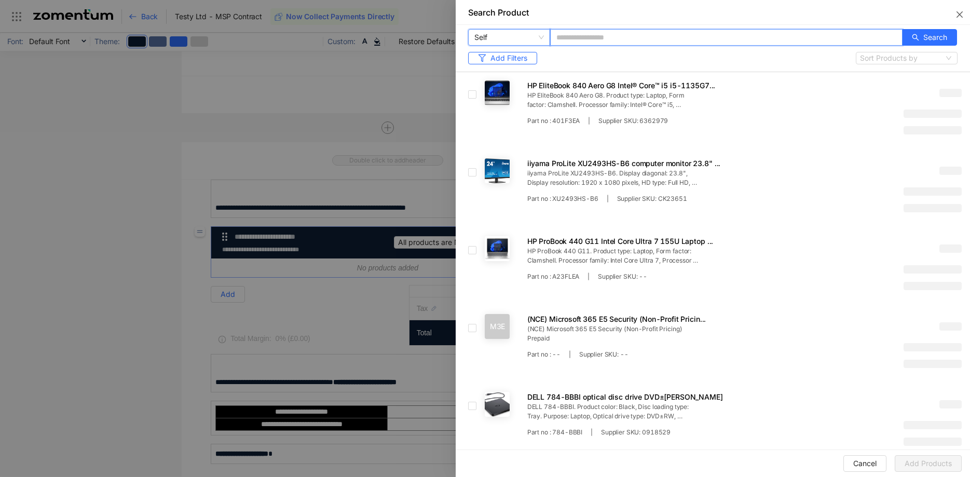
click at [605, 37] on input "text" at bounding box center [726, 37] width 352 height 17
click at [617, 19] on div "Search Product" at bounding box center [719, 12] width 502 height 25
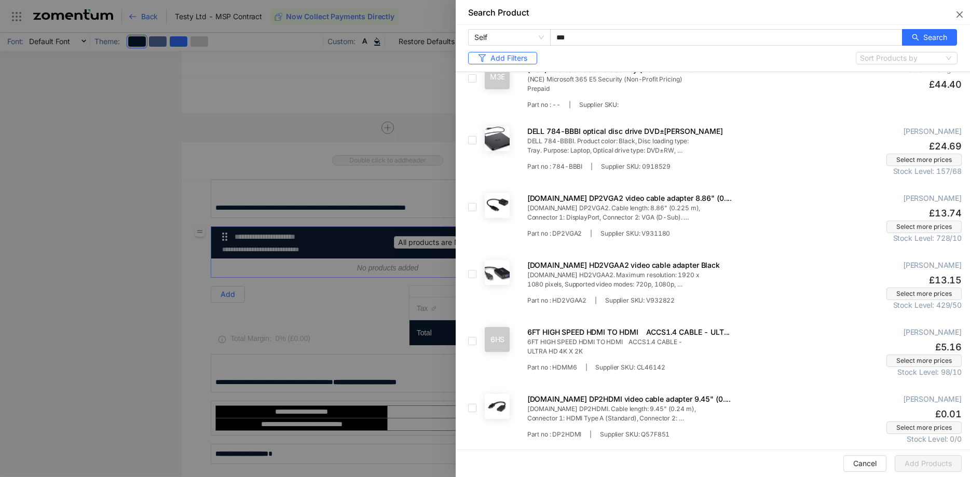
scroll to position [0, 0]
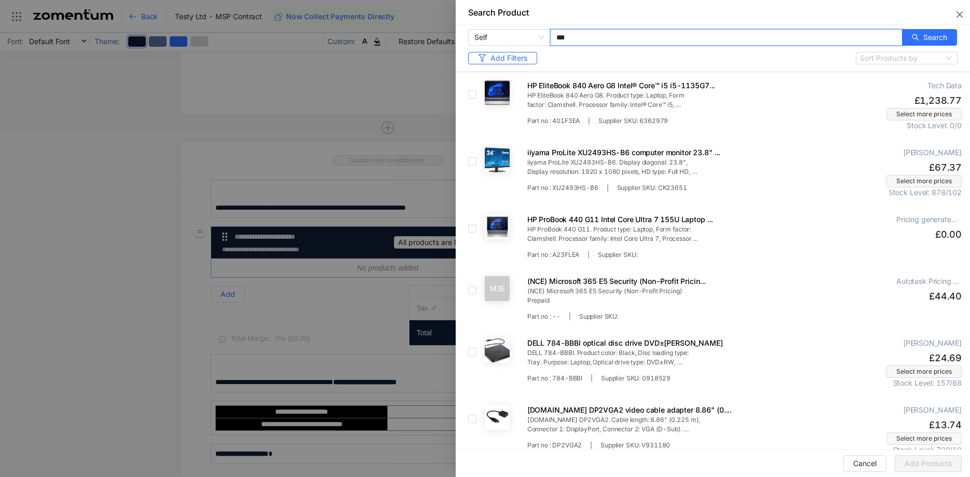
click at [612, 41] on input "***" at bounding box center [726, 37] width 352 height 17
type input "*"
type input "*******"
click at [645, 19] on div "Search Product" at bounding box center [719, 12] width 502 height 25
click at [932, 36] on span "Search" at bounding box center [935, 37] width 24 height 11
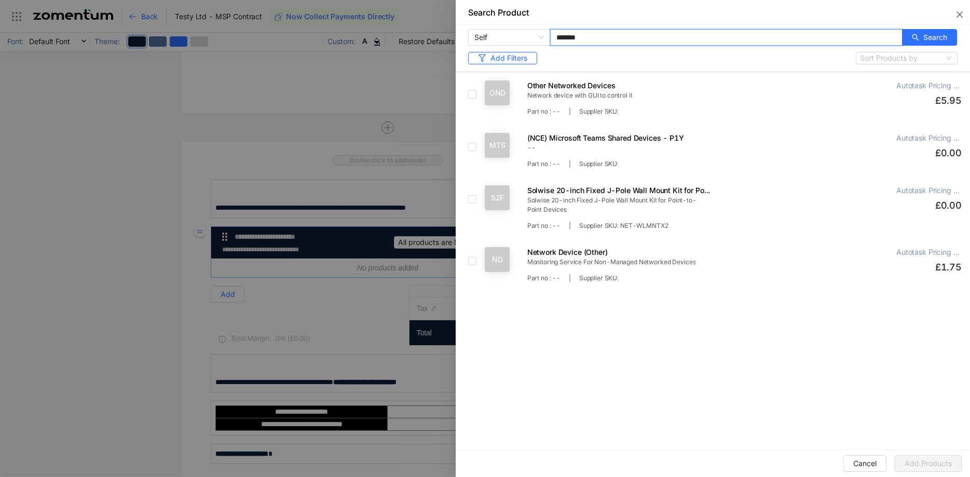
drag, startPoint x: 644, startPoint y: 41, endPoint x: 541, endPoint y: 39, distance: 102.7
click at [550, 39] on input "*******" at bounding box center [726, 37] width 352 height 17
click at [935, 36] on span "Search" at bounding box center [935, 37] width 24 height 11
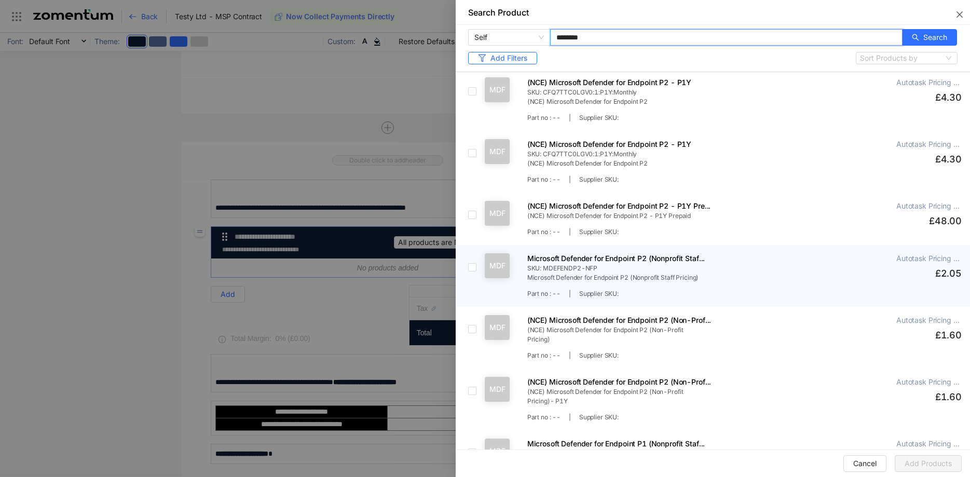
scroll to position [530, 0]
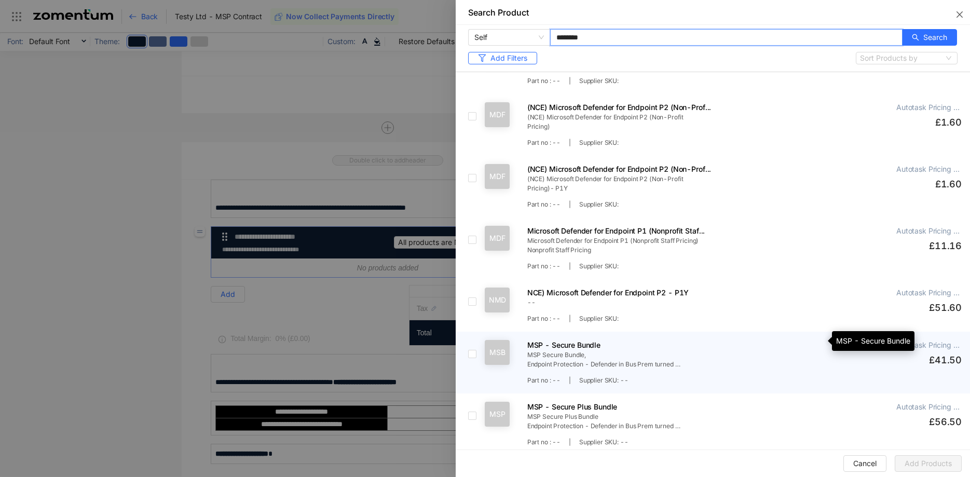
type input "********"
click at [601, 350] on span "MSP Secure Bundle, Endpoint Protection - Defender in Bus Prem turned on Managed…" at bounding box center [604, 359] width 155 height 19
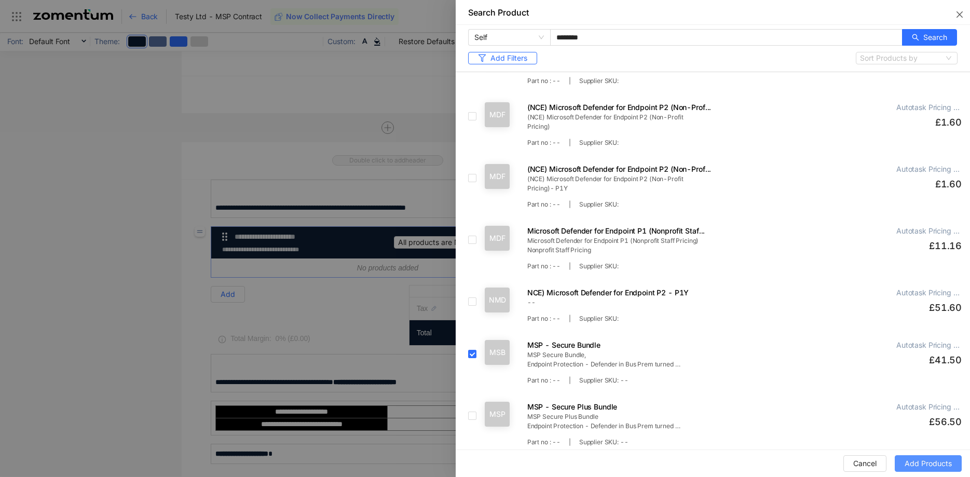
click at [911, 462] on span "Add Products" at bounding box center [927, 463] width 47 height 11
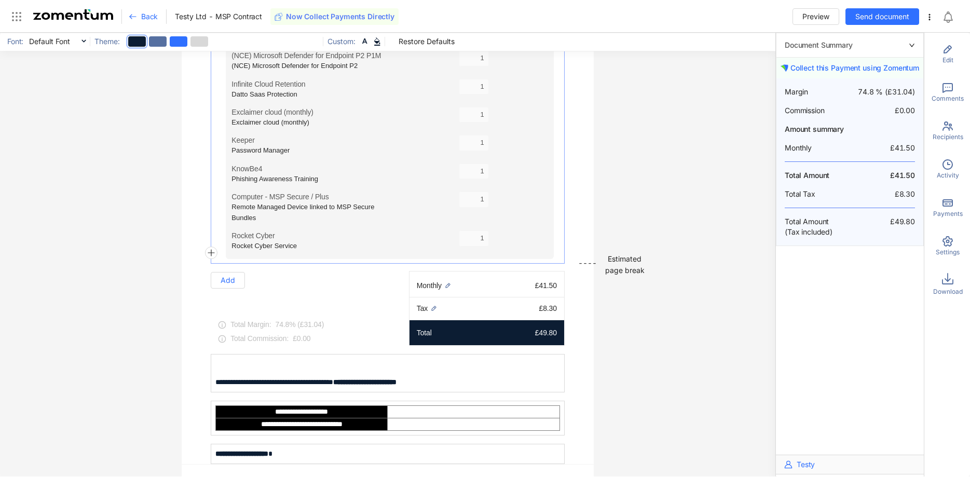
scroll to position [1005, 0]
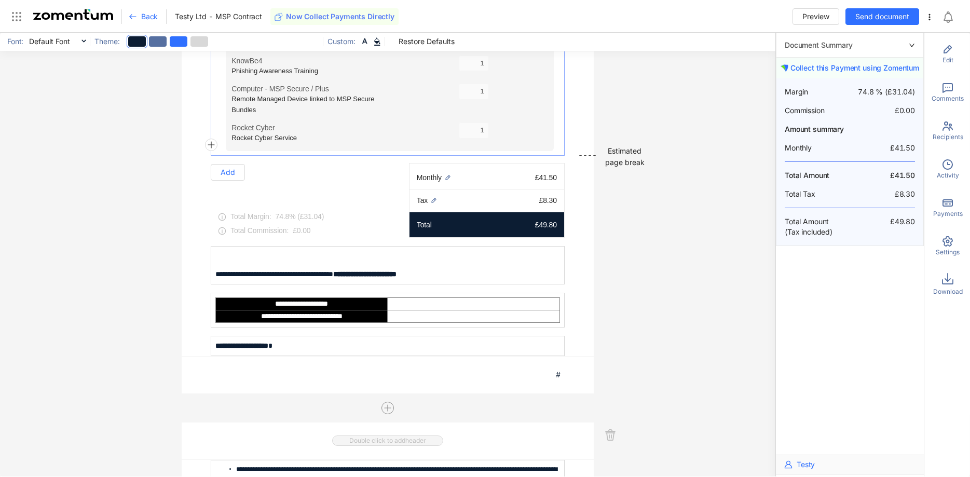
click at [446, 300] on td at bounding box center [474, 303] width 172 height 12
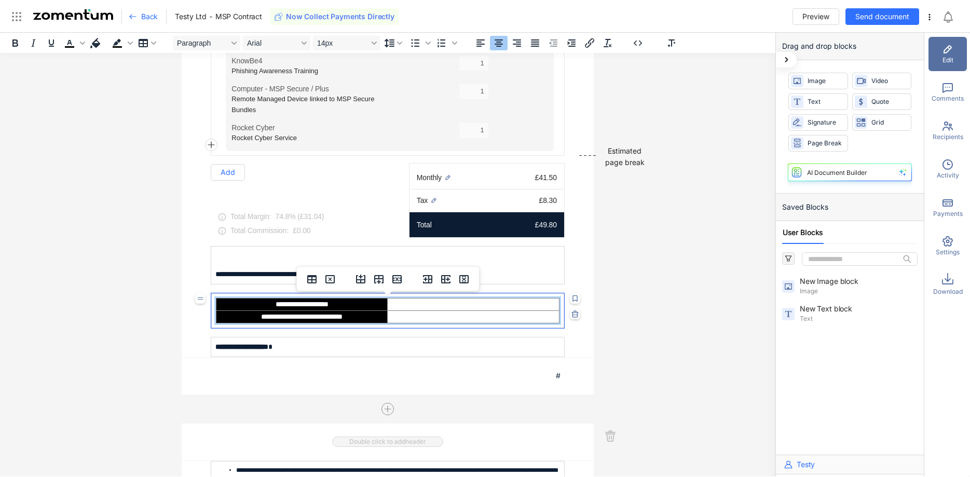
click at [449, 313] on td at bounding box center [473, 316] width 171 height 12
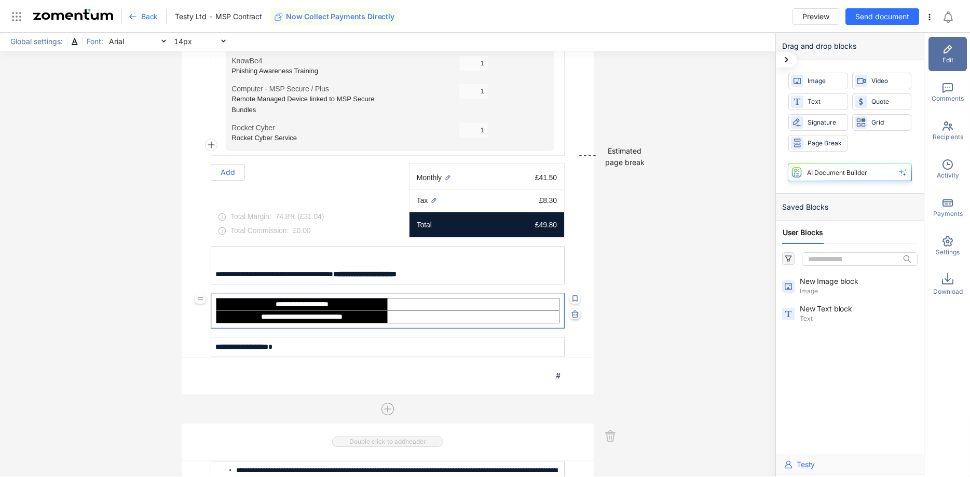
click at [674, 321] on div "**********" at bounding box center [387, 255] width 775 height 444
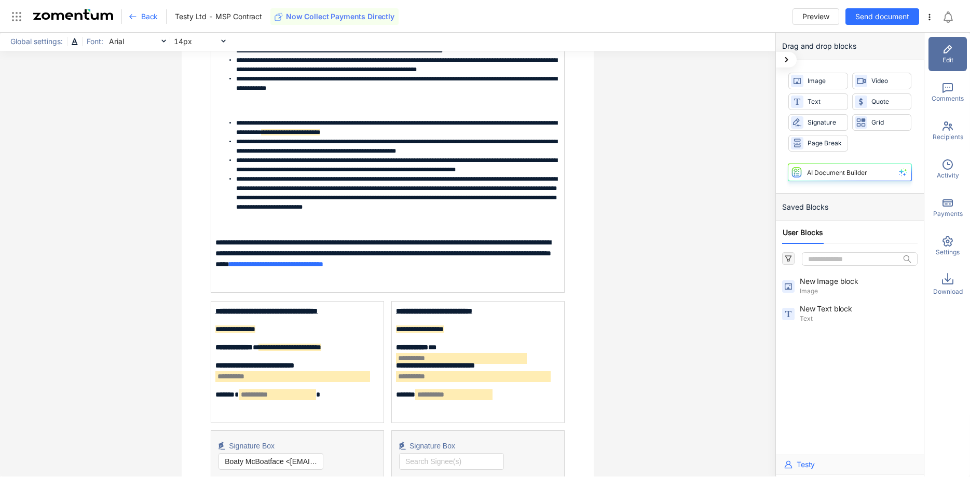
scroll to position [1482, 0]
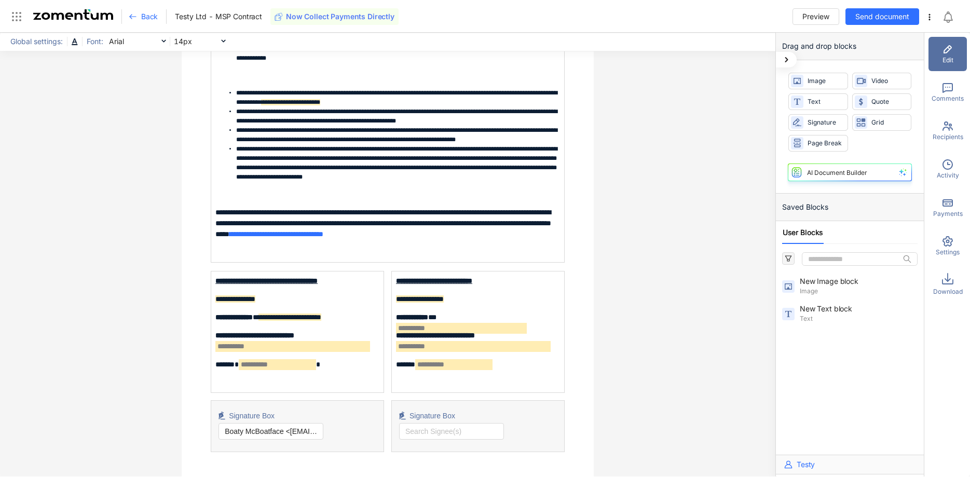
click at [486, 349] on span "**********" at bounding box center [515, 345] width 71 height 7
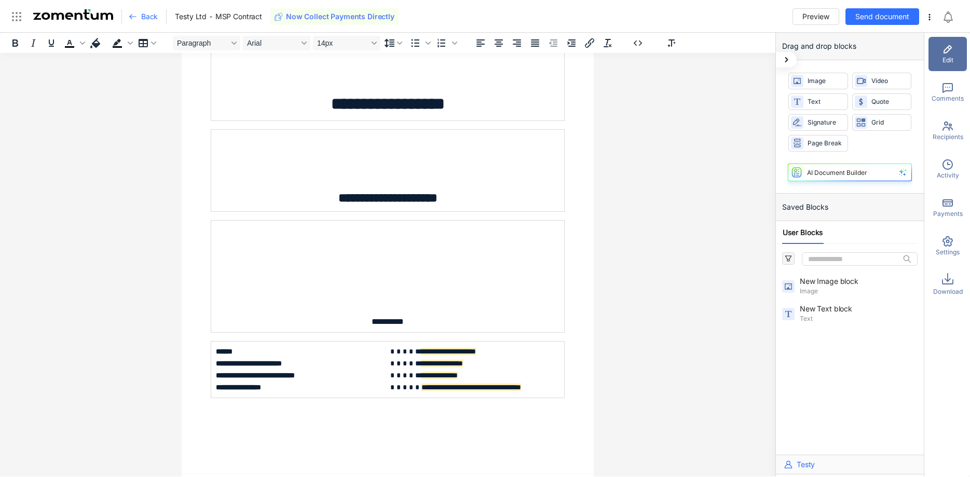
scroll to position [0, 0]
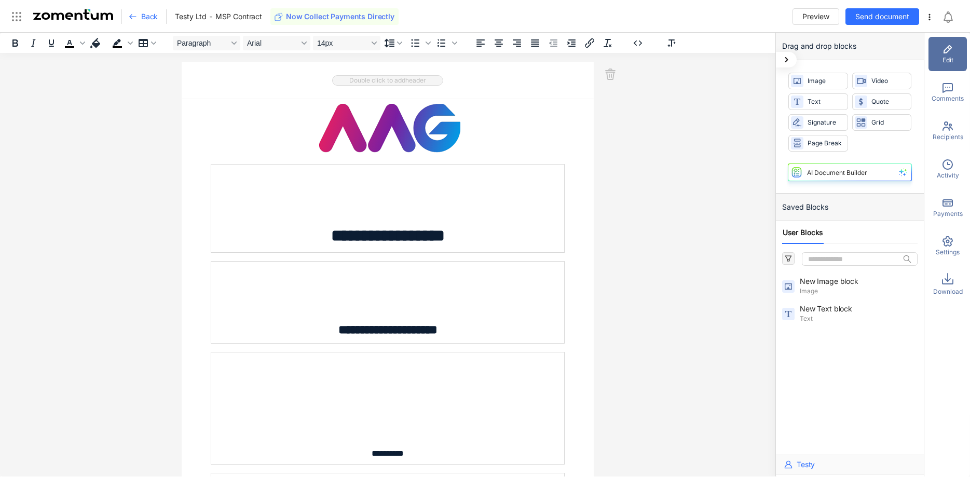
click at [929, 17] on icon at bounding box center [929, 17] width 8 height 8
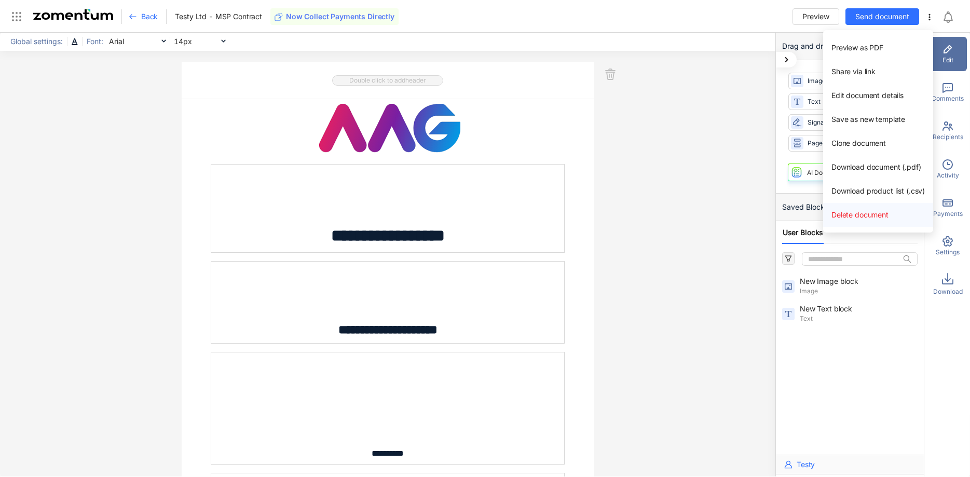
click at [870, 215] on span "Delete document" at bounding box center [859, 214] width 57 height 9
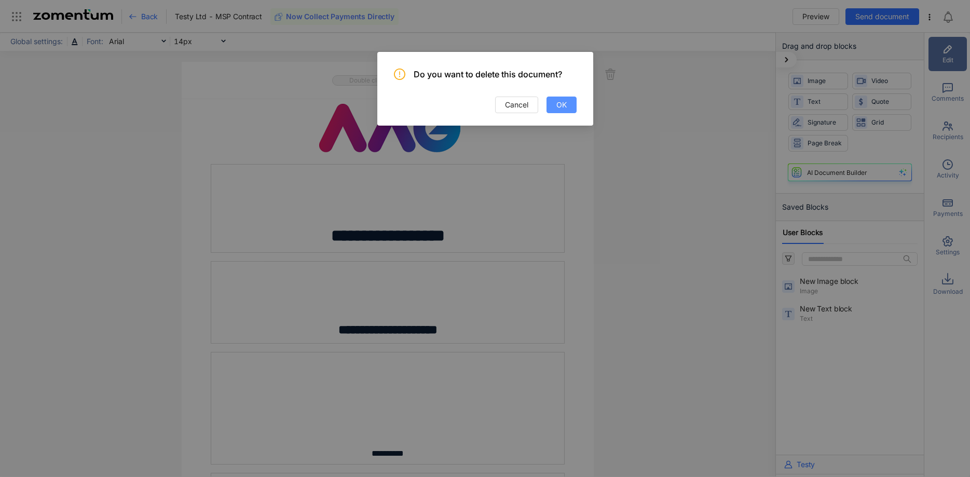
click at [564, 105] on span "OK" at bounding box center [561, 104] width 10 height 11
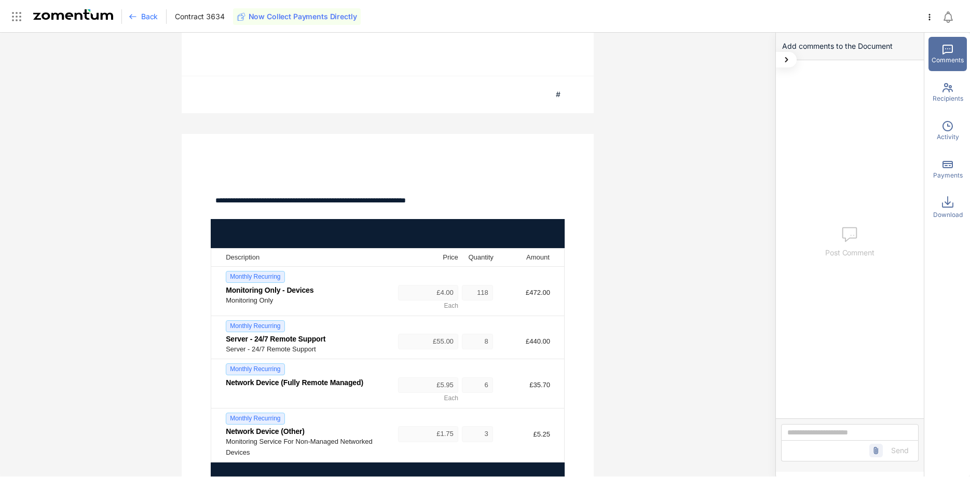
scroll to position [794, 0]
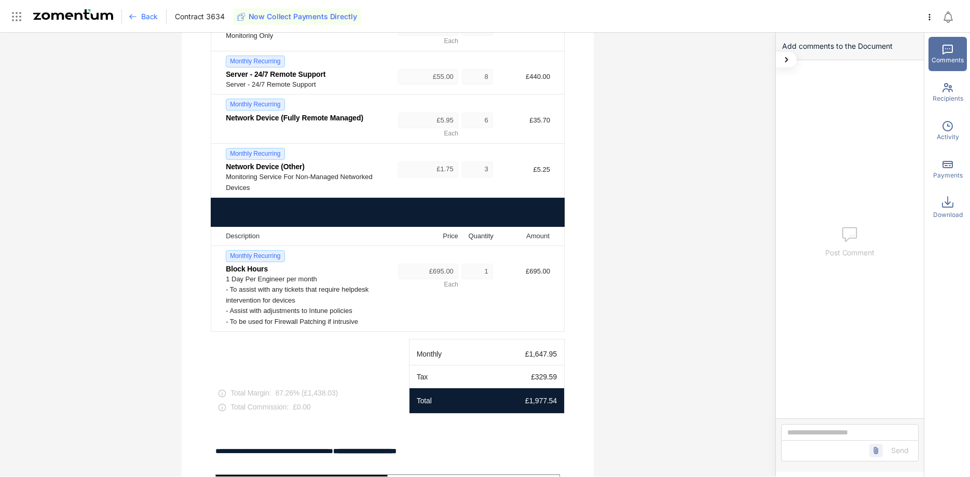
click at [220, 395] on use at bounding box center [221, 393] width 7 height 7
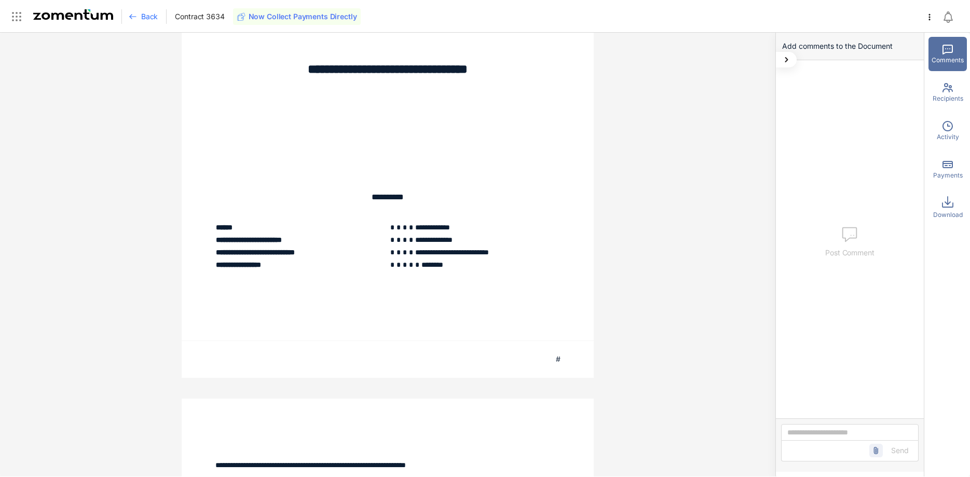
scroll to position [0, 0]
